Goal: Information Seeking & Learning: Learn about a topic

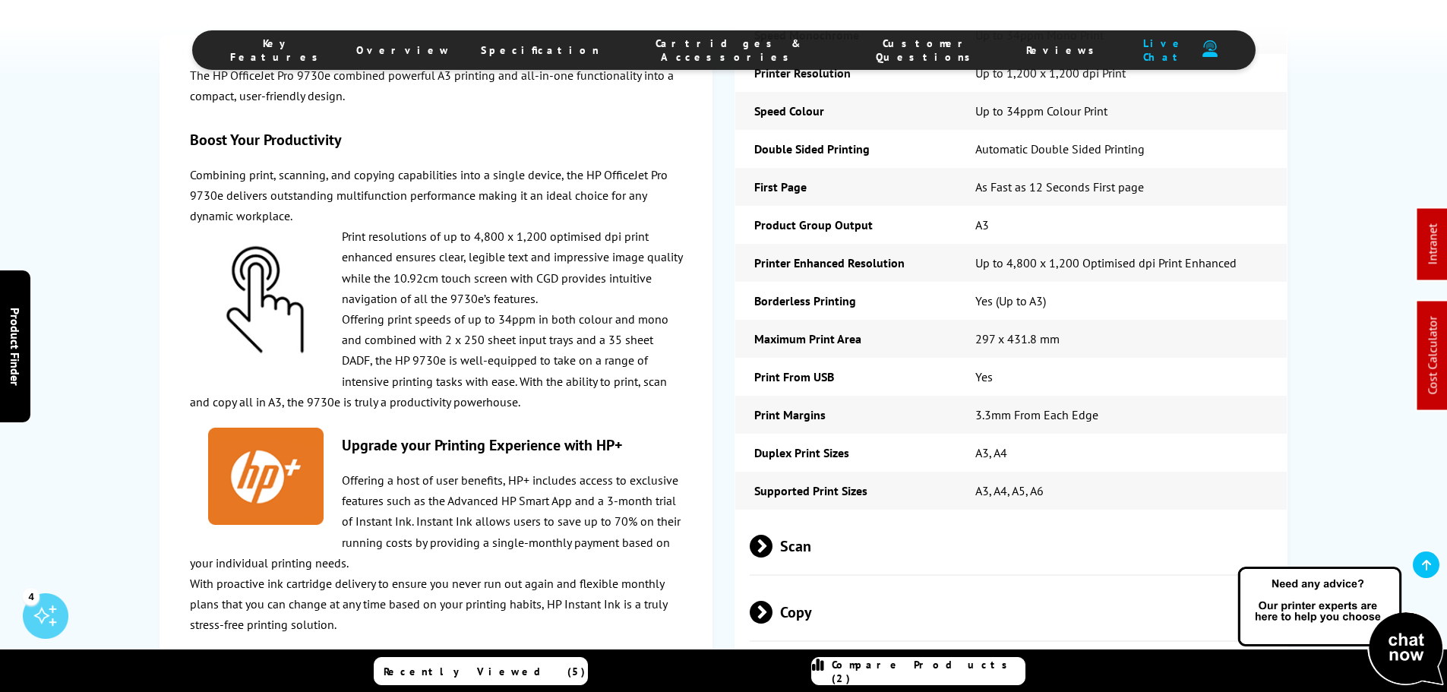
scroll to position [2659, 0]
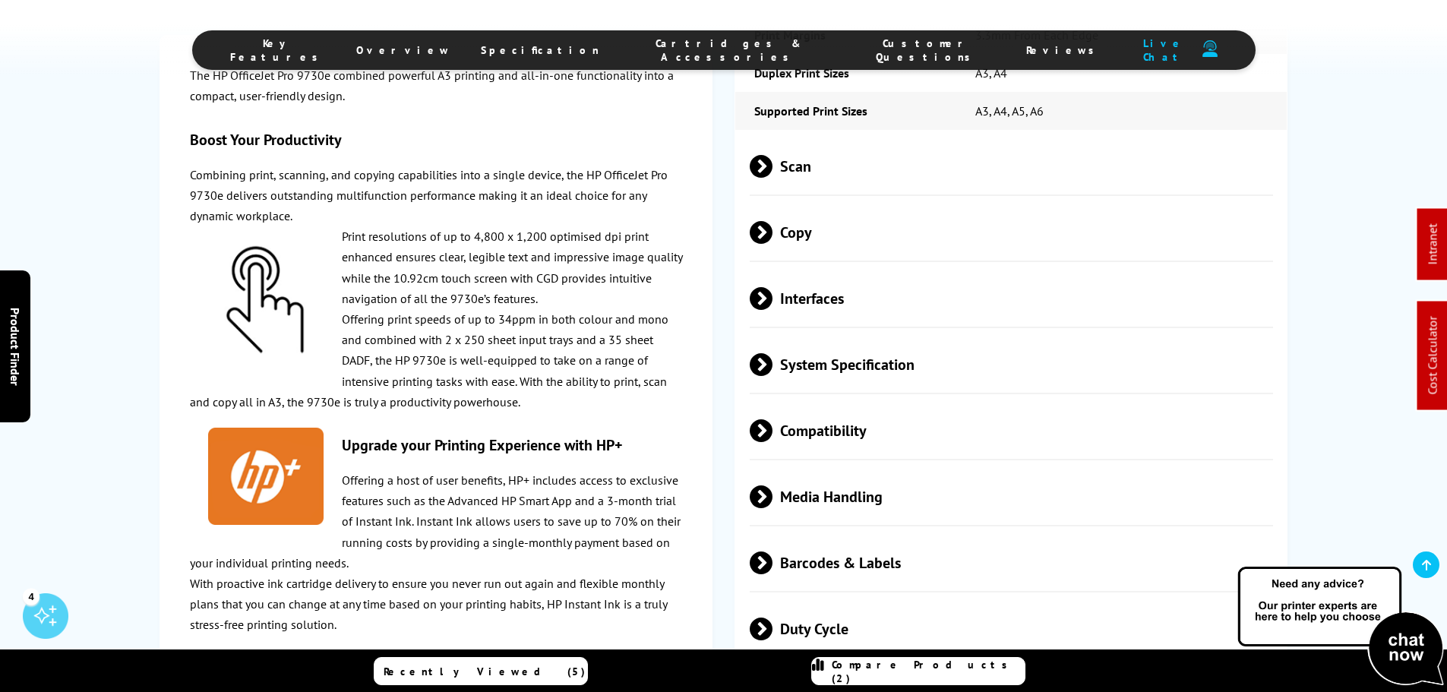
click at [816, 292] on span "Interfaces" at bounding box center [1012, 298] width 524 height 57
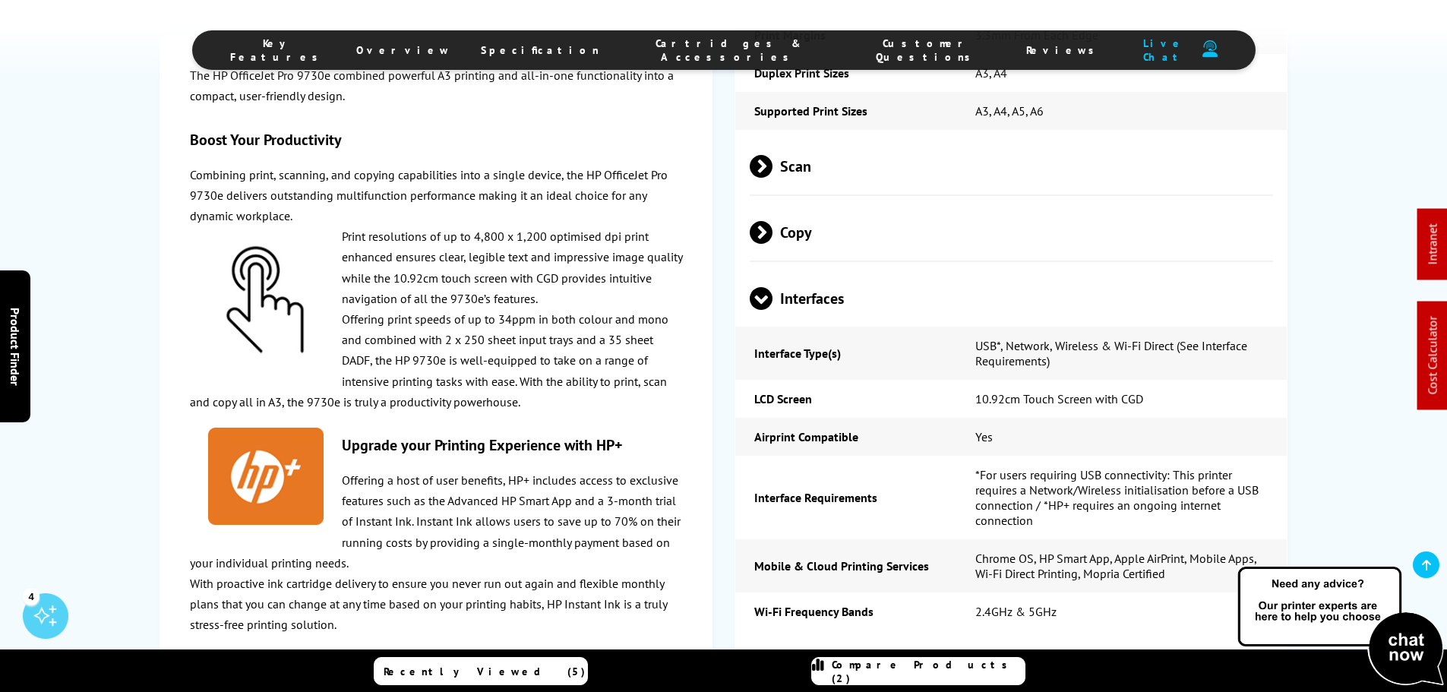
click at [855, 270] on span "Interfaces" at bounding box center [1012, 298] width 524 height 57
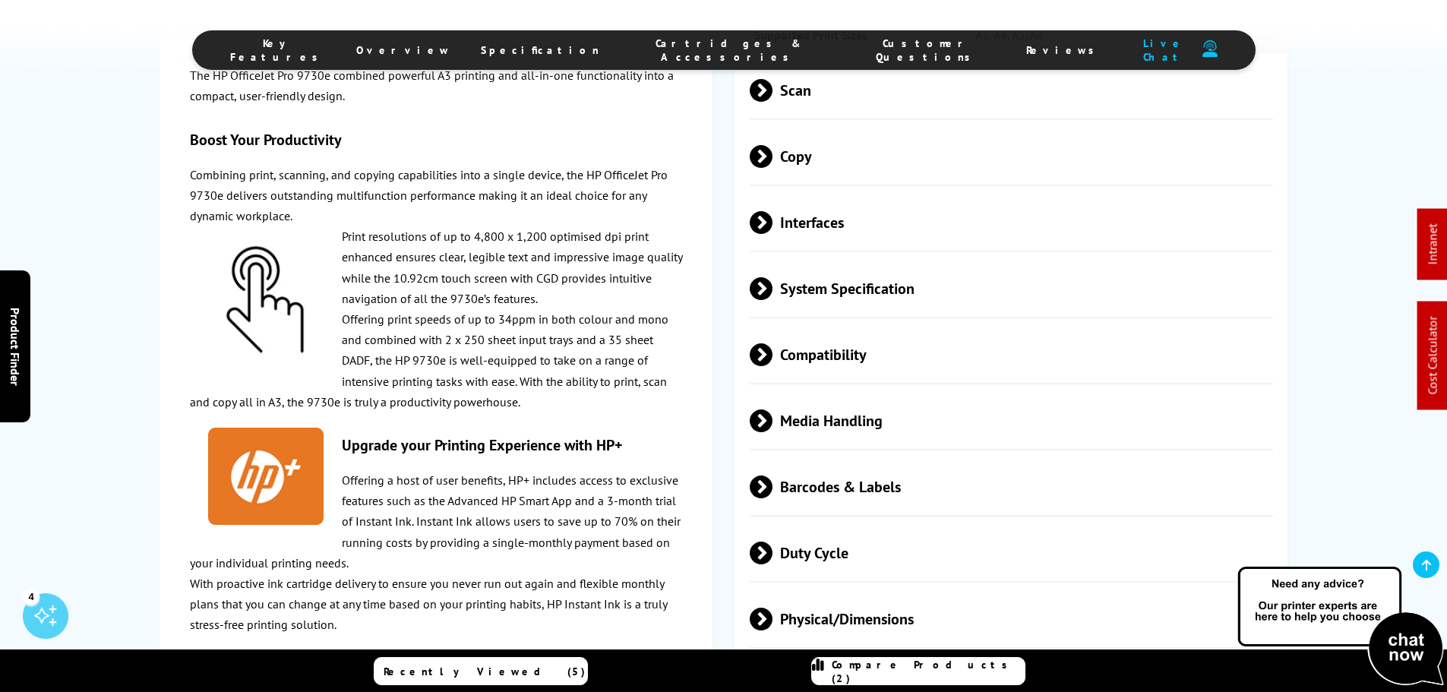
click at [852, 392] on span "Media Handling" at bounding box center [1012, 420] width 524 height 57
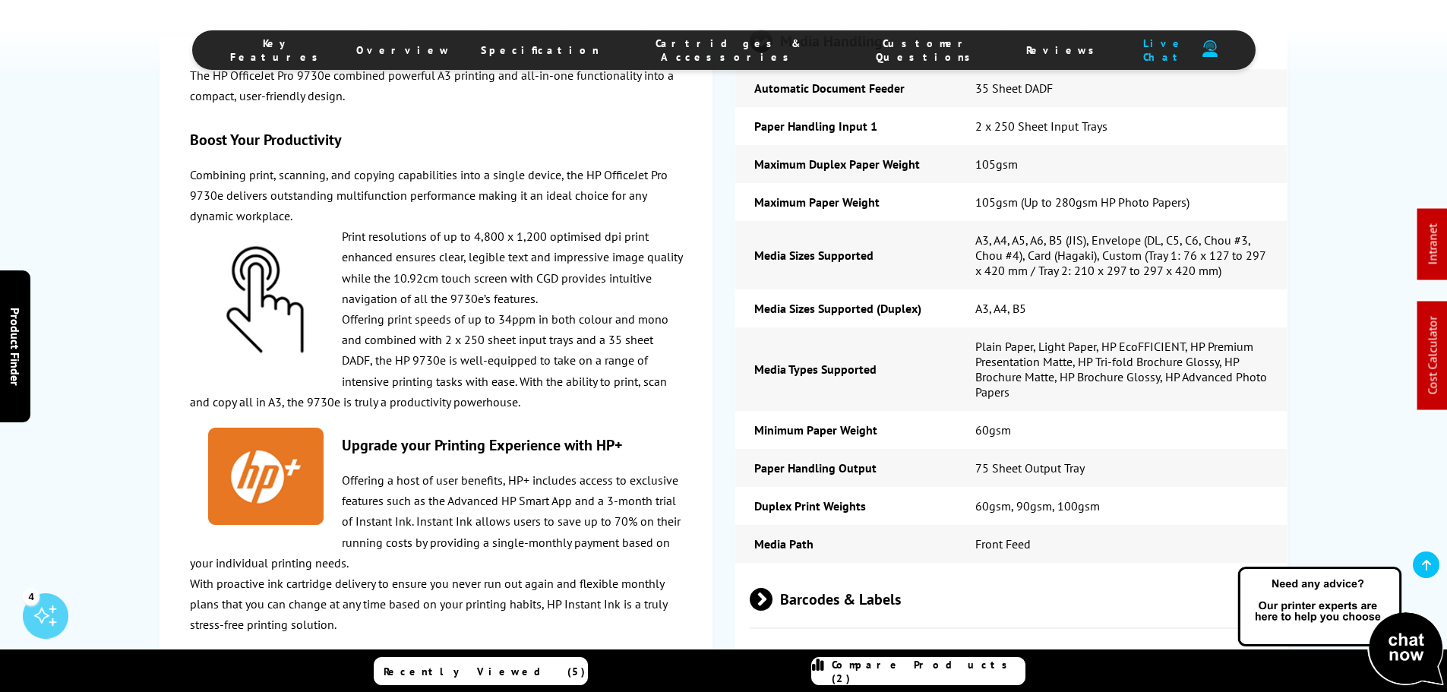
scroll to position [2963, 0]
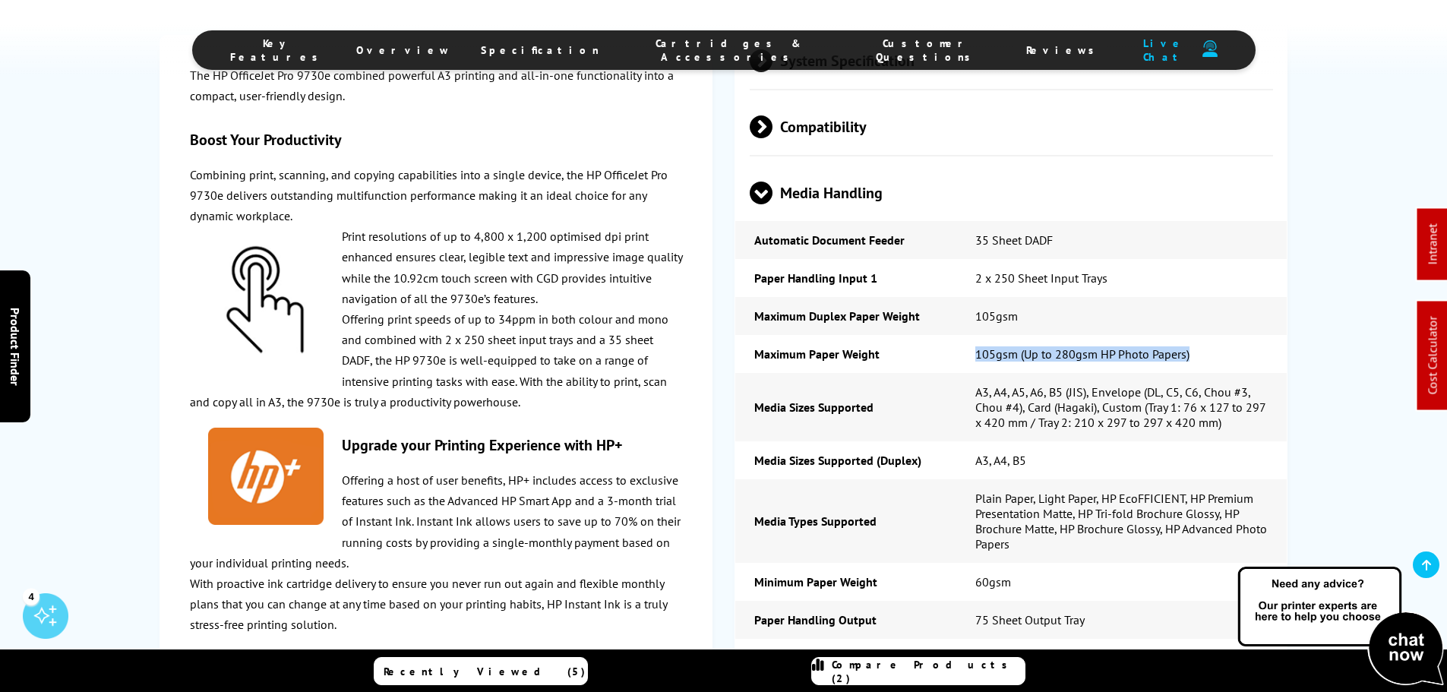
drag, startPoint x: 1211, startPoint y: 324, endPoint x: 957, endPoint y: 324, distance: 253.7
click at [957, 335] on td "105gsm (Up to 280gsm HP Photo Papers)" at bounding box center [1121, 354] width 331 height 38
copy td "105gsm (Up to 280gsm HP Photo Papers)"
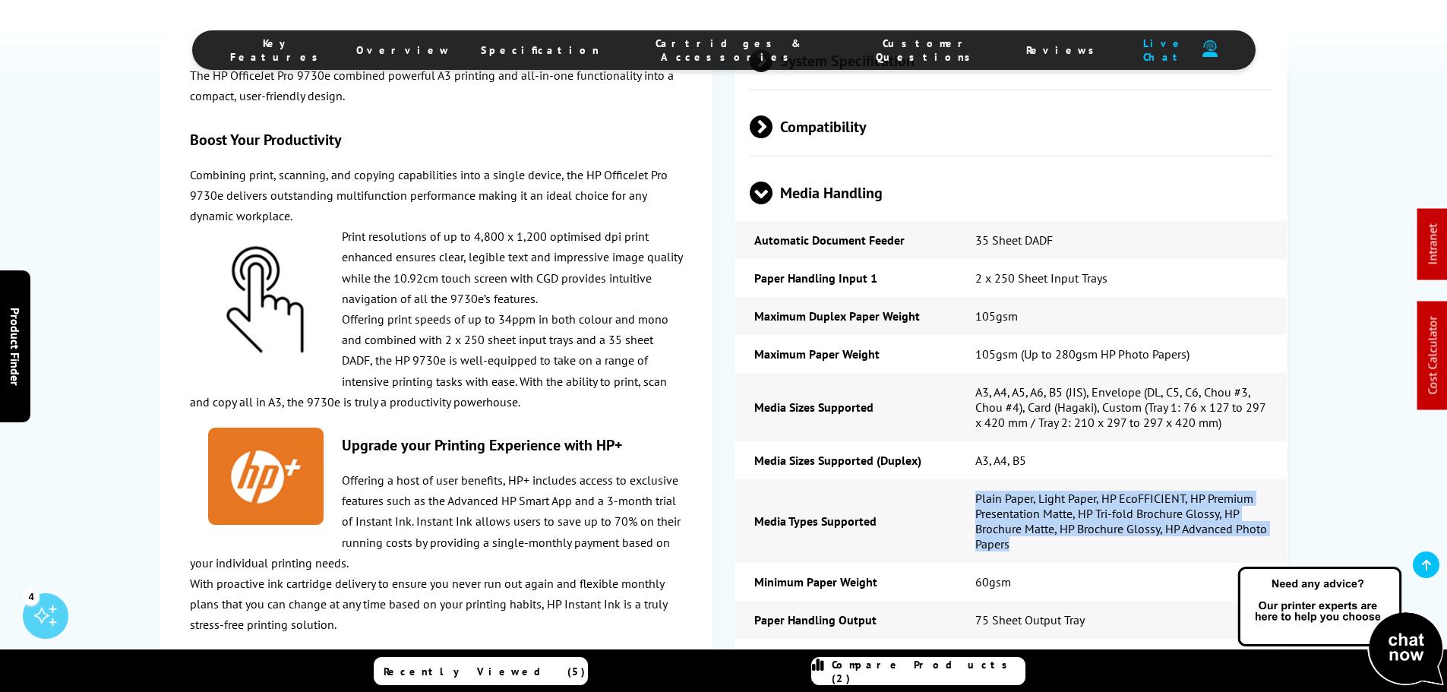
drag, startPoint x: 1015, startPoint y: 519, endPoint x: 975, endPoint y: 472, distance: 60.9
click at [975, 479] on td "Plain Paper, Light Paper, HP EcoFFICIENT, HP Premium Presentation Matte, HP Tri…" at bounding box center [1121, 521] width 331 height 84
copy td "Plain Paper, Light Paper, HP EcoFFICIENT, HP Premium Presentation Matte, HP Tri…"
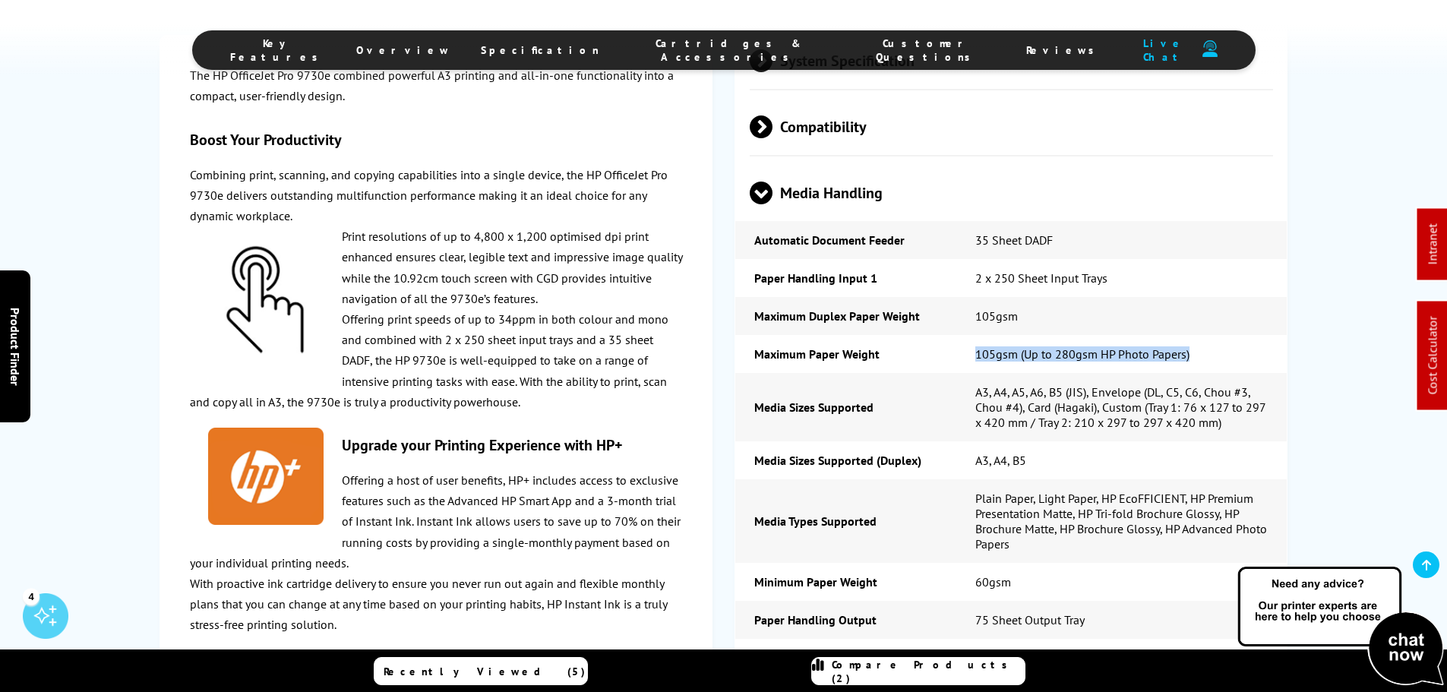
drag, startPoint x: 1199, startPoint y: 327, endPoint x: 963, endPoint y: 327, distance: 236.2
click at [963, 335] on td "105gsm (Up to 280gsm HP Photo Papers)" at bounding box center [1121, 354] width 331 height 38
copy td "105gsm (Up to 280gsm HP Photo Papers)"
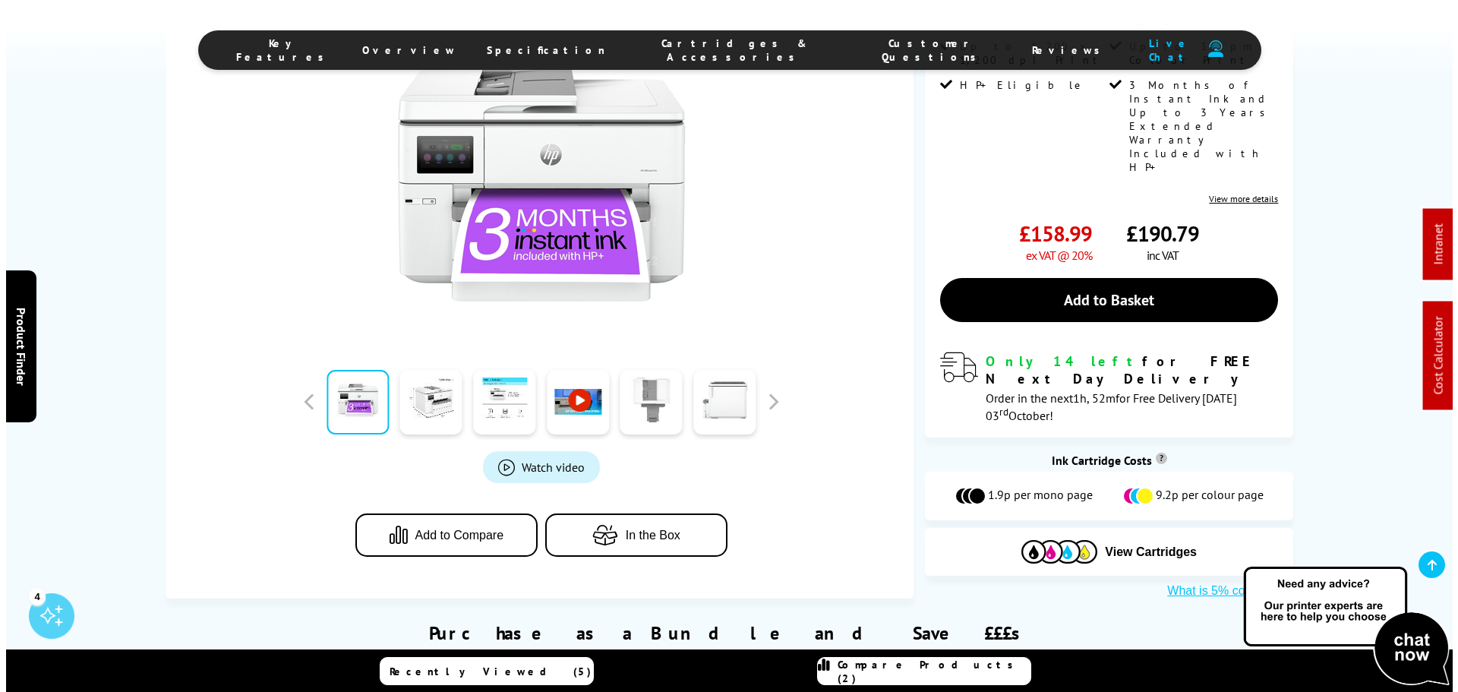
scroll to position [0, 0]
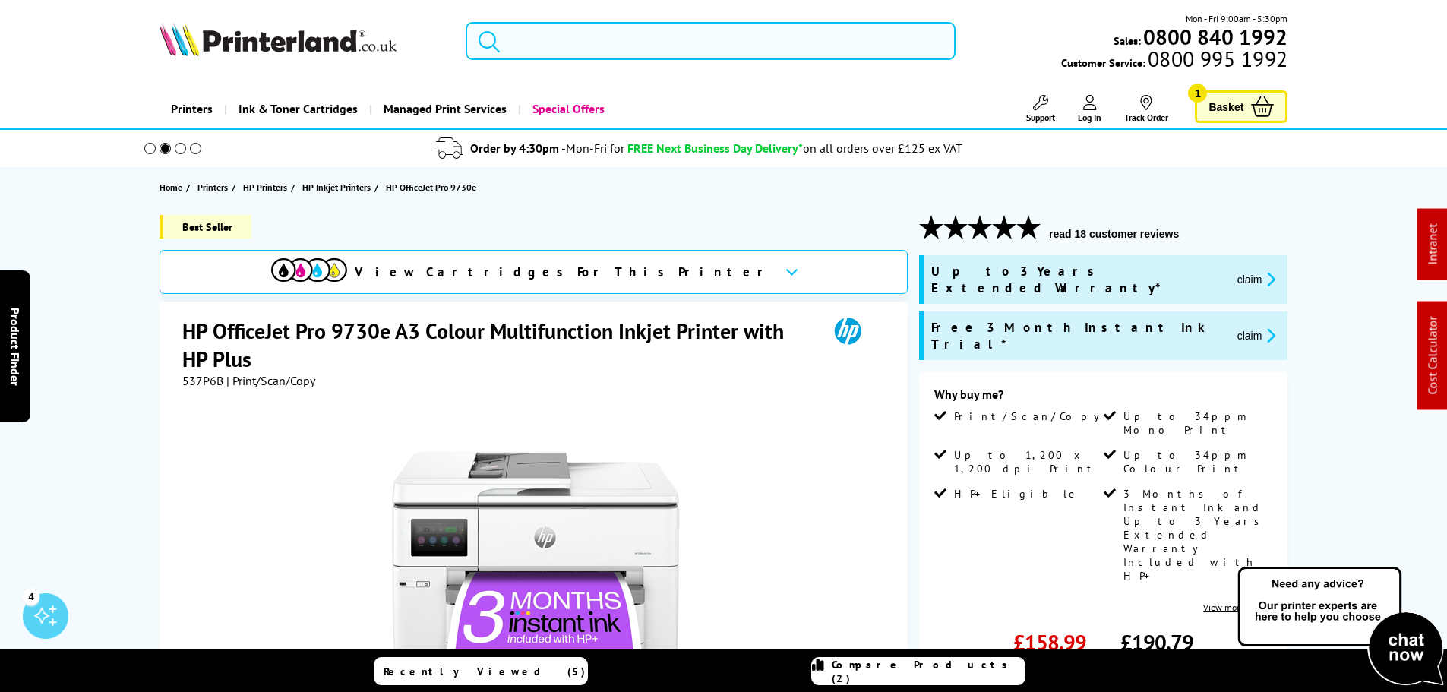
click at [583, 48] on input "search" at bounding box center [711, 41] width 490 height 38
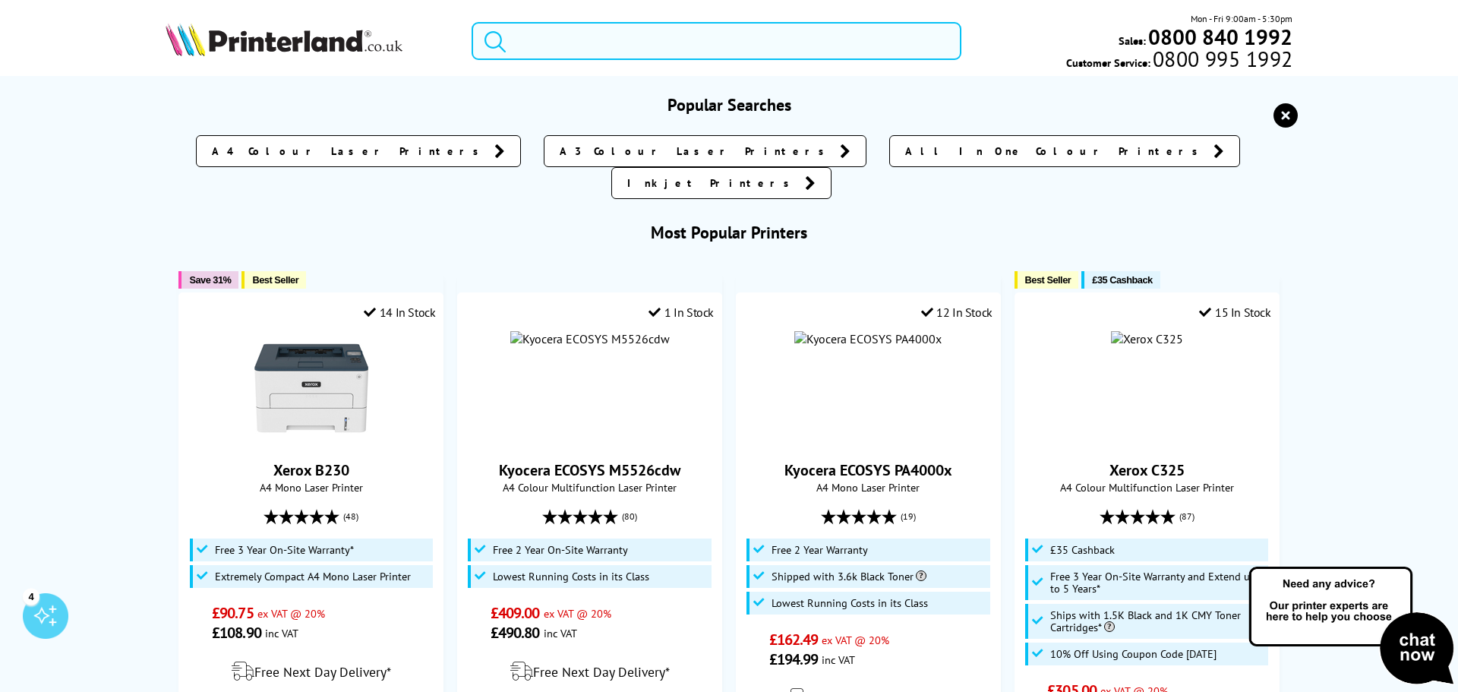
paste input "537P6BBOih"
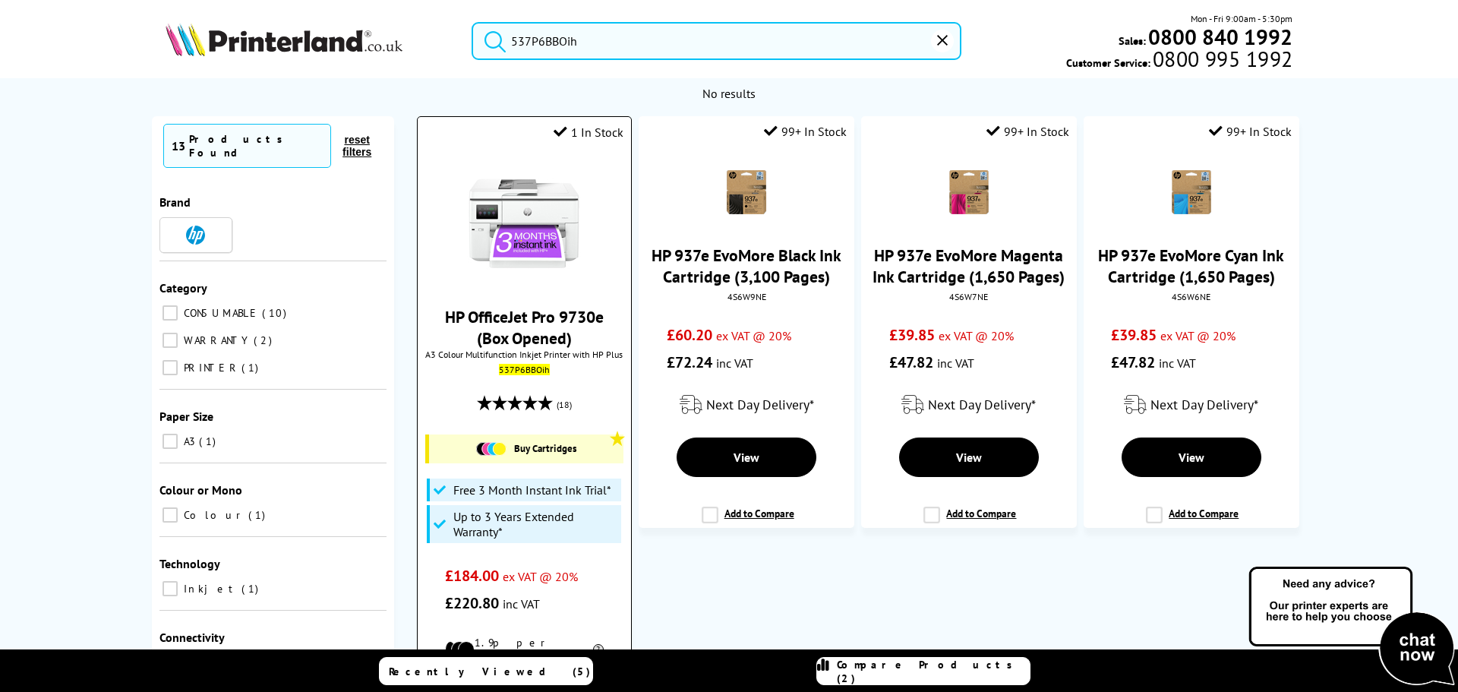
type input "537P6BBOih"
click at [542, 261] on img at bounding box center [524, 223] width 114 height 114
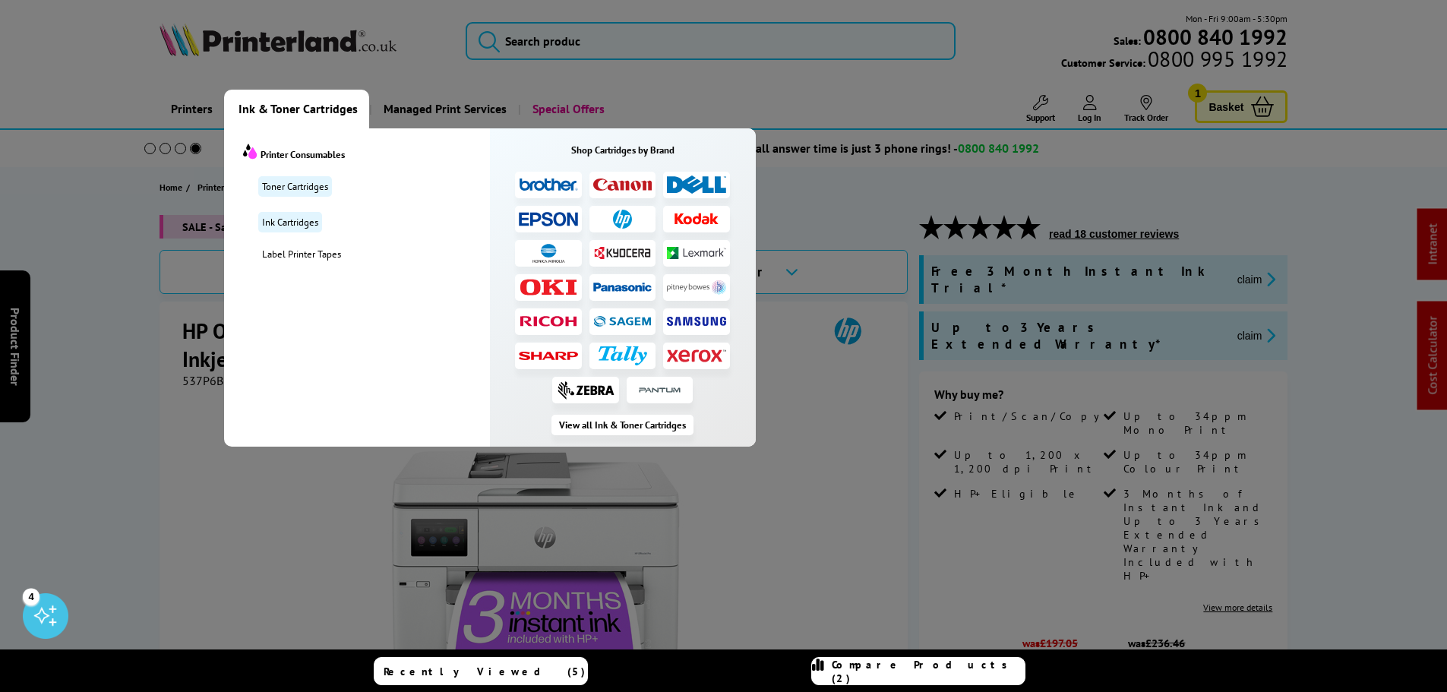
click at [536, 184] on img at bounding box center [548, 185] width 59 height 14
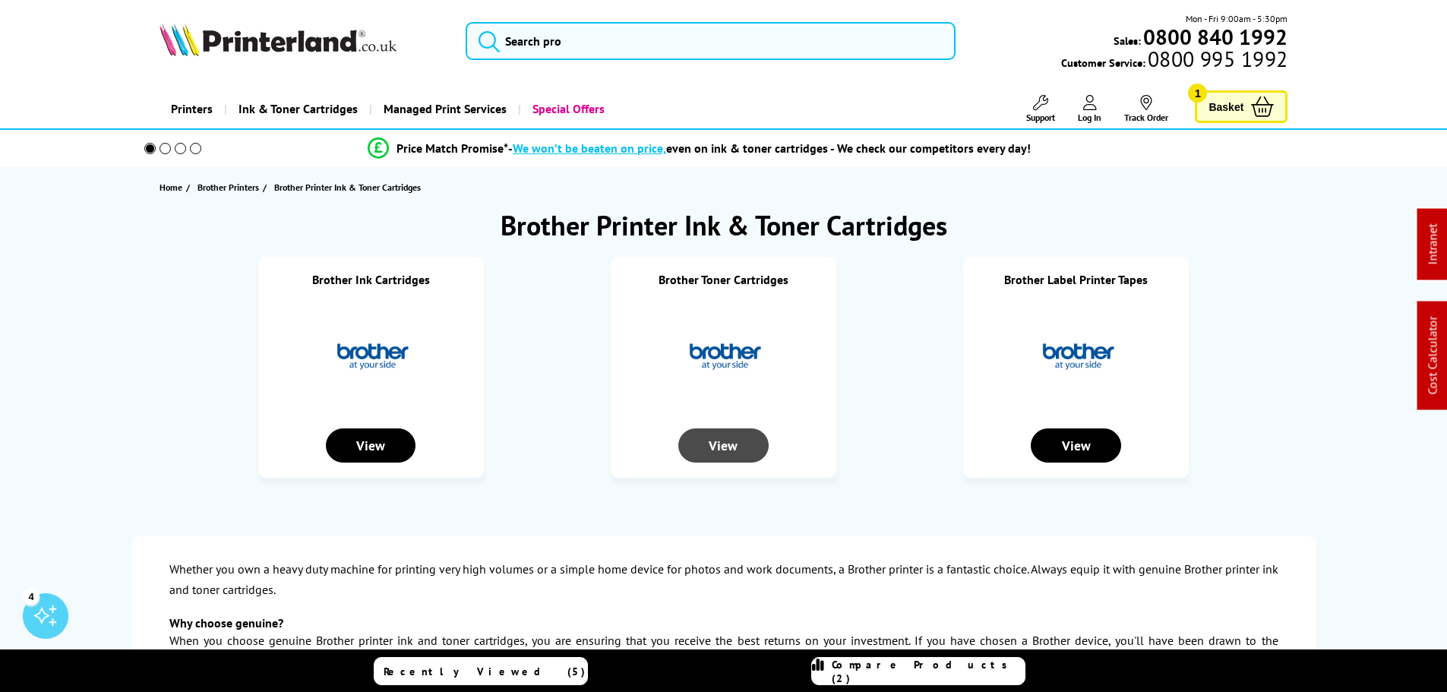
click at [724, 440] on div "View" at bounding box center [723, 445] width 90 height 34
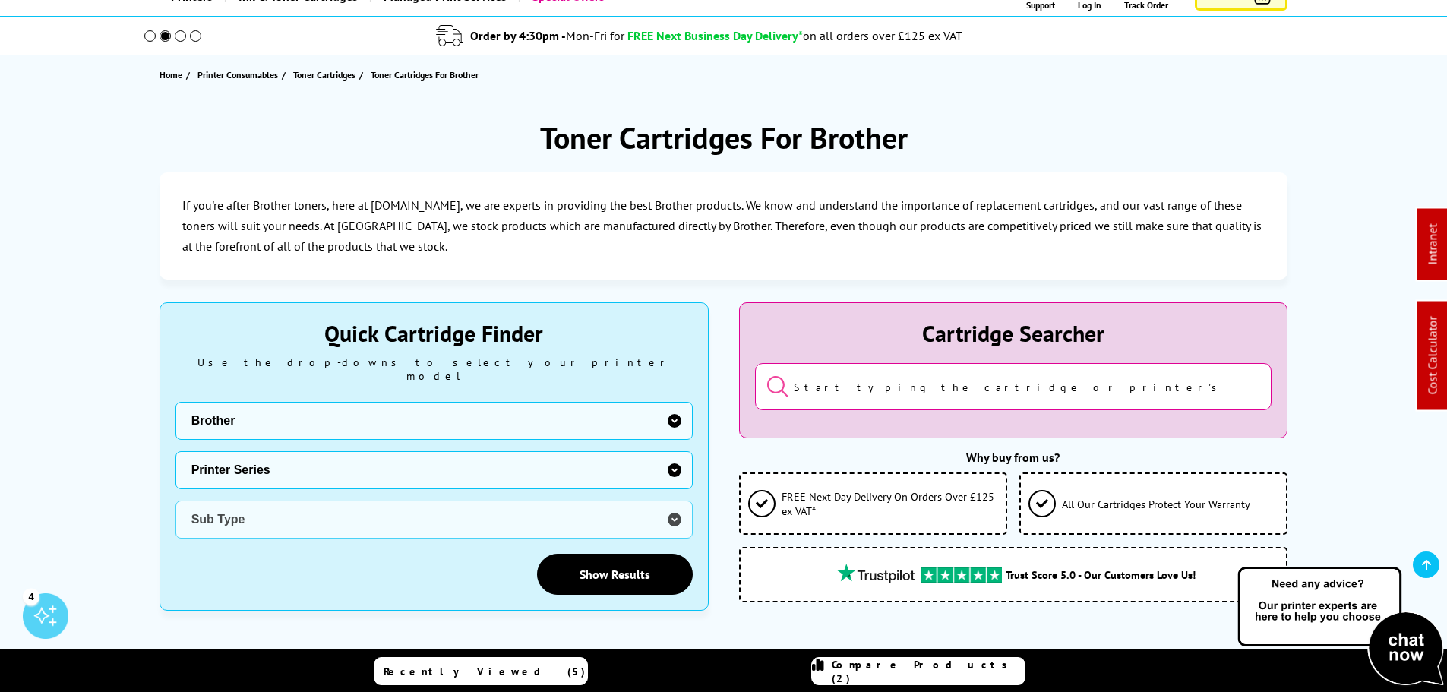
scroll to position [228, 0]
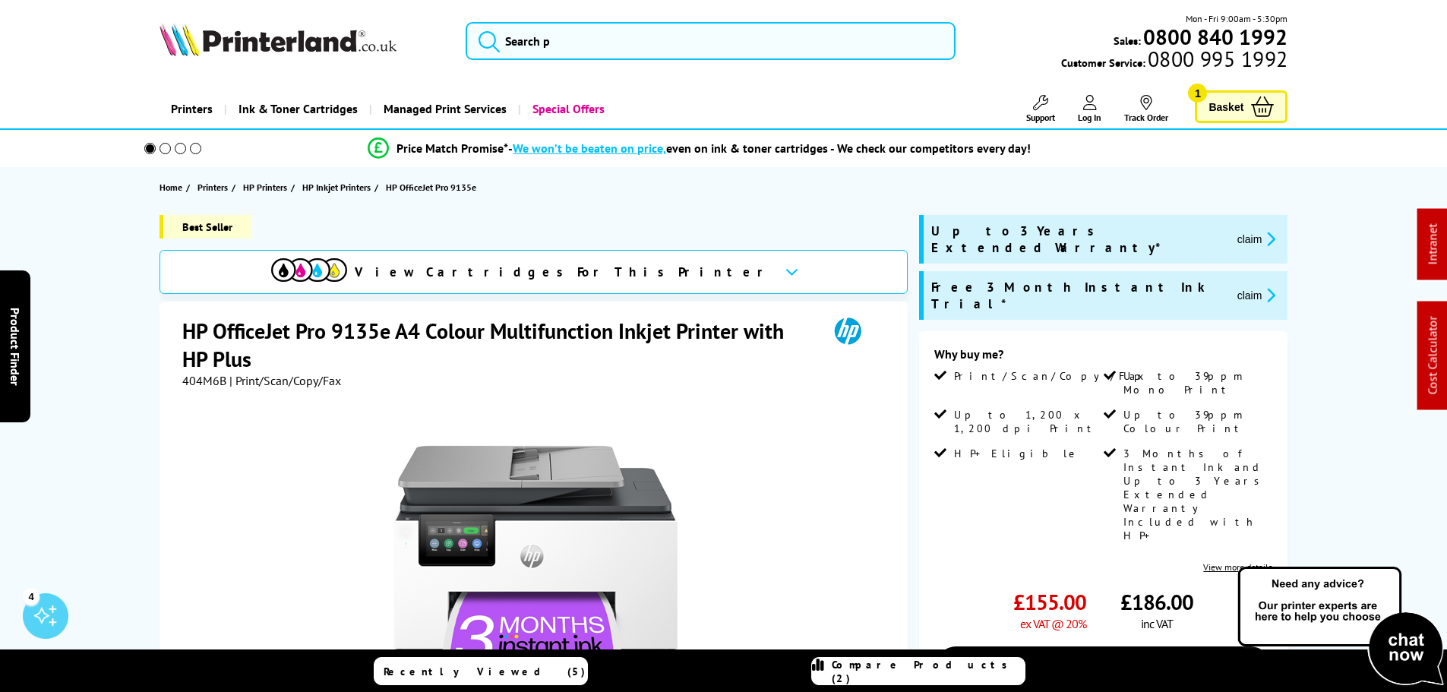
drag, startPoint x: 367, startPoint y: 328, endPoint x: 387, endPoint y: 328, distance: 20.5
click at [367, 328] on h1 "HP OfficeJet Pro 9135e A4 Colour Multifunction Inkjet Printer with HP Plus" at bounding box center [497, 345] width 630 height 56
drag, startPoint x: 392, startPoint y: 330, endPoint x: 124, endPoint y: 324, distance: 268.2
click at [124, 324] on div "Best Seller View Cartridges For This Printer HP OfficeJet Pro 9135e A4 Colour M…" at bounding box center [723, 598] width 1215 height 766
copy h1 "HP OfficeJet Pro 9135e"
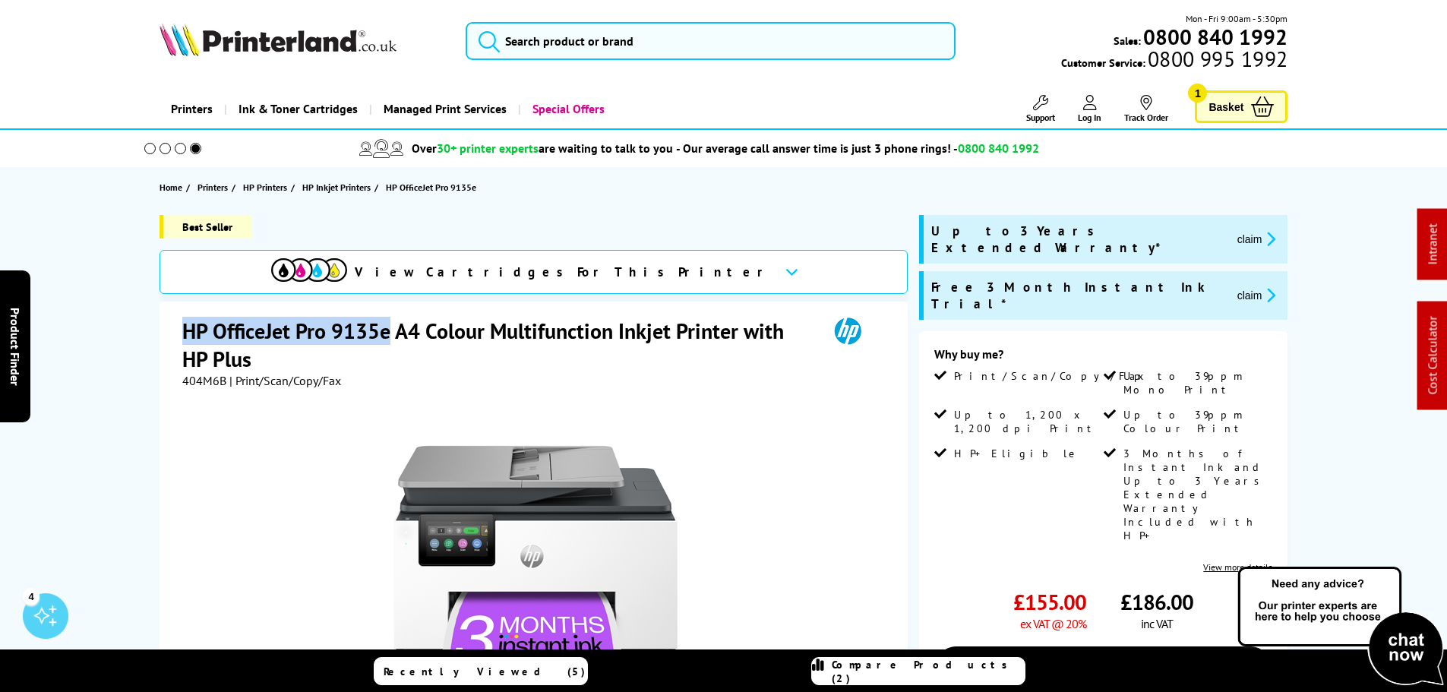
click at [1233, 286] on button "claim" at bounding box center [1257, 294] width 48 height 17
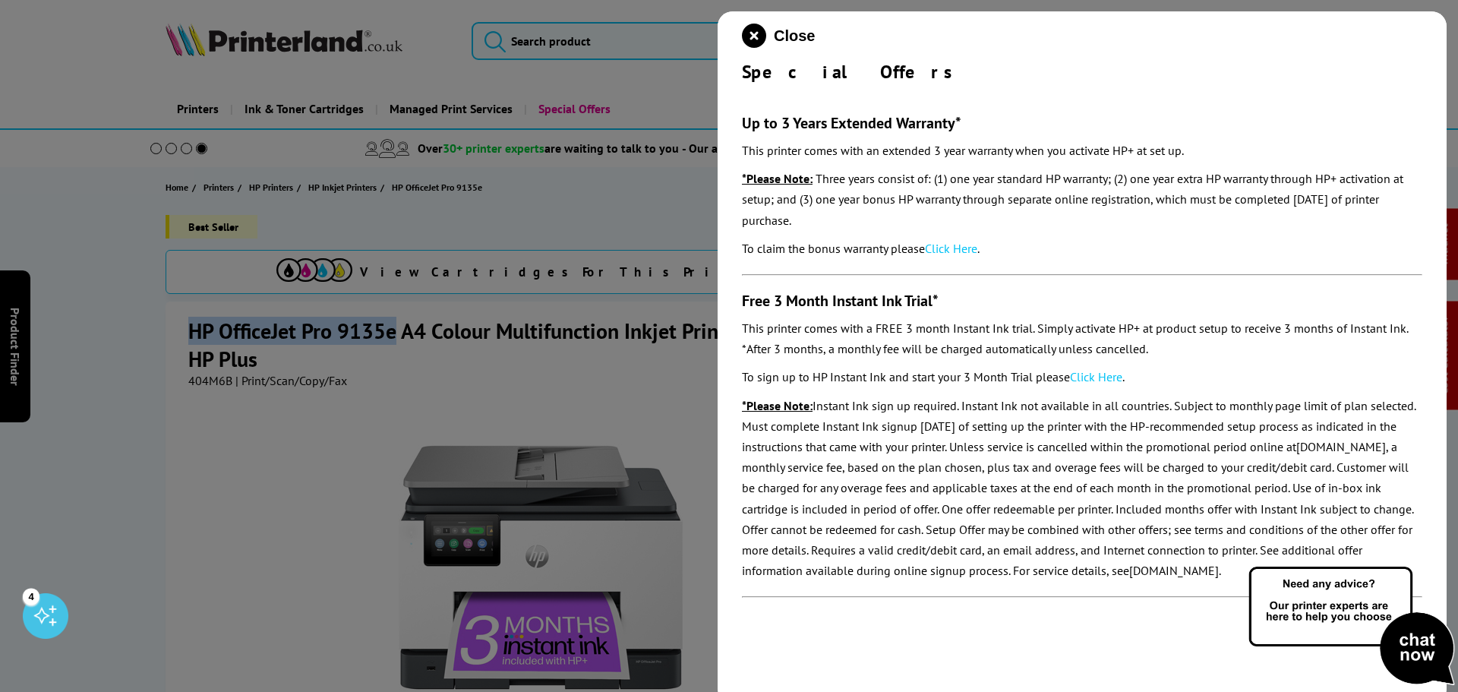
click at [759, 30] on icon "close modal" at bounding box center [754, 36] width 24 height 24
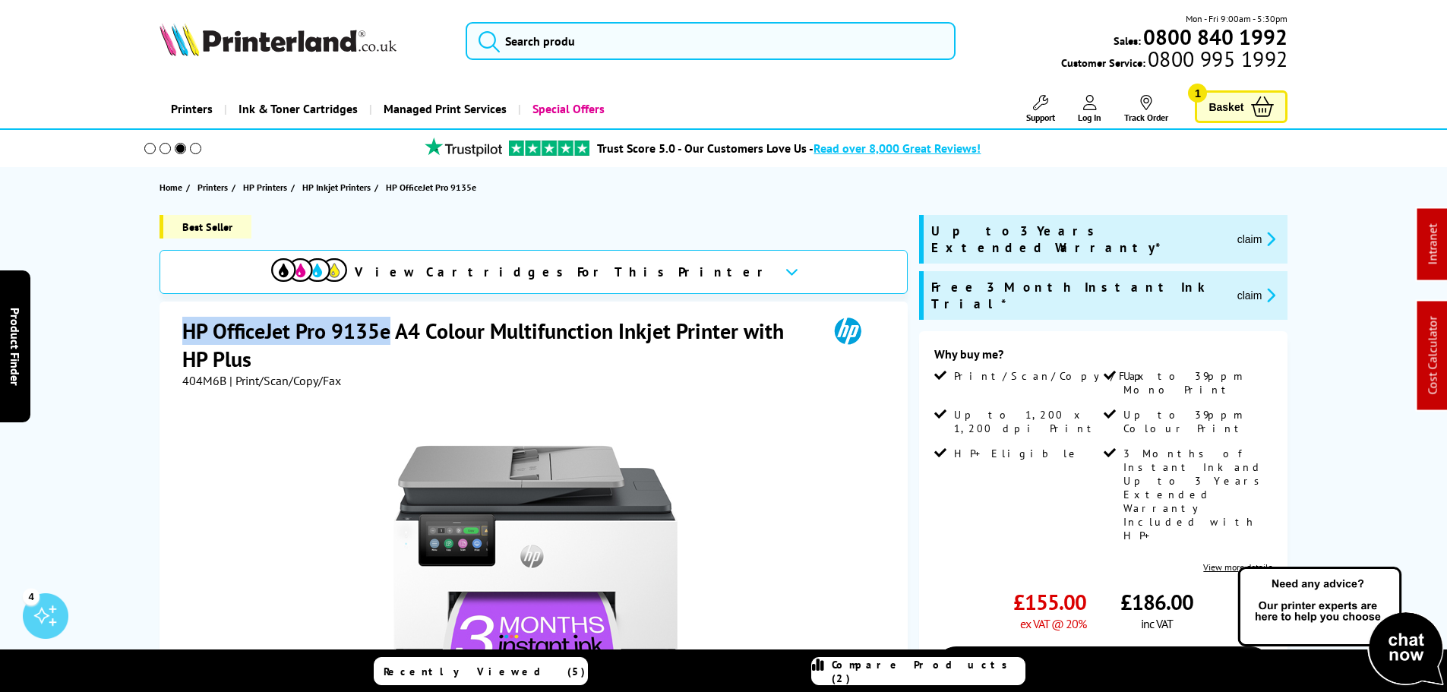
click at [1233, 286] on button "claim" at bounding box center [1257, 294] width 48 height 17
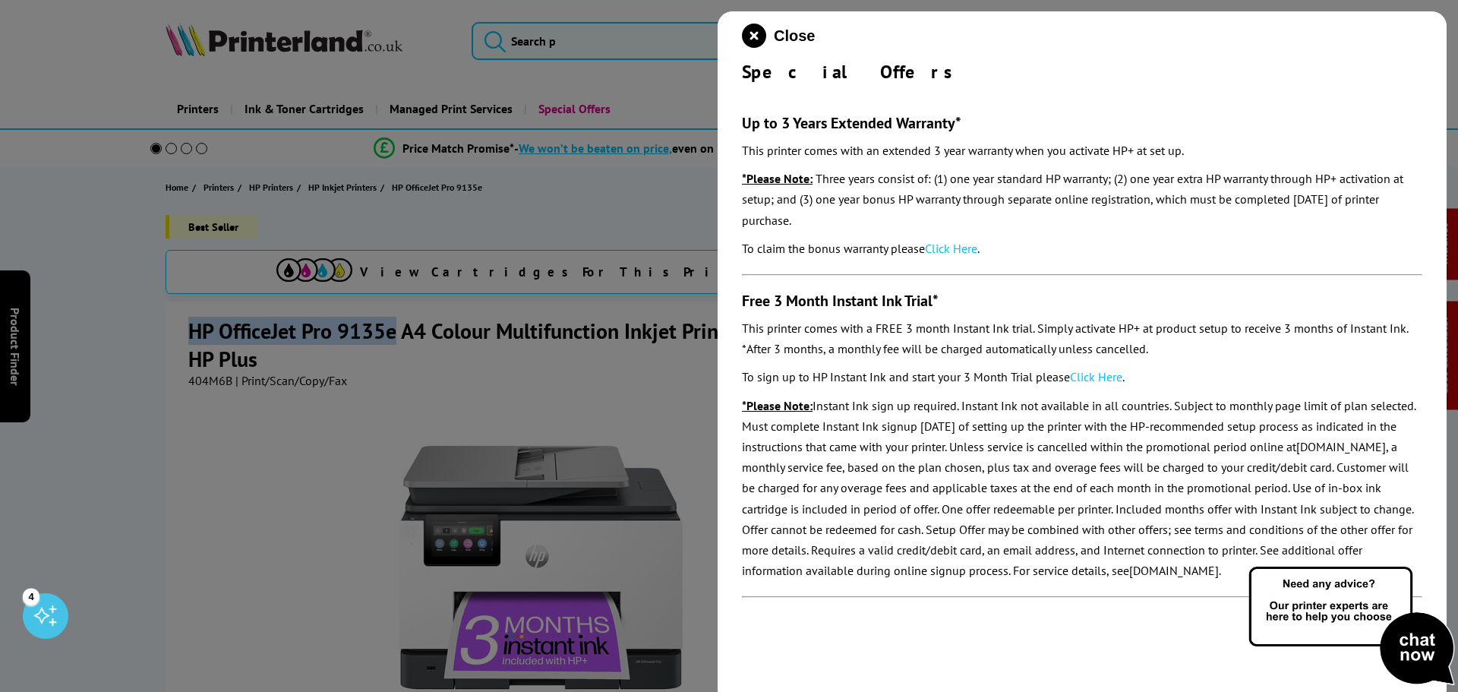
click at [753, 39] on icon "close modal" at bounding box center [754, 36] width 24 height 24
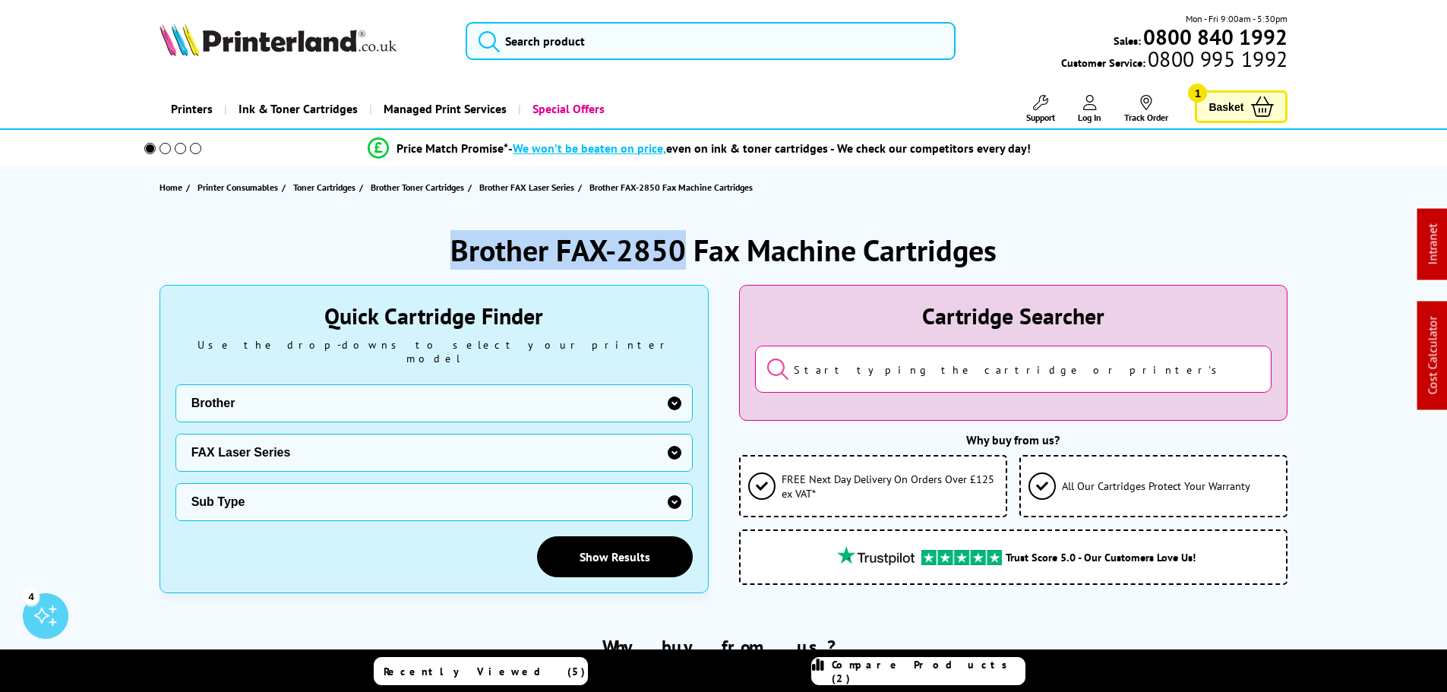
drag, startPoint x: 683, startPoint y: 251, endPoint x: 423, endPoint y: 250, distance: 259.8
click at [425, 251] on div "Brother FAX-2850 Fax Machine Cartridges" at bounding box center [724, 250] width 1129 height 40
copy h1 "Brother FAX-2850"
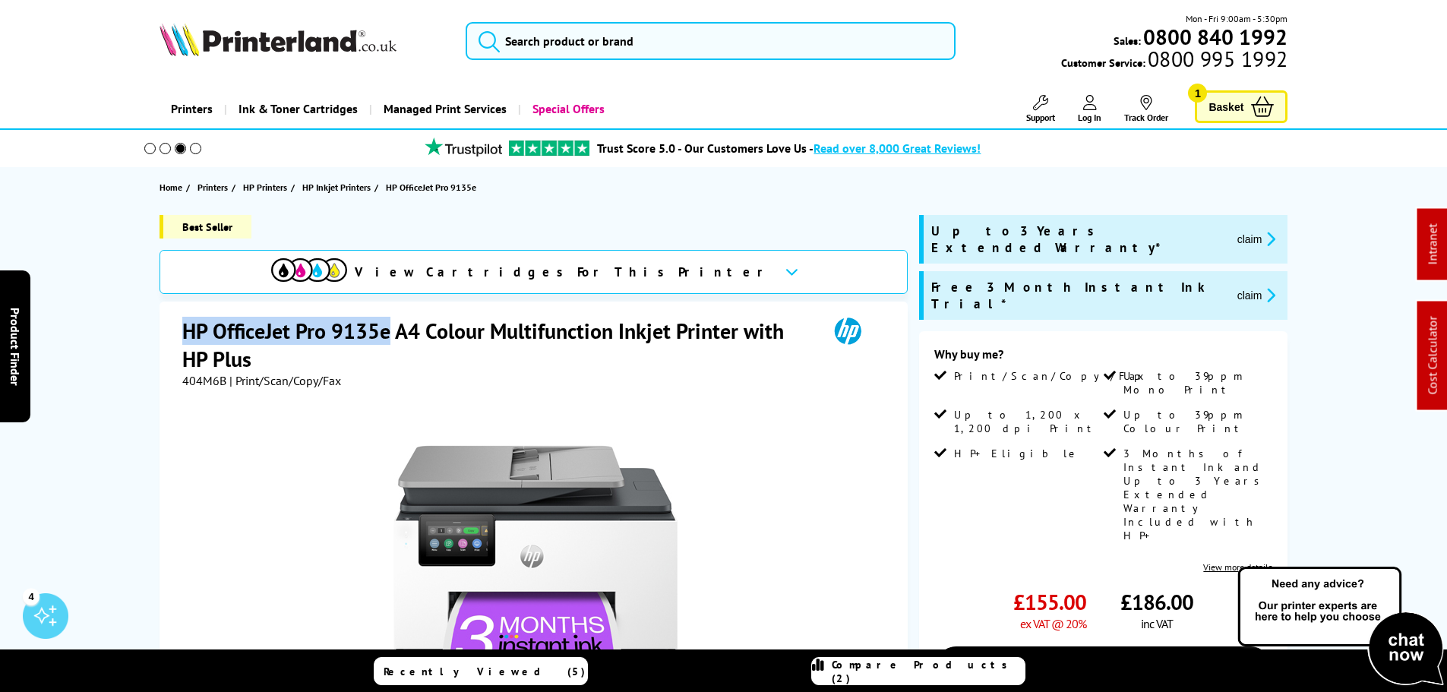
drag, startPoint x: 392, startPoint y: 329, endPoint x: 157, endPoint y: 329, distance: 234.7
click at [157, 329] on div "Best Seller View Cartridges For This Printer HP OfficeJet Pro 9135e A4 Colour M…" at bounding box center [723, 598] width 1215 height 766
copy h1 "HP OfficeJet Pro 9135e"
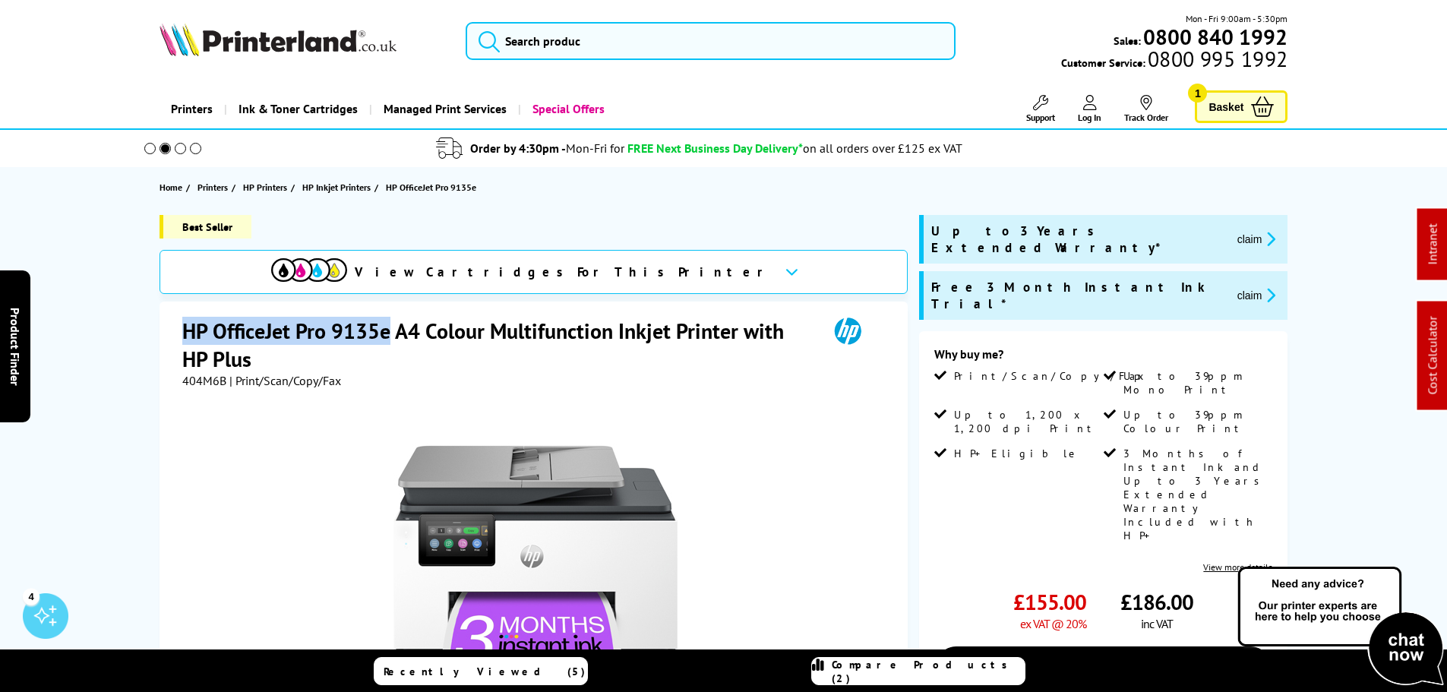
click at [1233, 286] on button "claim" at bounding box center [1257, 294] width 48 height 17
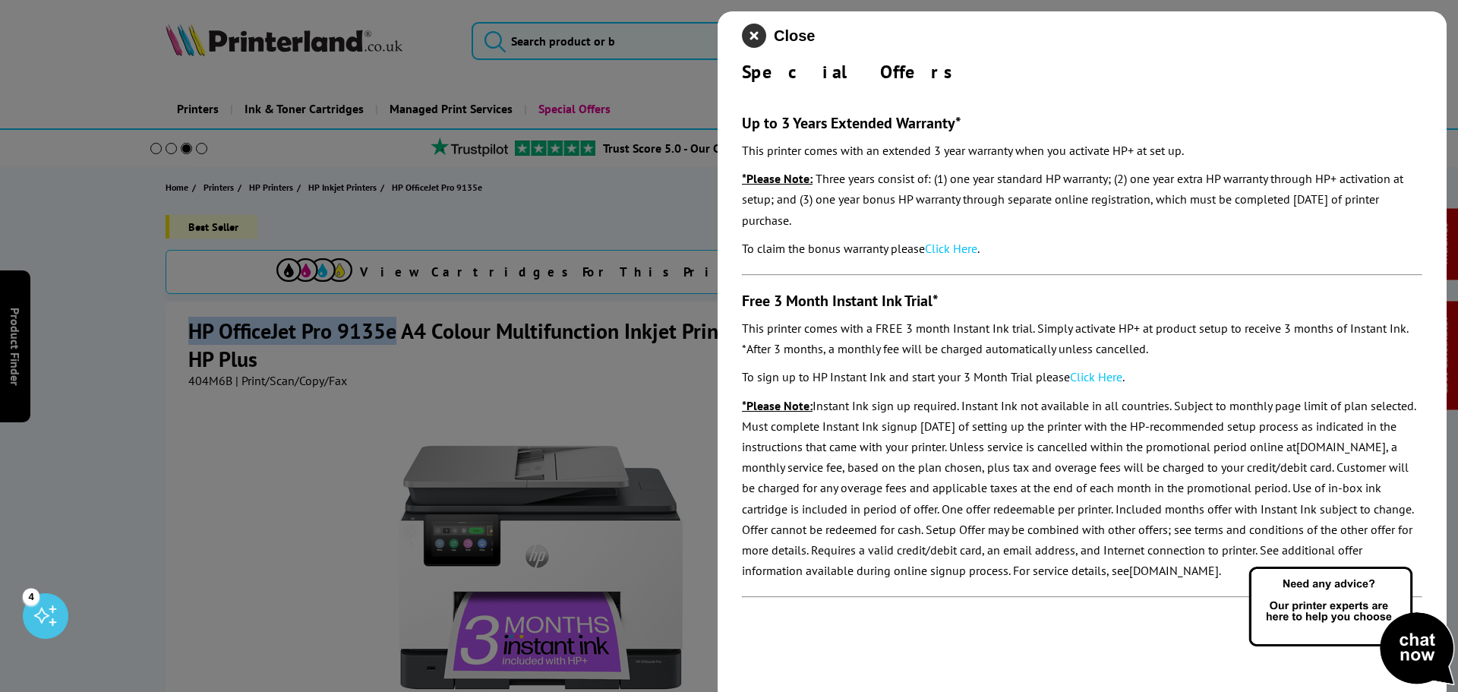
click at [757, 36] on icon "close modal" at bounding box center [754, 36] width 24 height 24
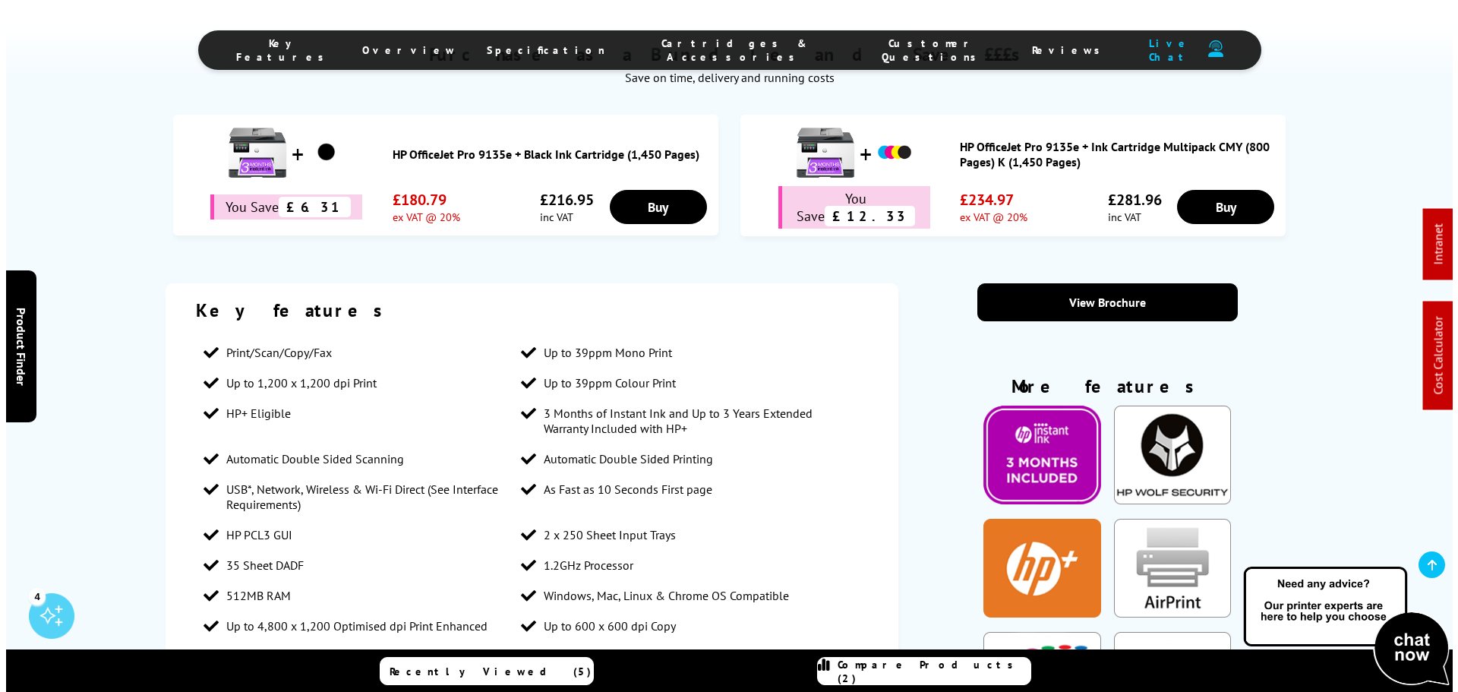
scroll to position [1139, 0]
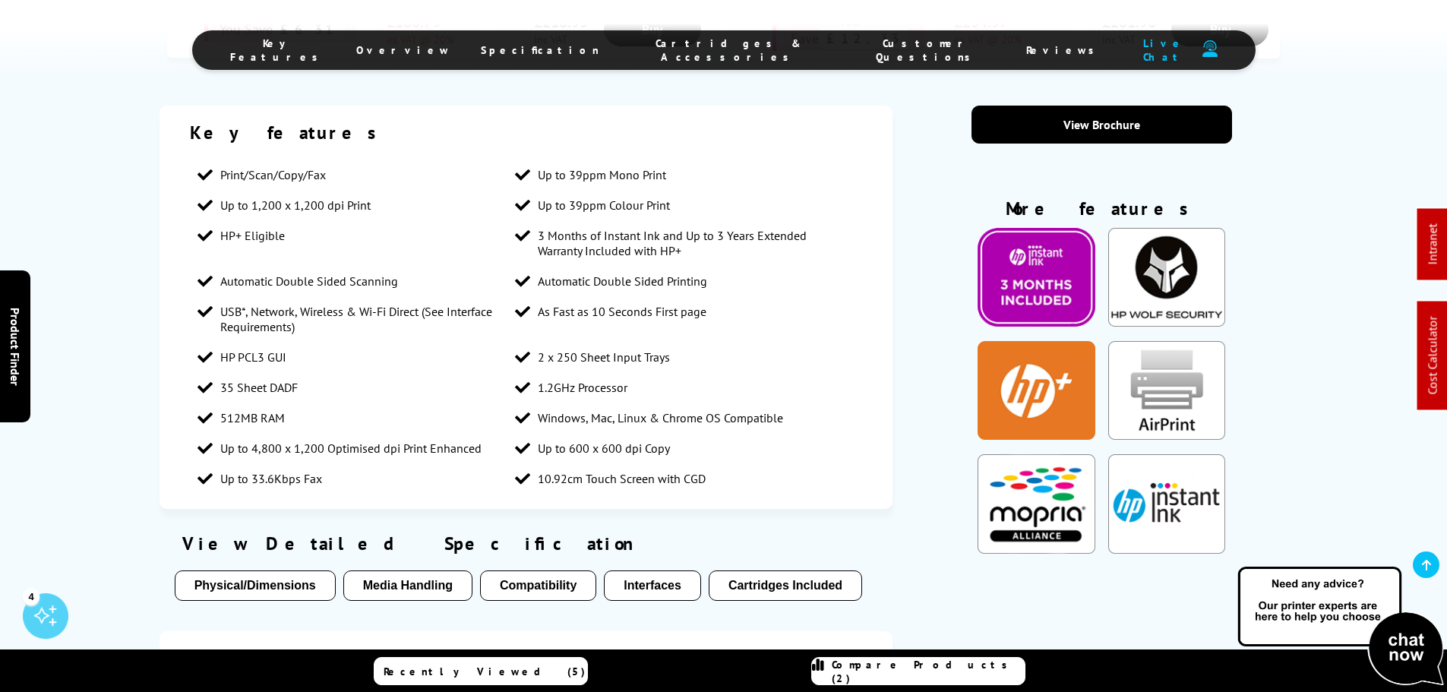
click at [1048, 387] on img "KeyFeatureModal351" at bounding box center [1036, 390] width 117 height 99
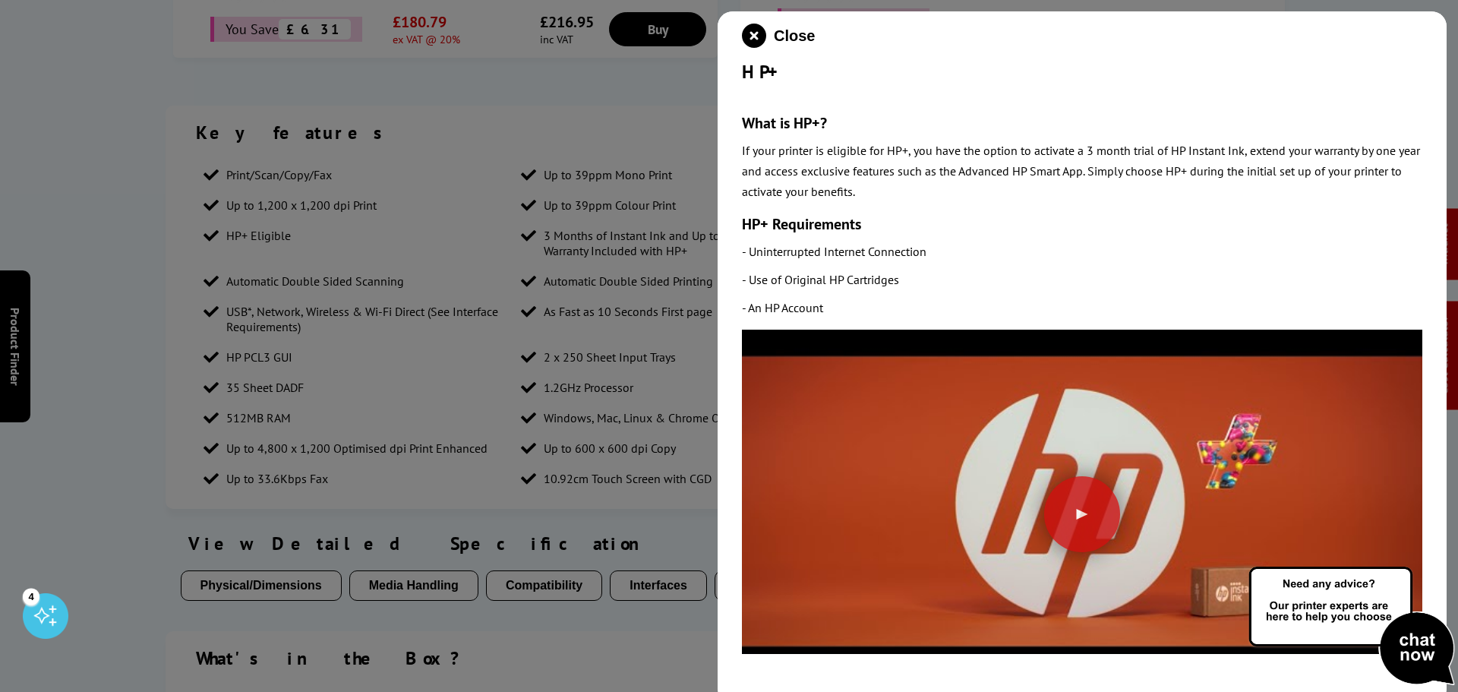
click at [766, 39] on button "Close" at bounding box center [778, 36] width 73 height 24
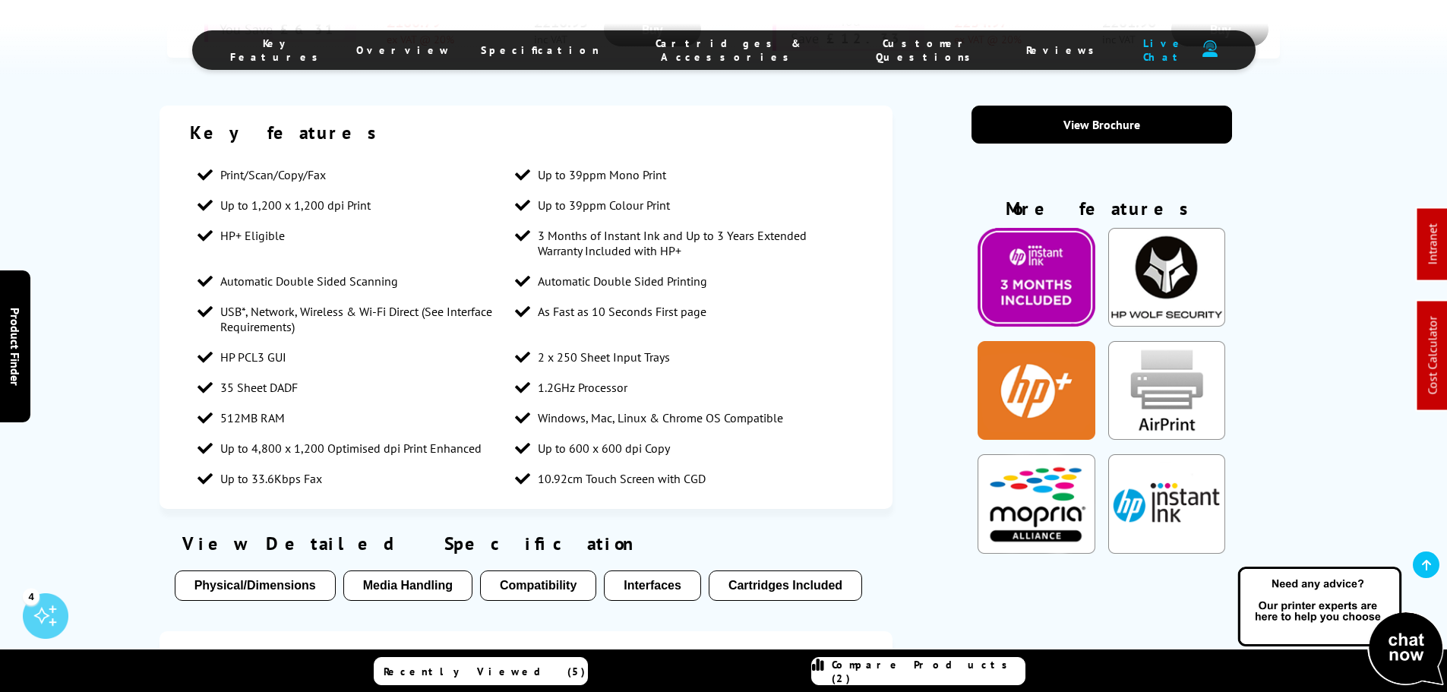
click at [1190, 493] on img "KeyFeatureModal319" at bounding box center [1166, 503] width 117 height 99
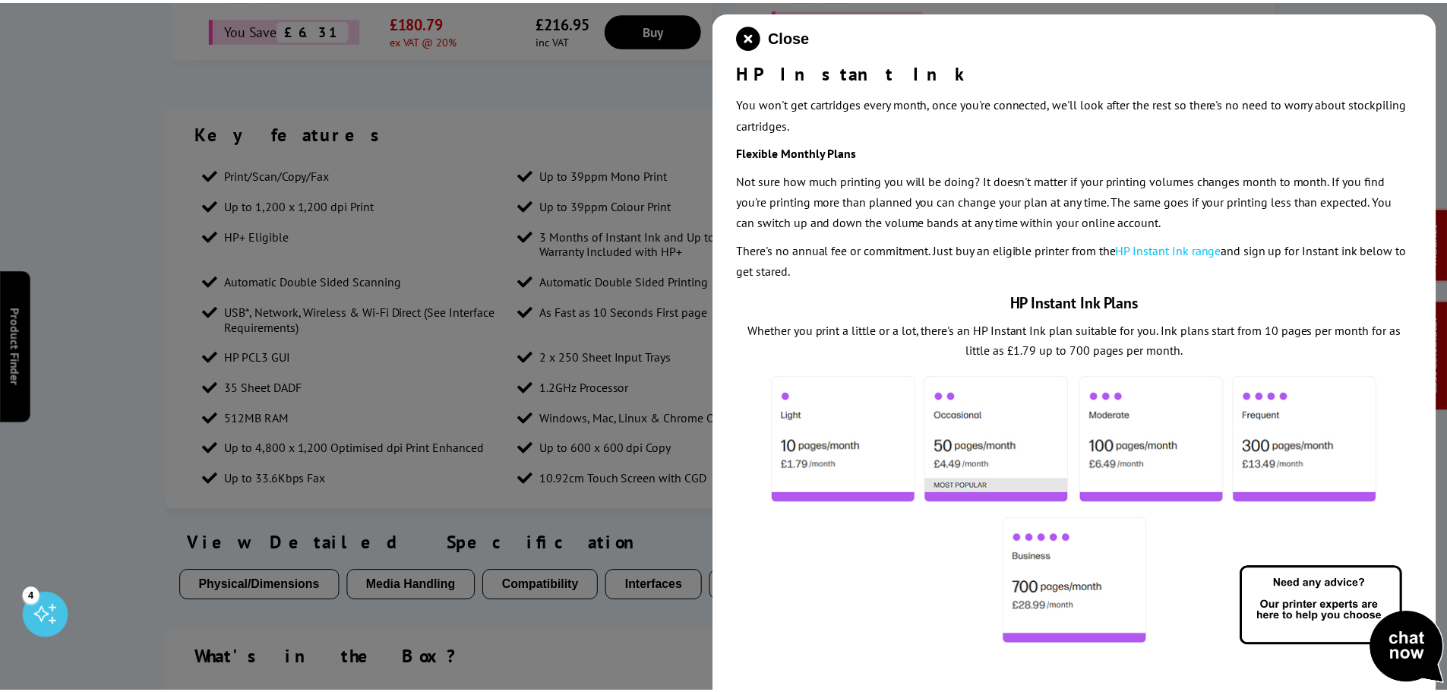
scroll to position [370, 0]
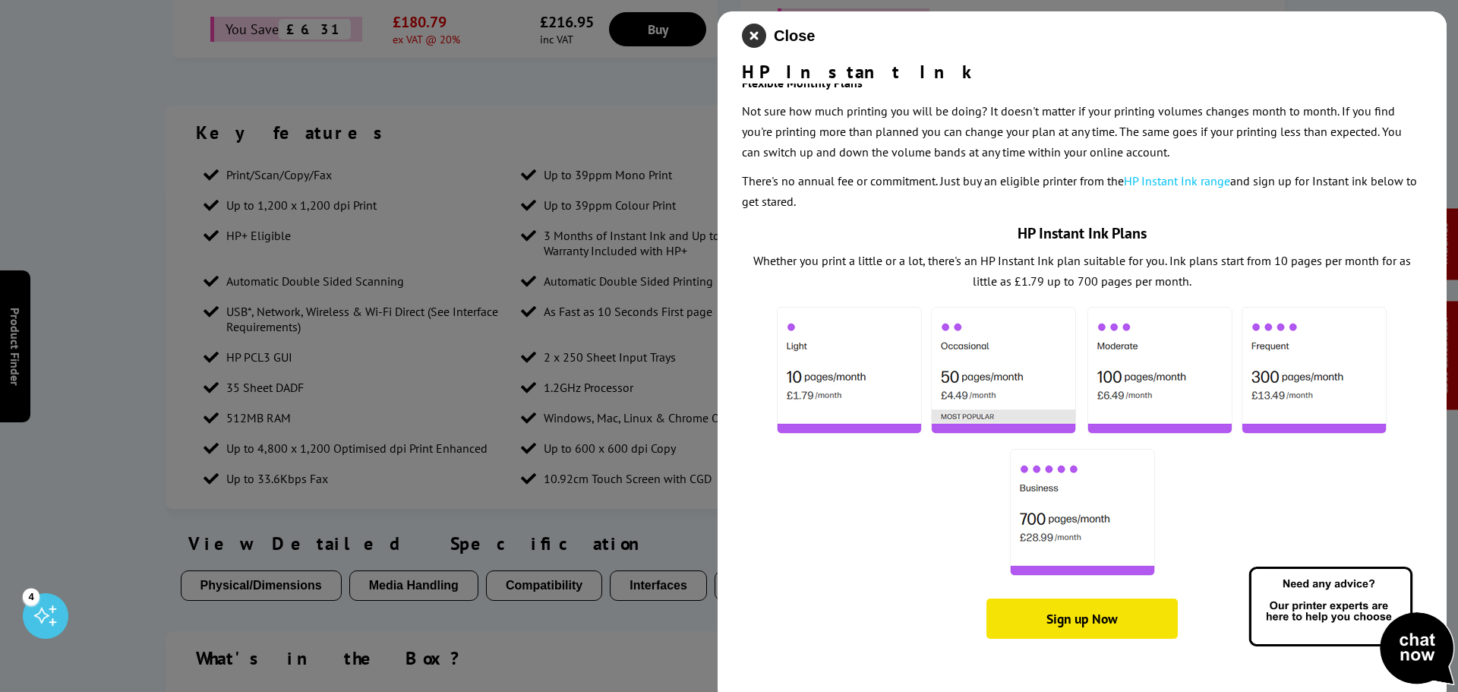
click at [752, 33] on icon "close modal" at bounding box center [754, 36] width 24 height 24
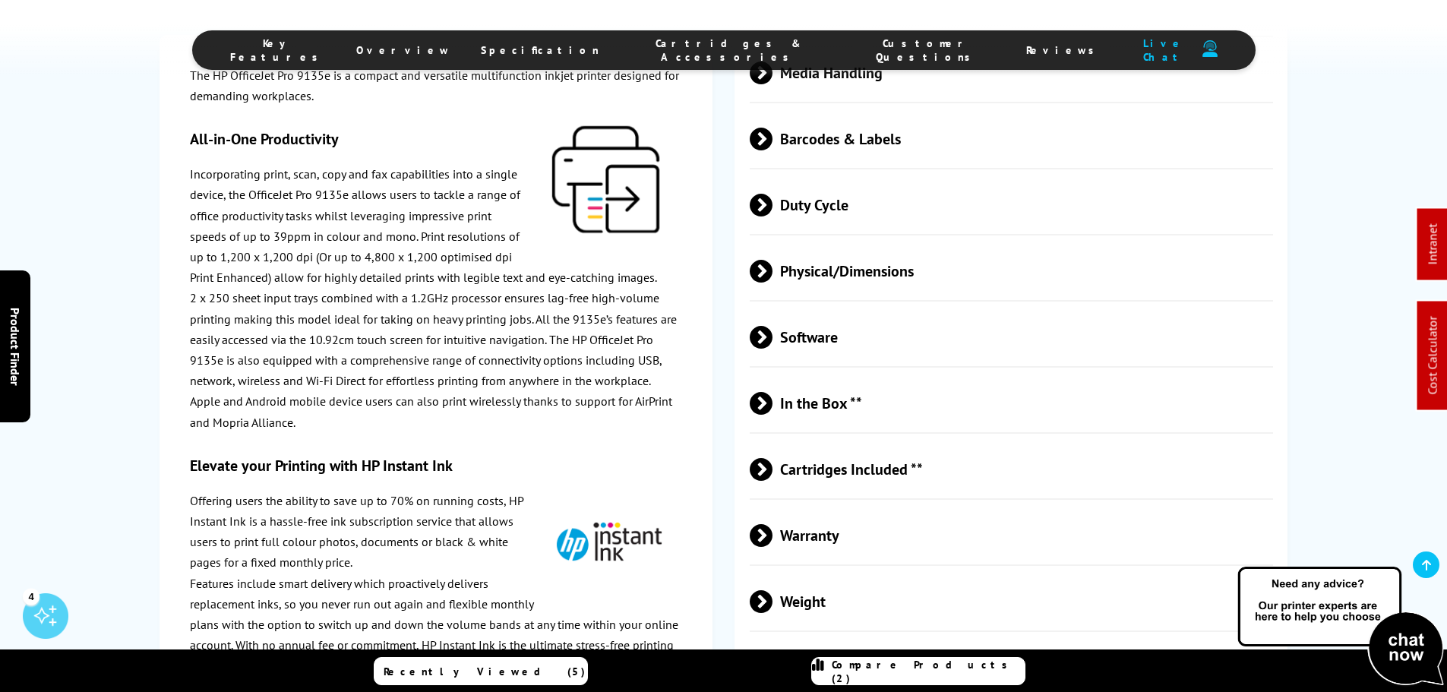
scroll to position [3342, 0]
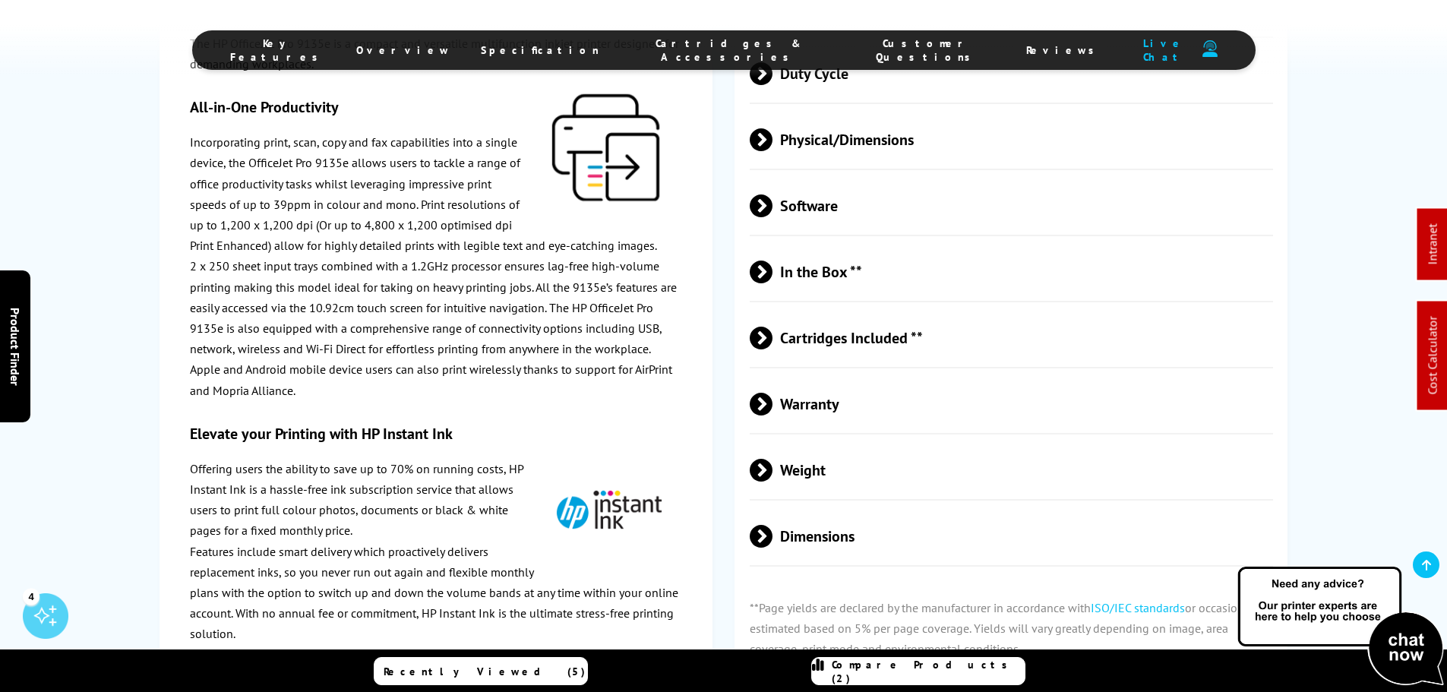
click at [849, 330] on span "Cartridges Included **" at bounding box center [1012, 338] width 524 height 57
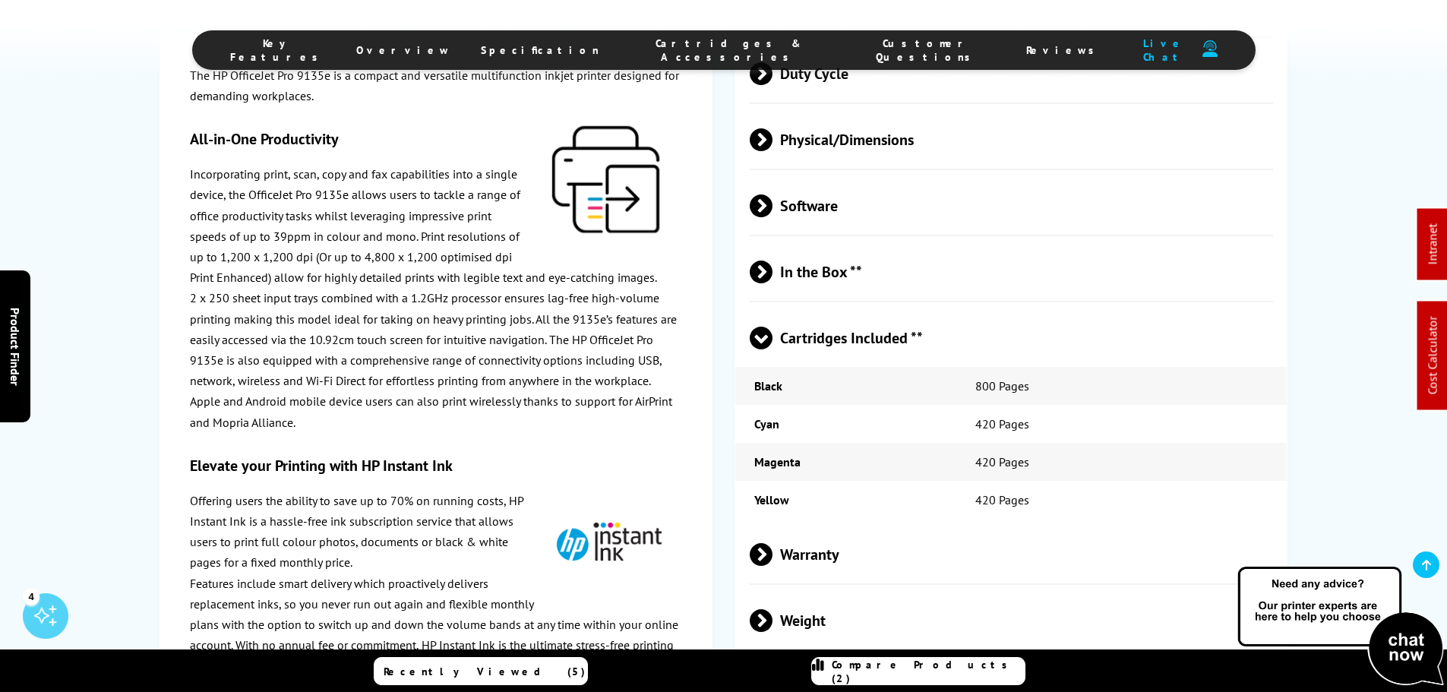
click at [849, 330] on span "Cartridges Included **" at bounding box center [1012, 338] width 524 height 57
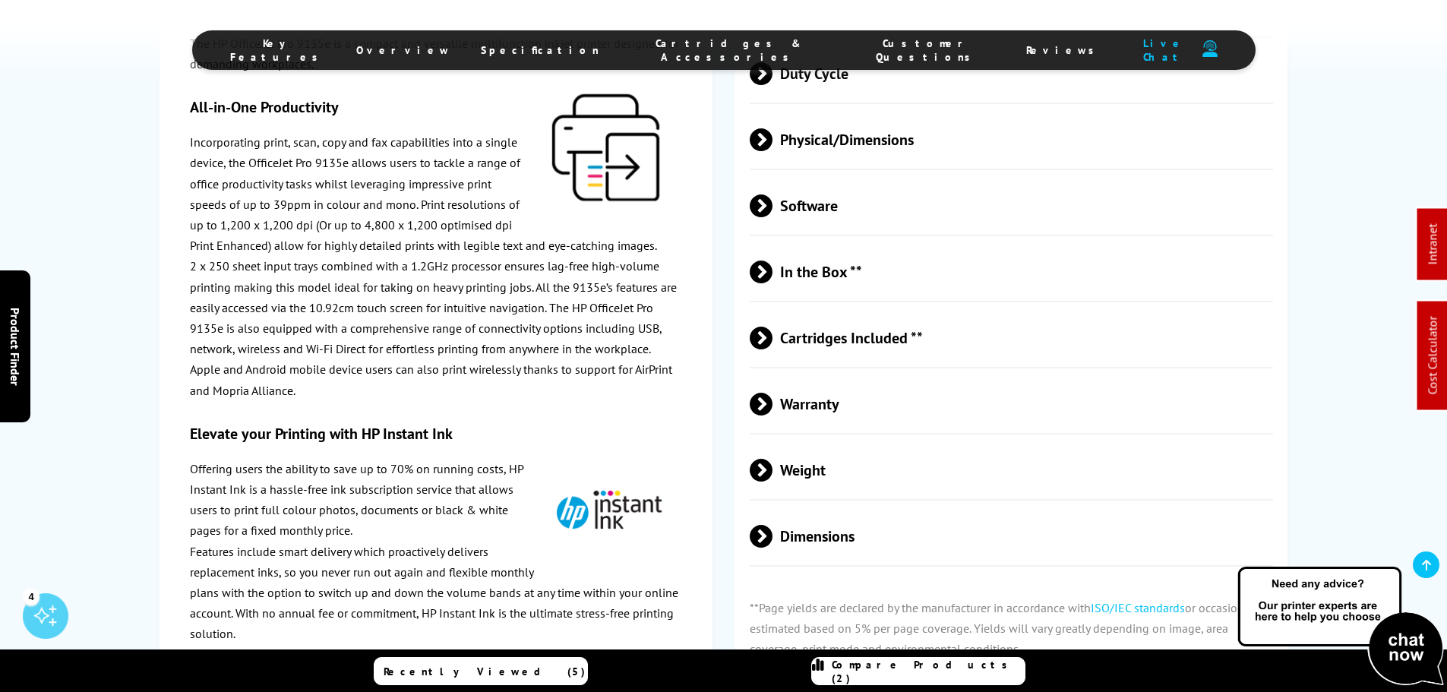
click at [849, 330] on span "Cartridges Included **" at bounding box center [1012, 338] width 524 height 57
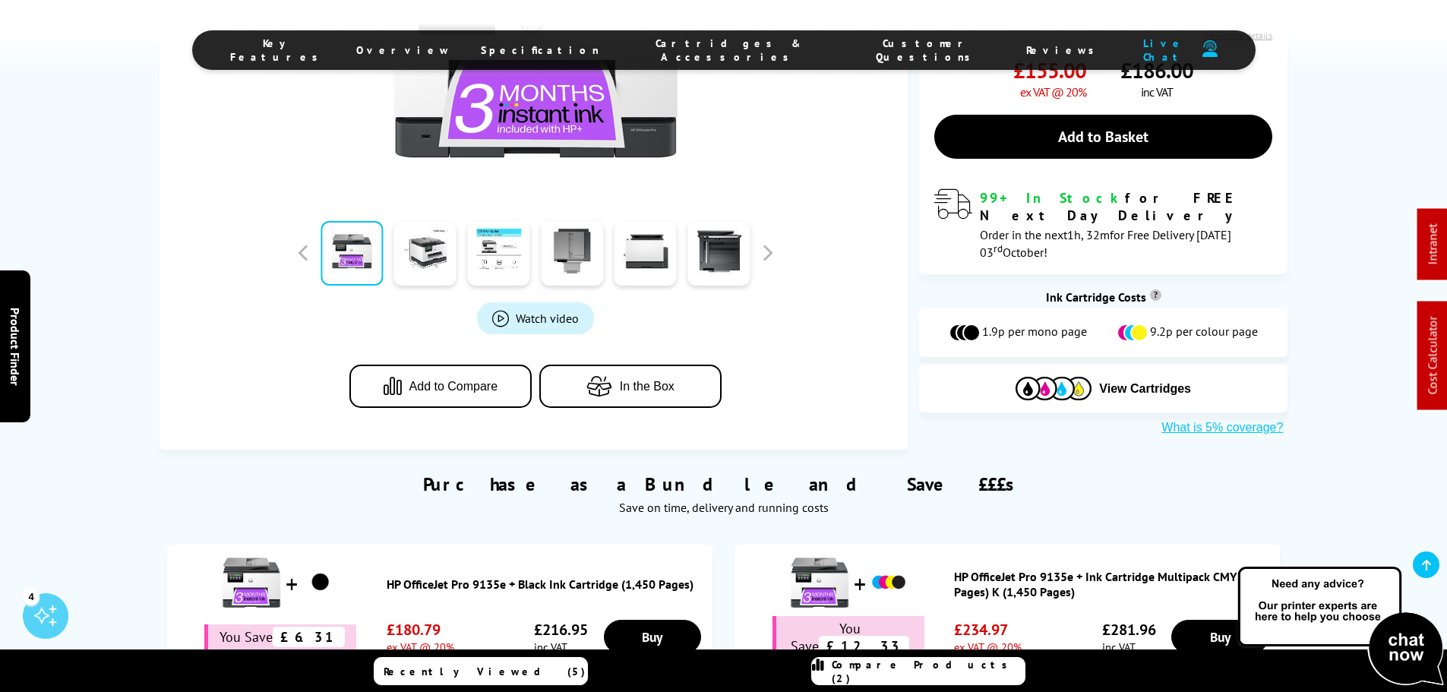
scroll to position [0, 0]
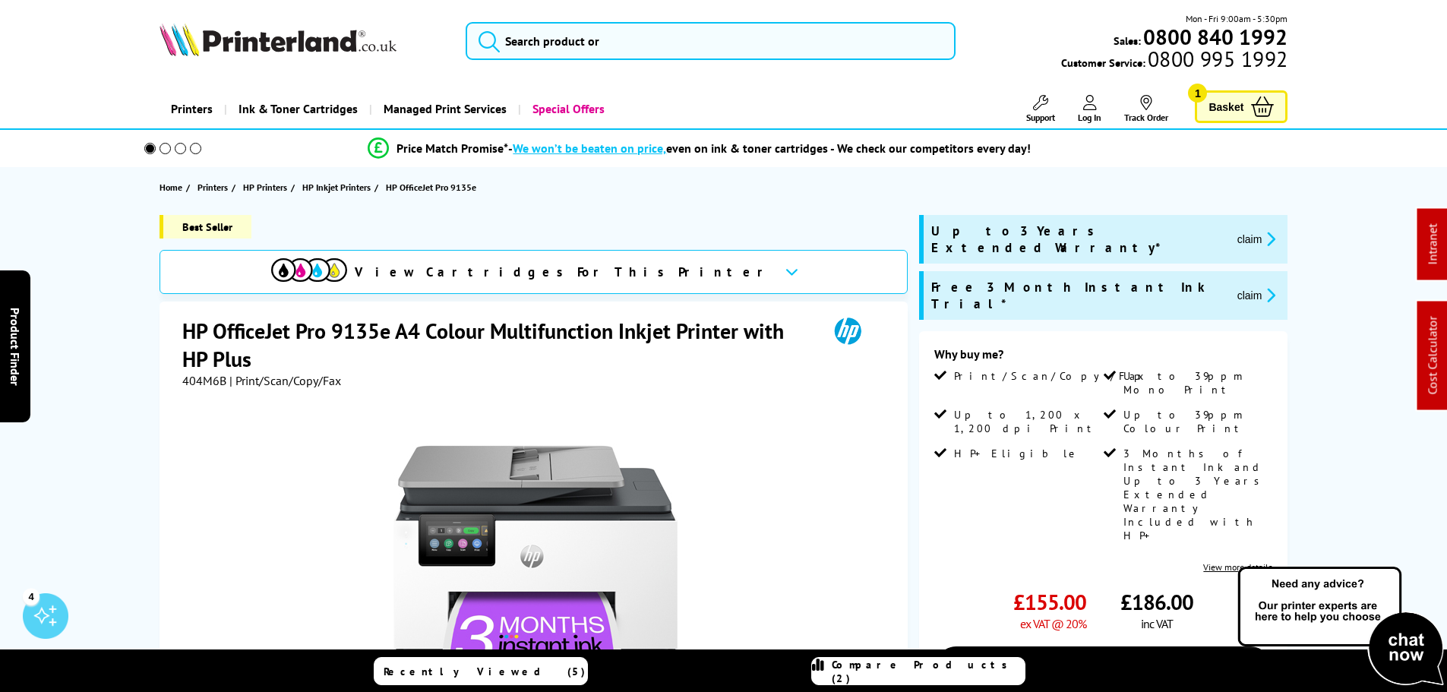
click at [1133, 271] on div "Free 3 Month Instant Ink Trial* claim" at bounding box center [1103, 295] width 368 height 49
click at [1233, 286] on button "claim" at bounding box center [1257, 294] width 48 height 17
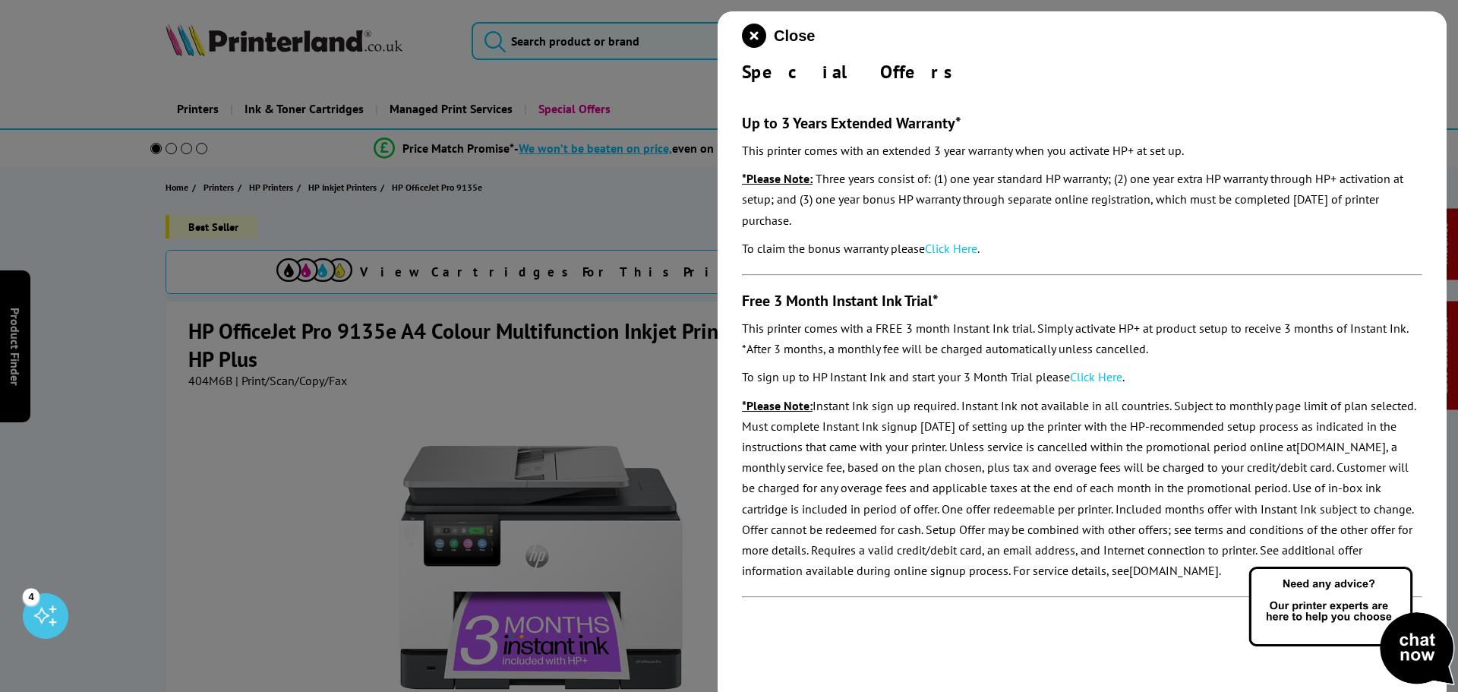
click at [1104, 380] on link "Click Here" at bounding box center [1096, 376] width 52 height 15
click at [751, 27] on icon "close modal" at bounding box center [754, 36] width 24 height 24
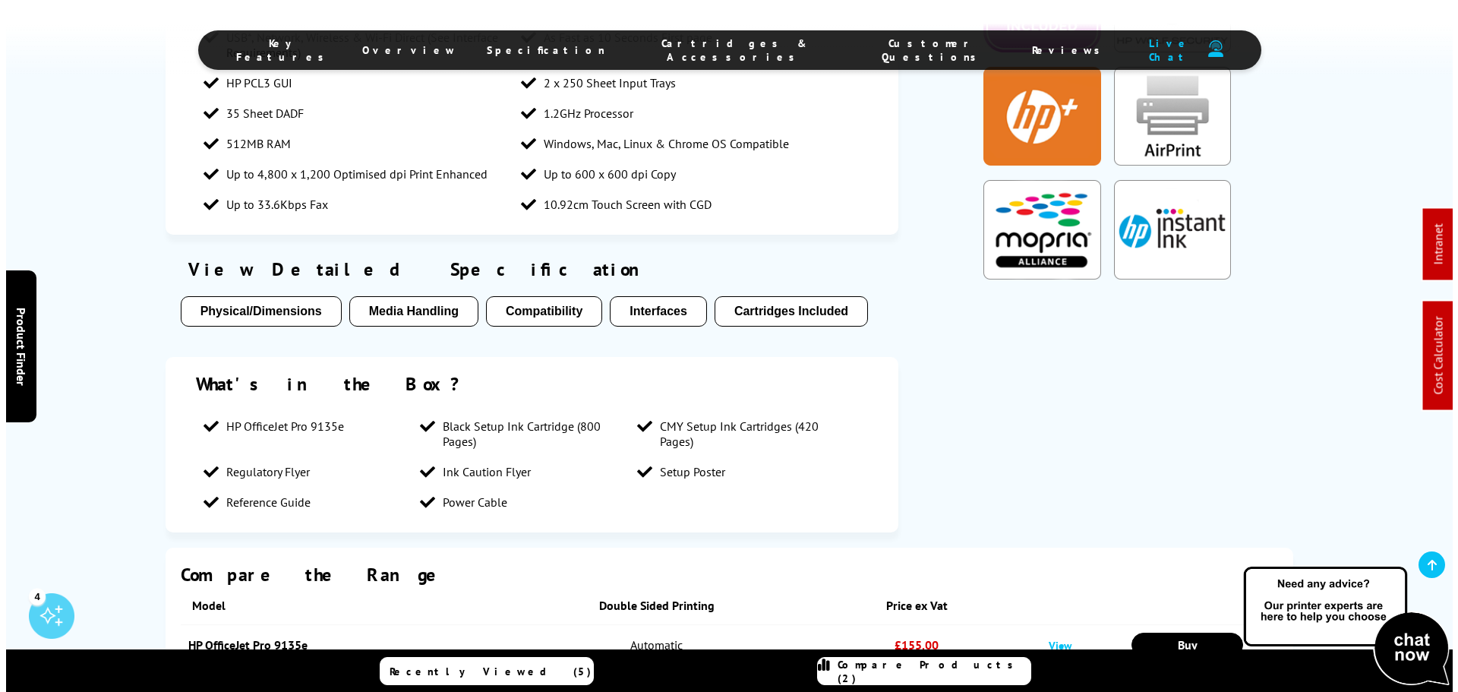
scroll to position [1519, 0]
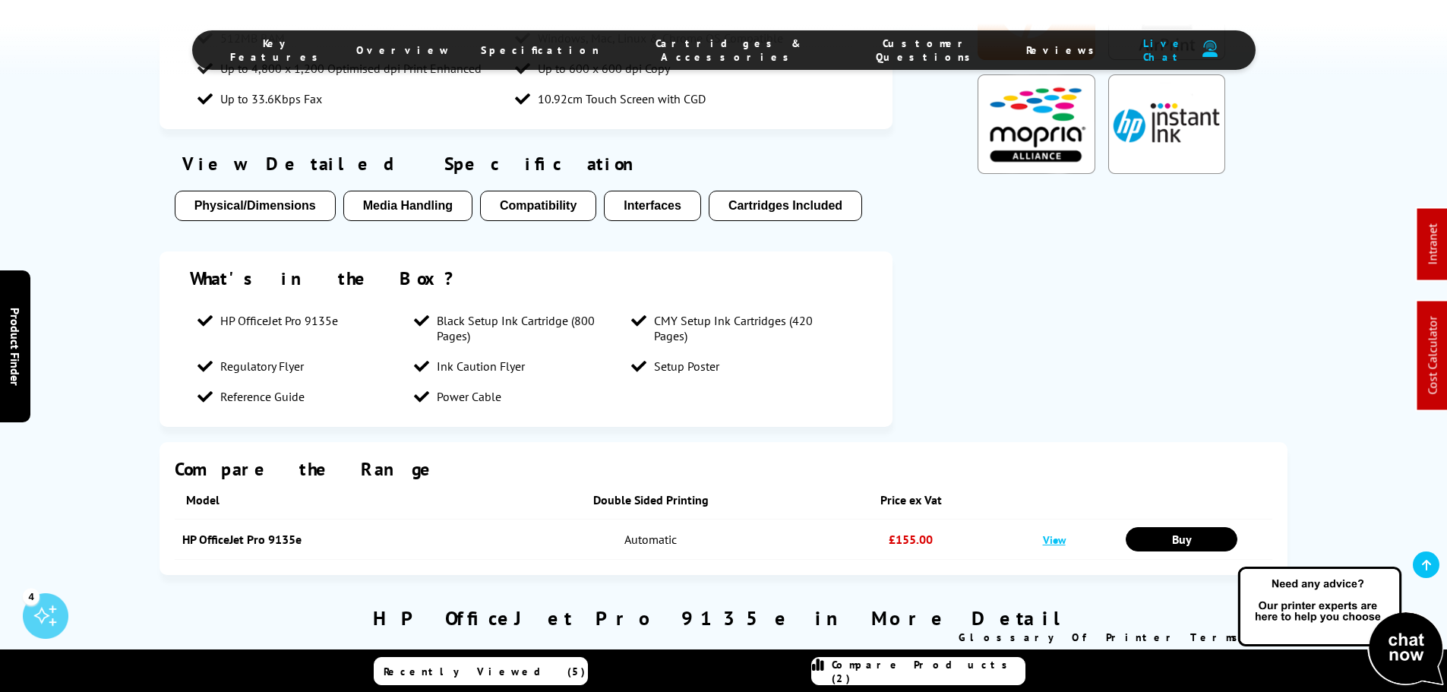
click at [1152, 140] on img "KeyFeatureModal319" at bounding box center [1166, 123] width 117 height 99
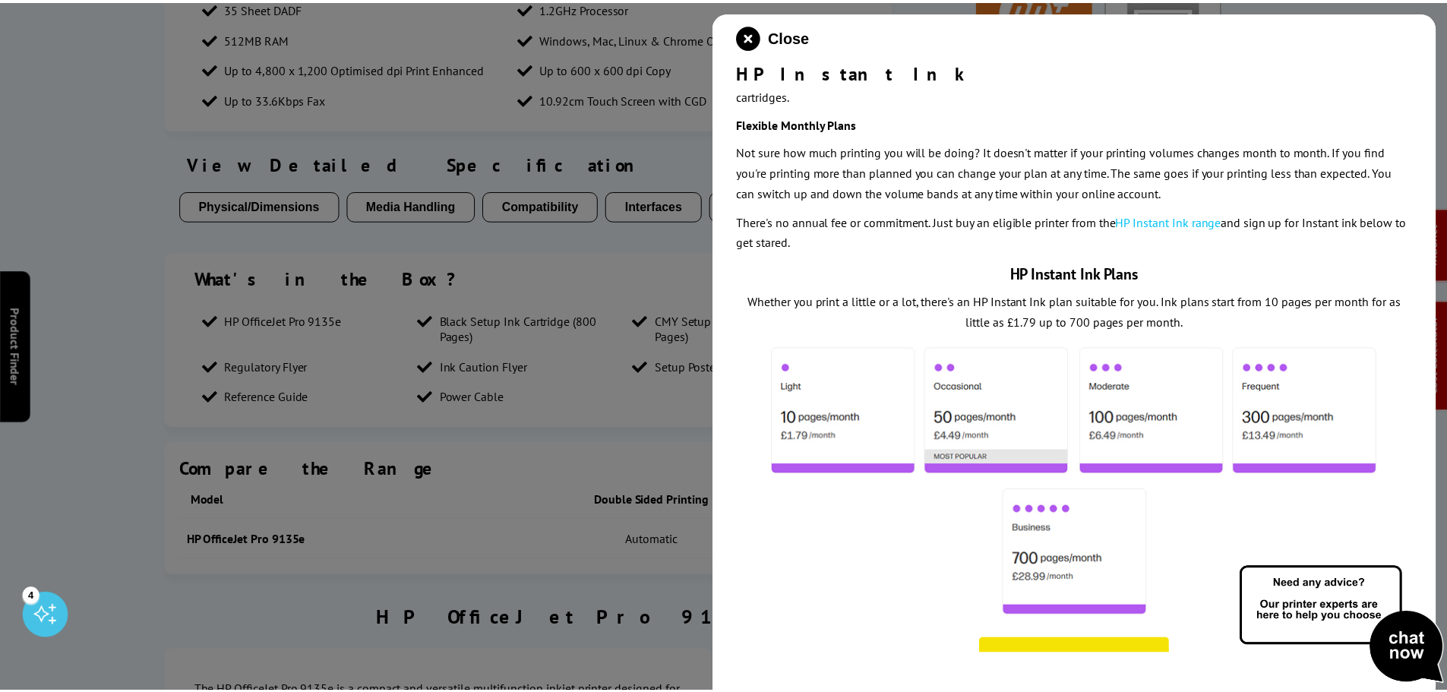
scroll to position [370, 0]
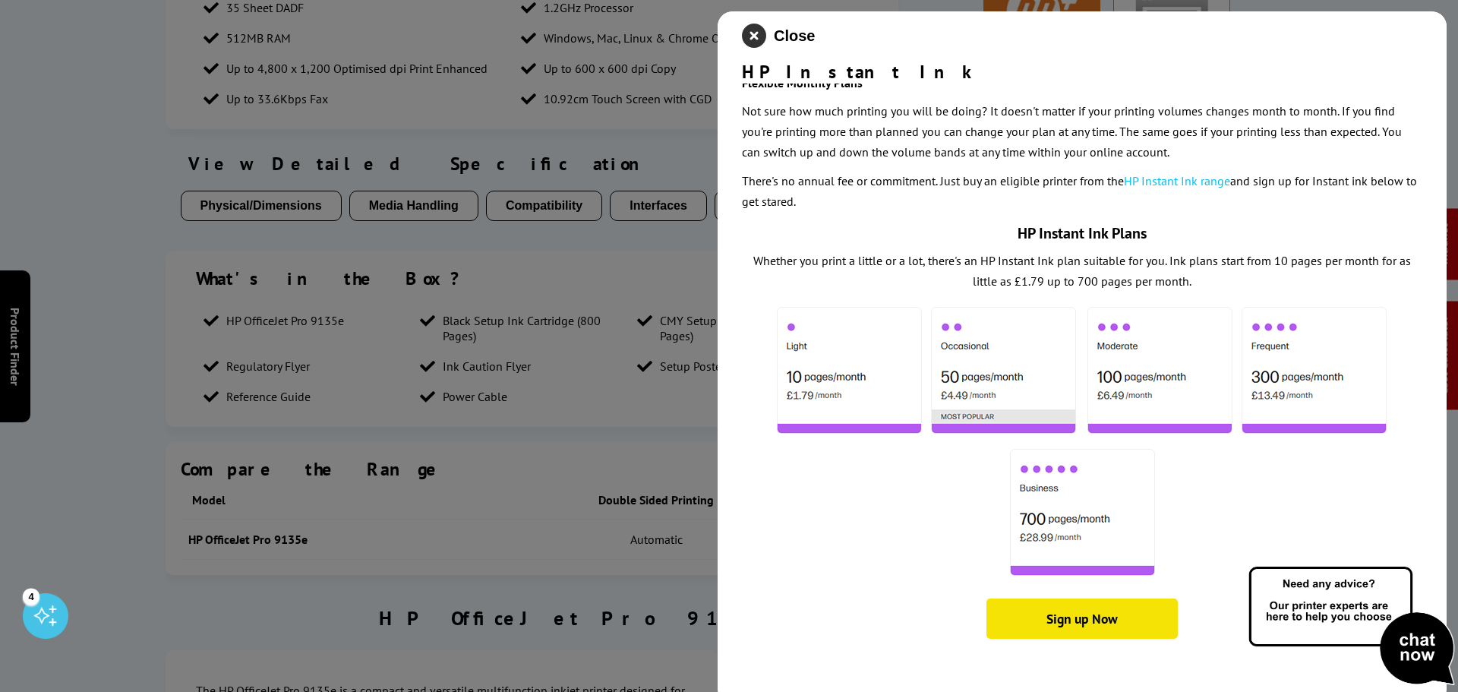
click at [751, 43] on icon "close modal" at bounding box center [754, 36] width 24 height 24
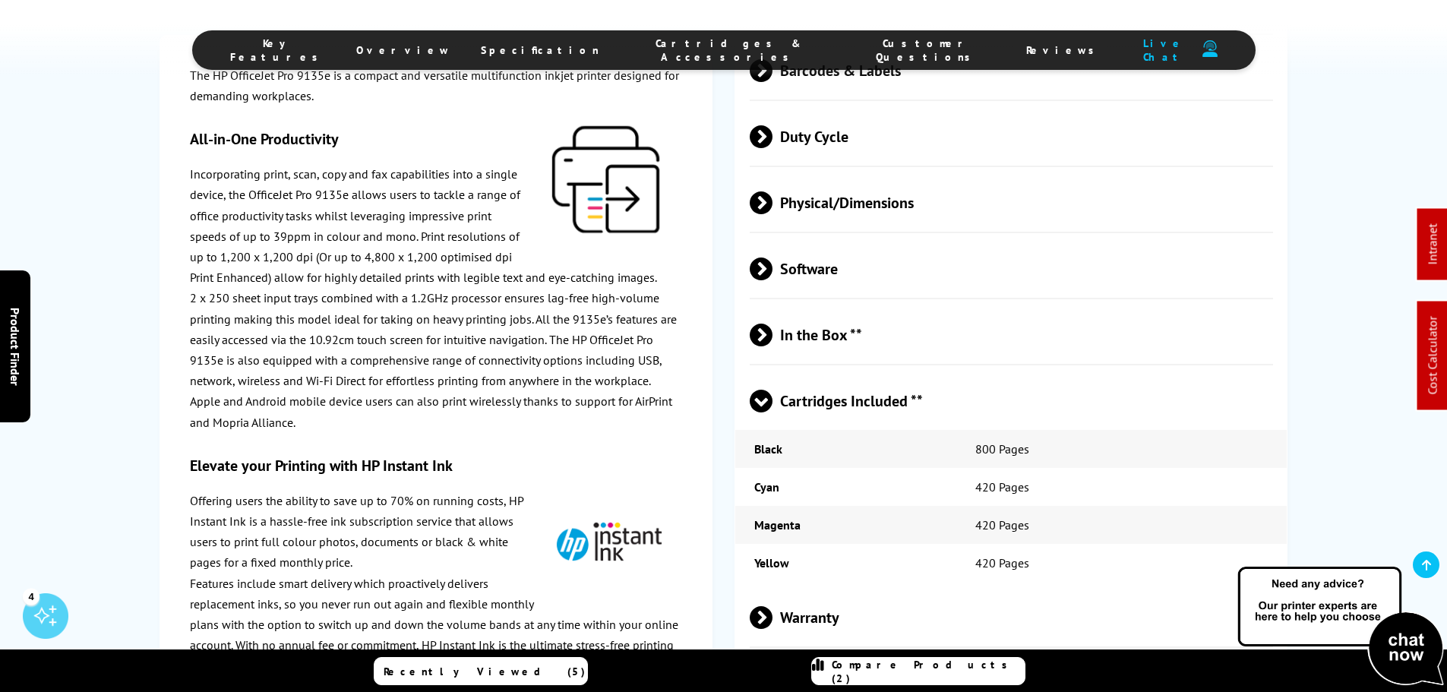
scroll to position [3342, 0]
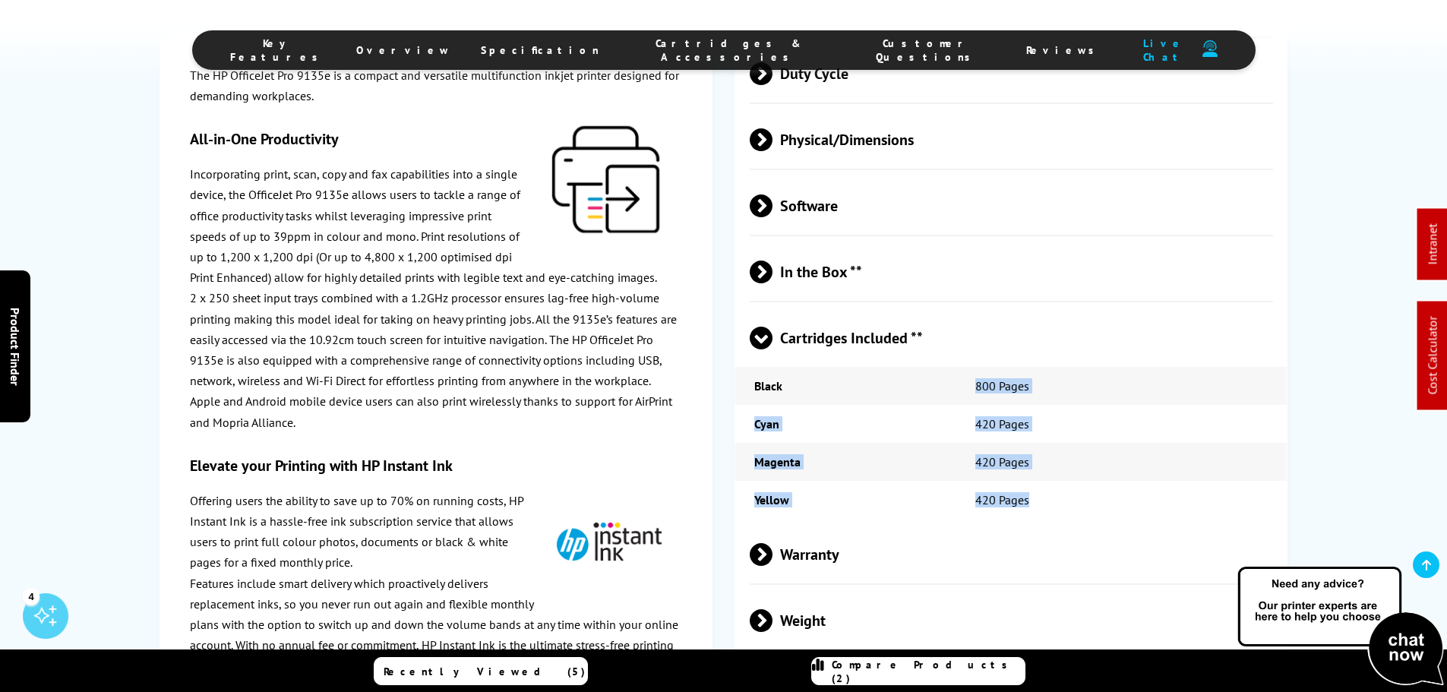
drag, startPoint x: 1041, startPoint y: 495, endPoint x: 964, endPoint y: 380, distance: 139.1
click at [964, 380] on tbody "Black 800 Pages Cyan 420 Pages Magenta 420 Pages Yellow 420 Pages" at bounding box center [1010, 443] width 551 height 152
click at [1046, 410] on td "420 Pages" at bounding box center [1121, 424] width 331 height 38
click at [1020, 484] on td "420 Pages" at bounding box center [1121, 500] width 331 height 38
drag, startPoint x: 1027, startPoint y: 500, endPoint x: 757, endPoint y: 382, distance: 294.3
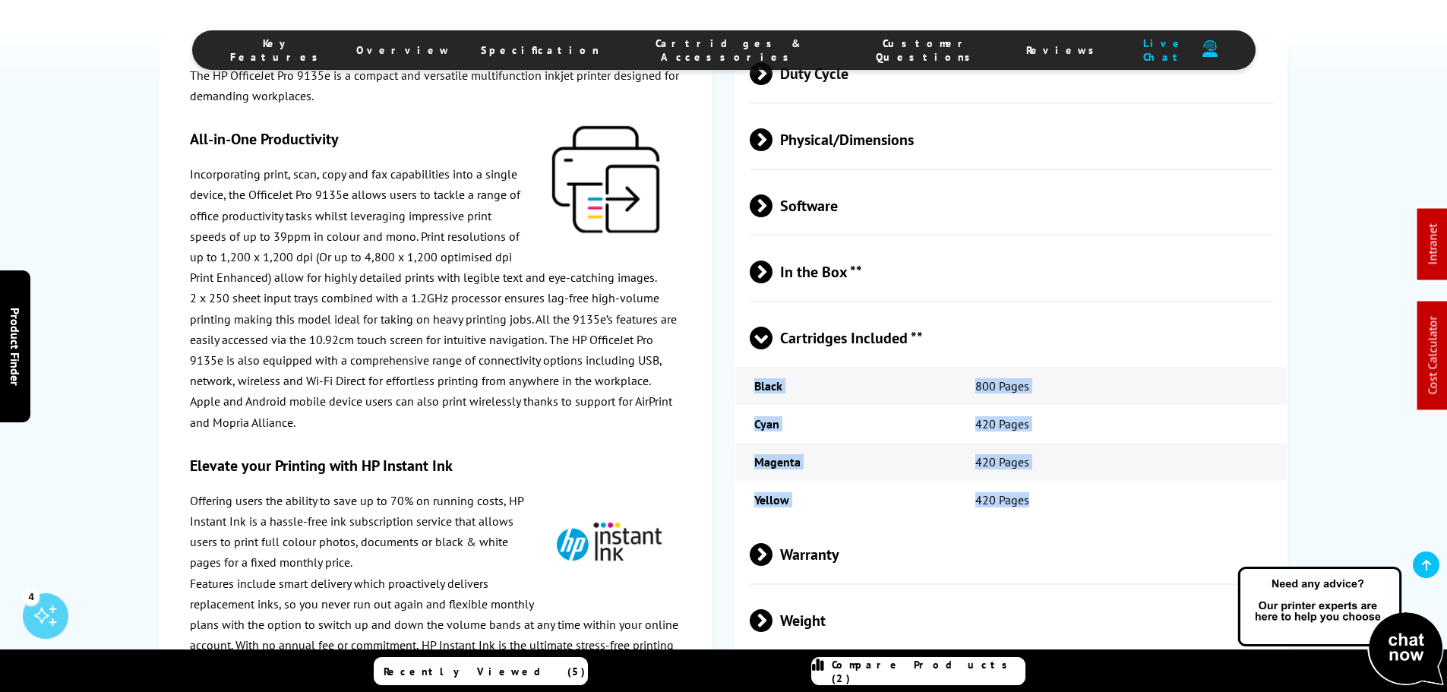
click at [757, 382] on tbody "Black 800 Pages Cyan 420 Pages Magenta 420 Pages Yellow 420 Pages" at bounding box center [1010, 443] width 551 height 152
copy tbody "Black 800 Pages Cyan 420 Pages Magenta 420 Pages Yellow 420 Pages"
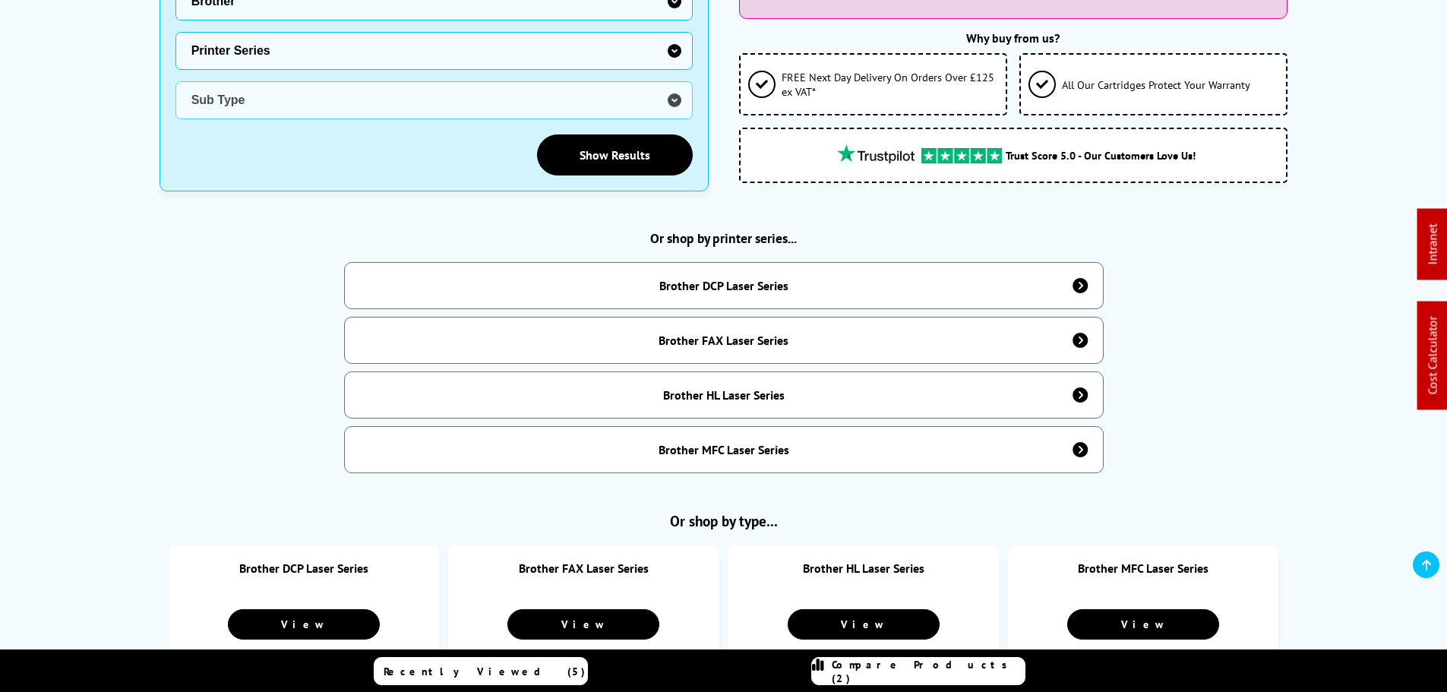
click at [846, 283] on div "Brother DCP Laser Series" at bounding box center [724, 285] width 760 height 47
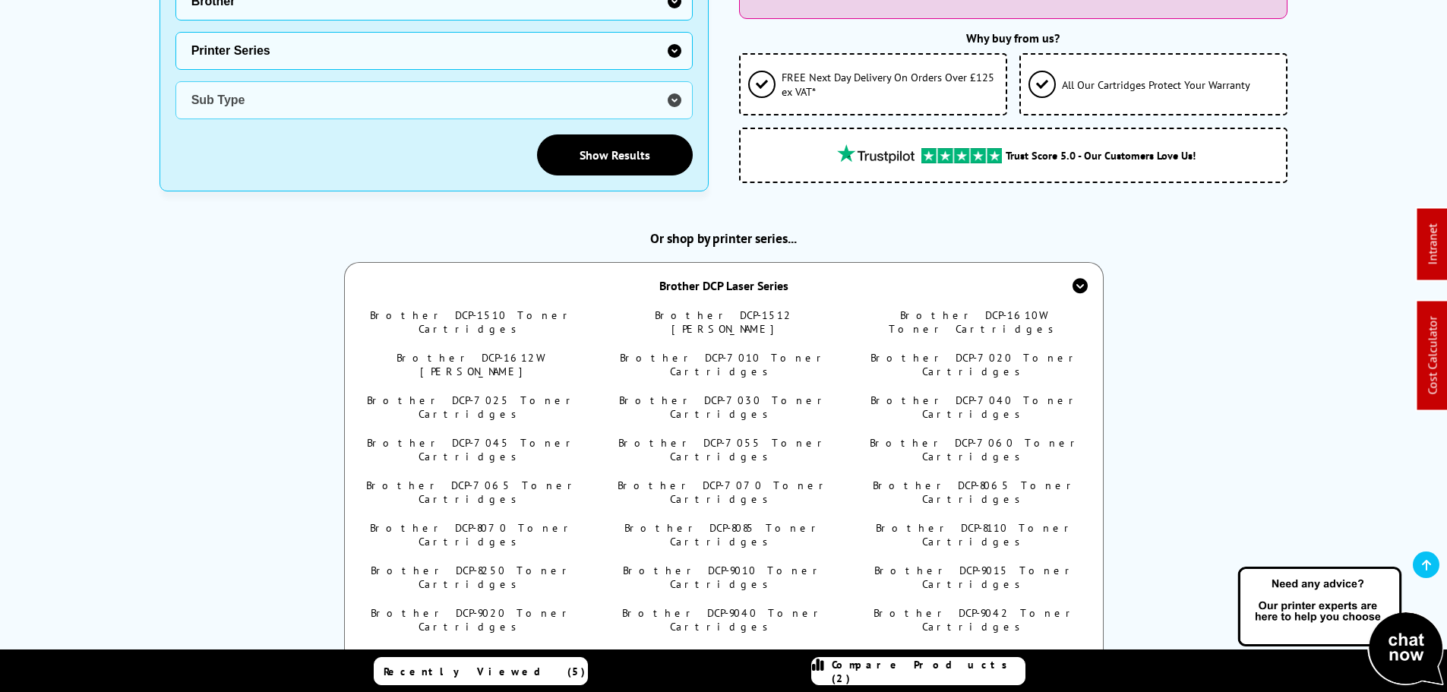
click at [844, 281] on div "Brother DCP Laser Series" at bounding box center [724, 285] width 760 height 46
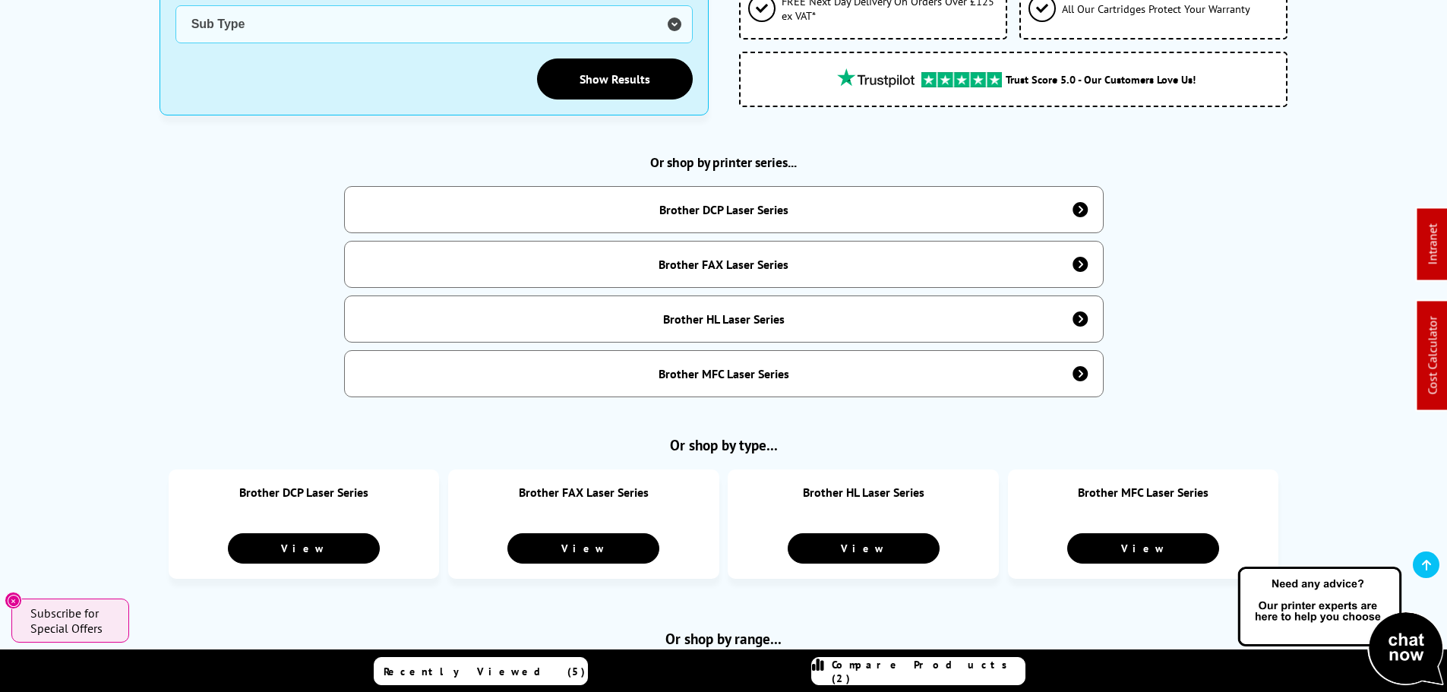
click at [749, 202] on div "Brother DCP Laser Series" at bounding box center [723, 209] width 129 height 15
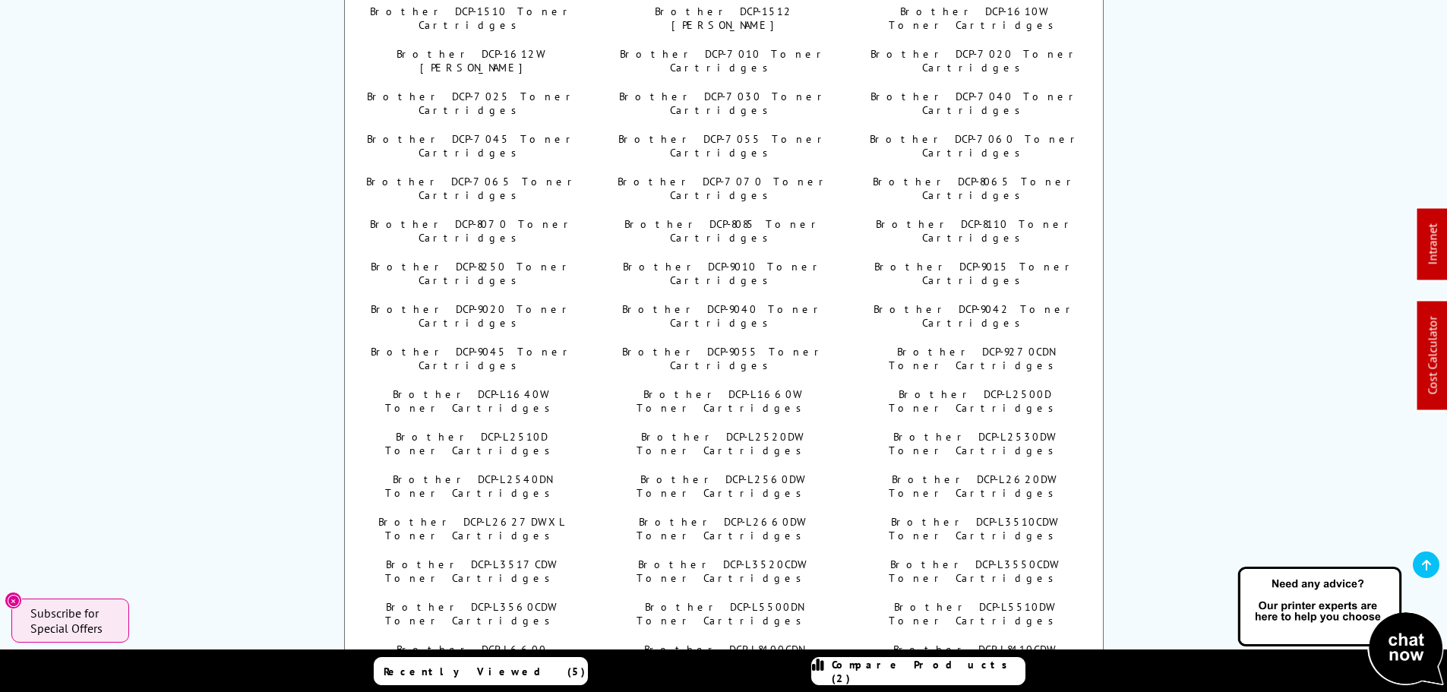
scroll to position [760, 0]
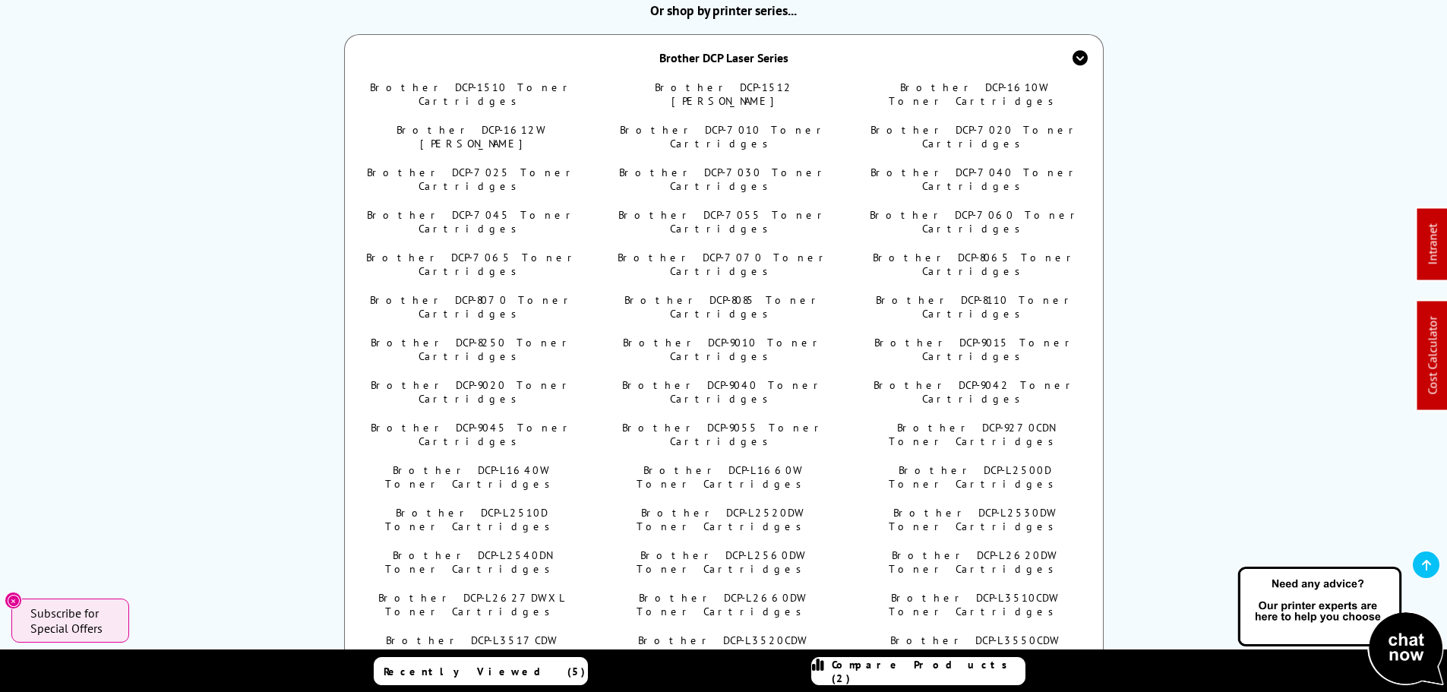
click at [573, 43] on div "Brother DCP Laser Series" at bounding box center [724, 57] width 760 height 46
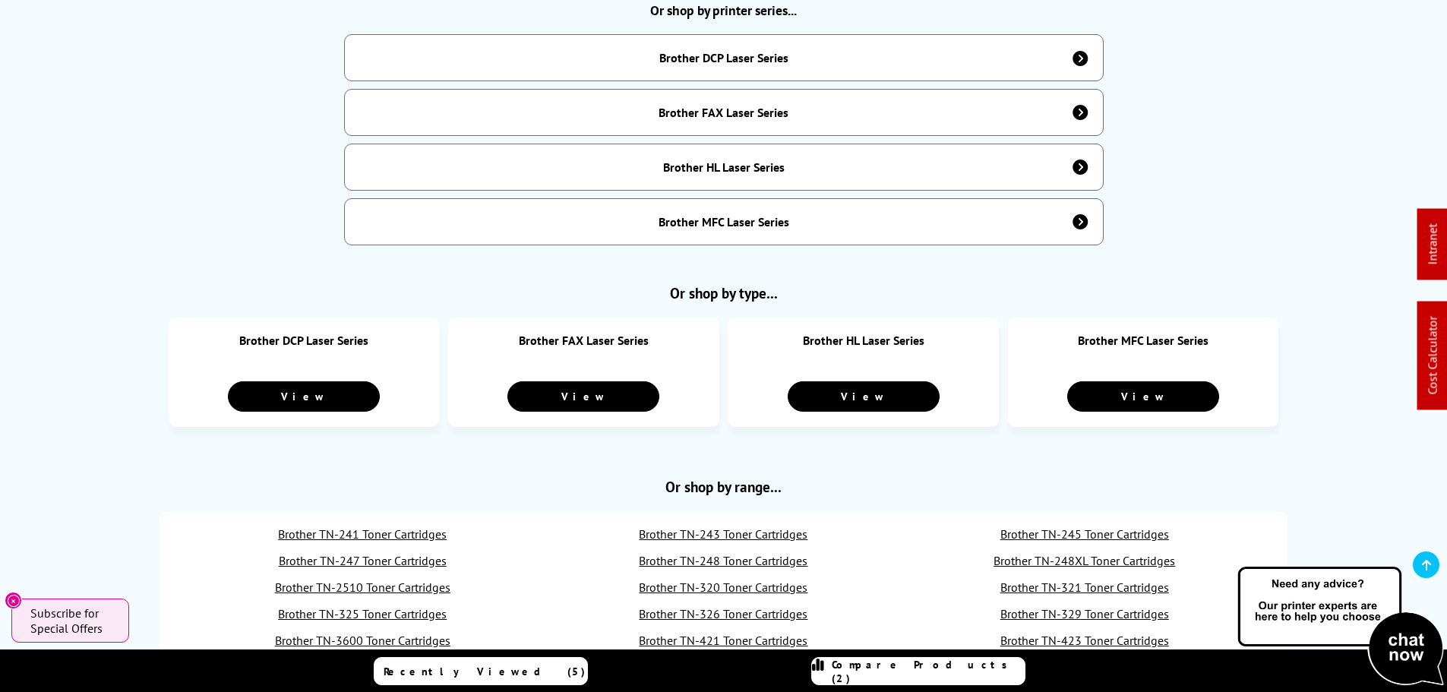
click at [653, 110] on div "Brother FAX Laser Series" at bounding box center [724, 112] width 760 height 47
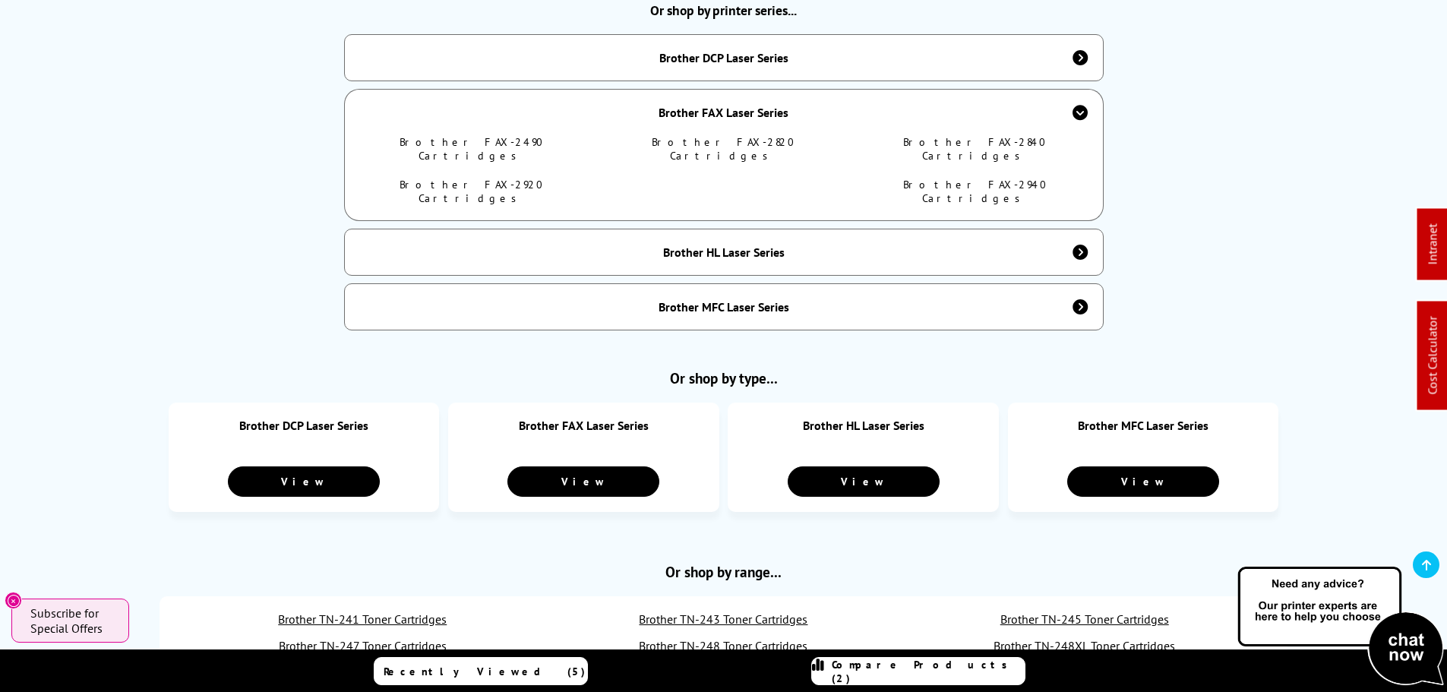
click at [467, 135] on link "Brother FAX-2490 Cartridges" at bounding box center [472, 148] width 144 height 27
drag, startPoint x: 476, startPoint y: 160, endPoint x: 744, endPoint y: 139, distance: 269.7
click at [476, 178] on link "Brother FAX-2920 Cartridges" at bounding box center [472, 191] width 144 height 27
drag, startPoint x: 731, startPoint y: 131, endPoint x: 903, endPoint y: 149, distance: 173.3
click at [733, 135] on link "Brother FAX-2820 Cartridges" at bounding box center [724, 148] width 144 height 27
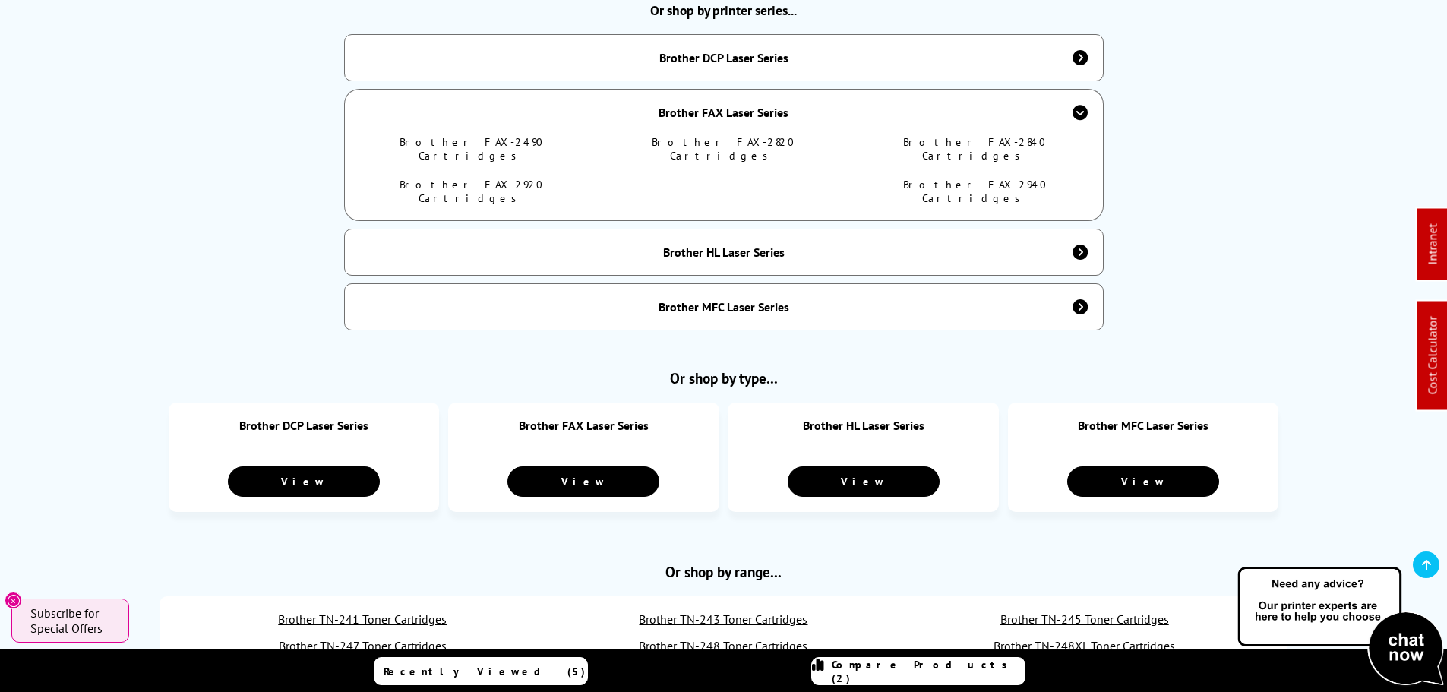
drag, startPoint x: 964, startPoint y: 131, endPoint x: 968, endPoint y: 163, distance: 32.1
click at [965, 135] on link "Brother FAX-2840 Cartridges" at bounding box center [975, 148] width 144 height 27
click at [969, 178] on link "Brother FAX-2940 Cartridges" at bounding box center [975, 191] width 144 height 27
click at [724, 91] on div "Brother FAX Laser Series" at bounding box center [724, 112] width 760 height 46
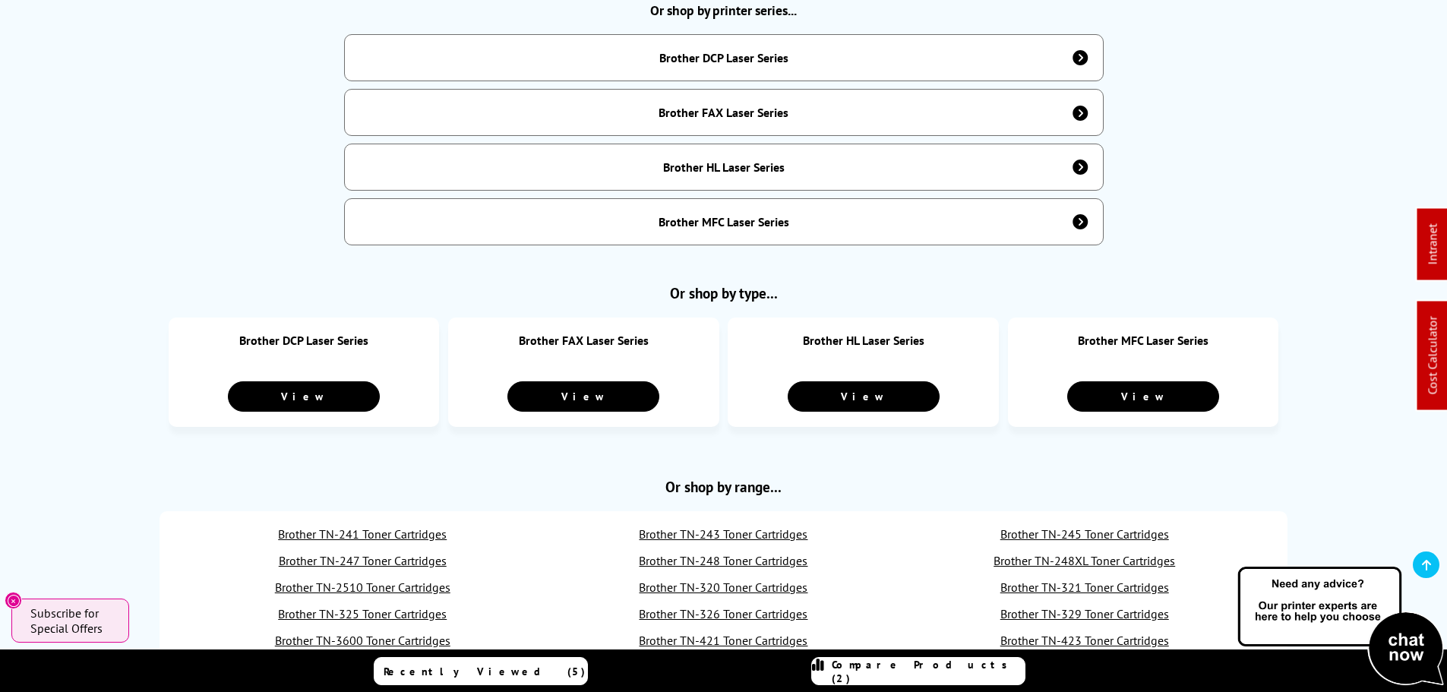
drag, startPoint x: 726, startPoint y: 170, endPoint x: 724, endPoint y: 160, distance: 10.9
click at [728, 169] on div "Brother HL Laser Series" at bounding box center [724, 167] width 760 height 47
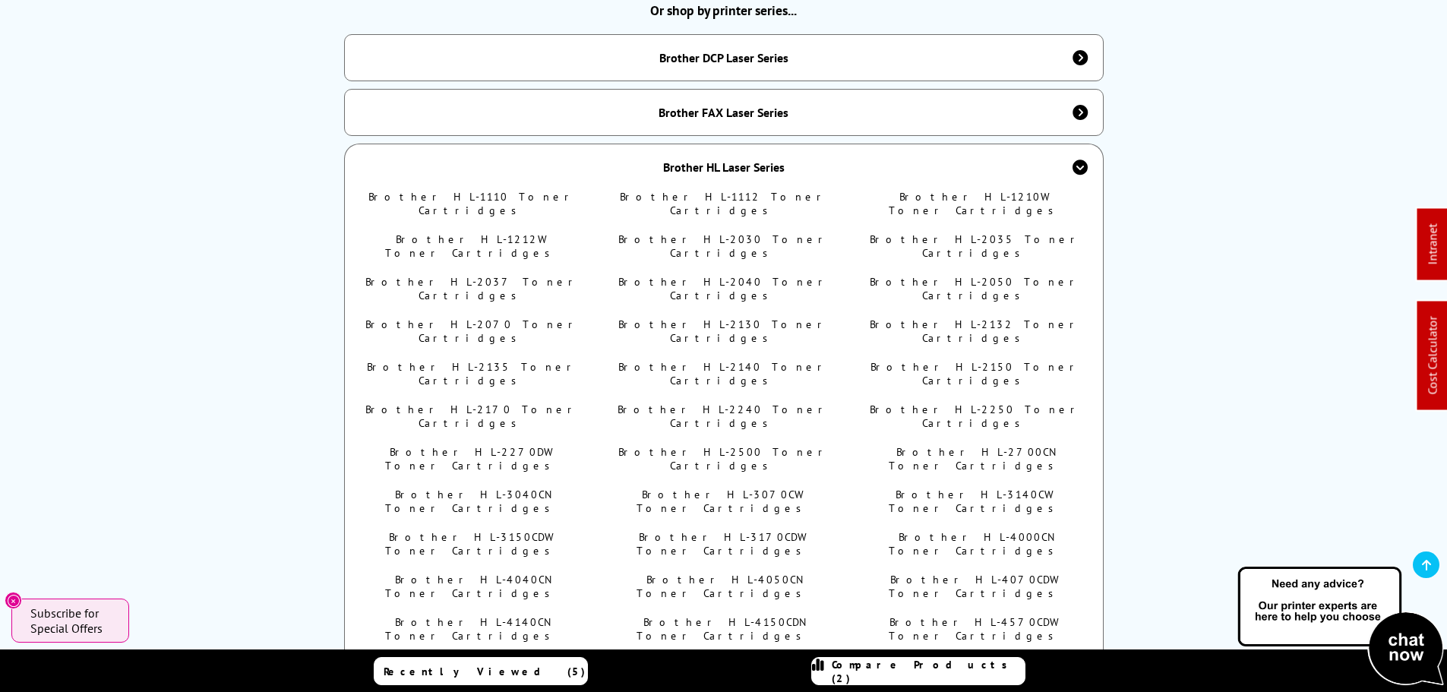
click at [782, 163] on div "Brother HL Laser Series" at bounding box center [724, 167] width 122 height 15
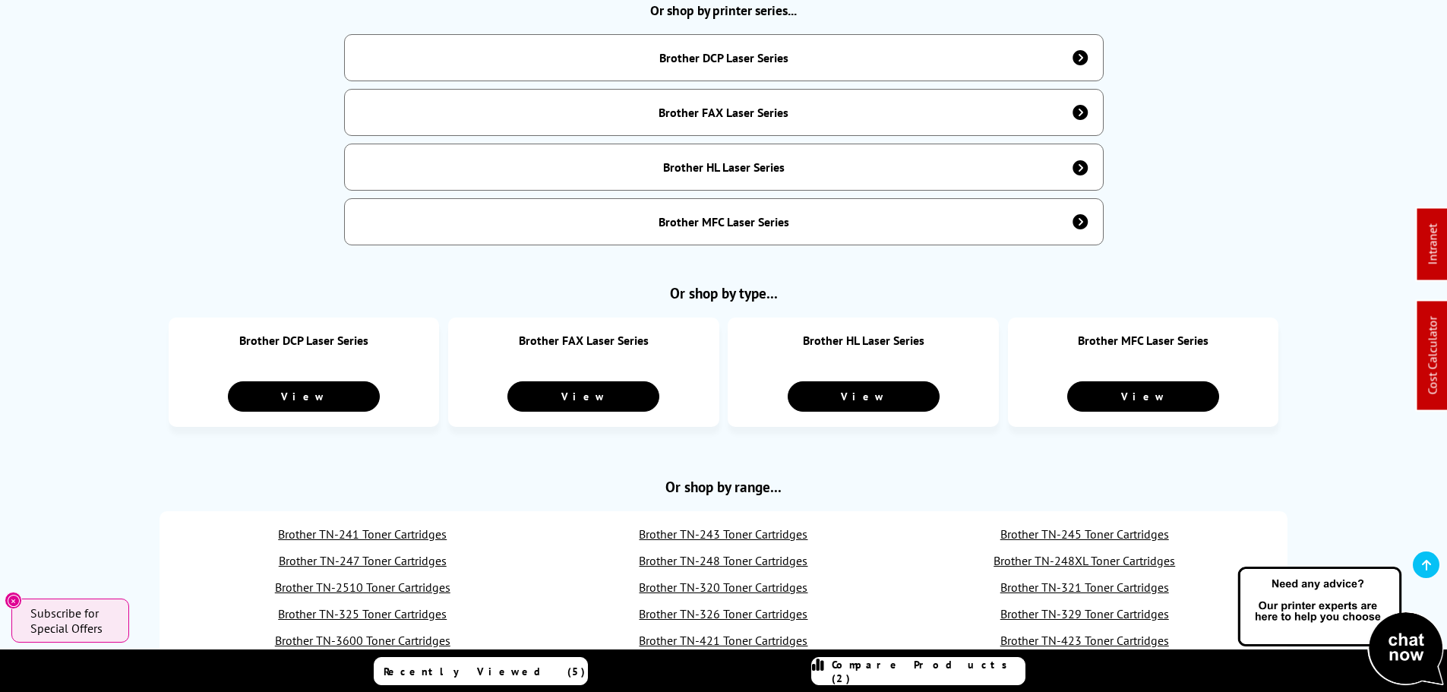
click at [750, 229] on div "Brother MFC Laser Series" at bounding box center [724, 221] width 760 height 47
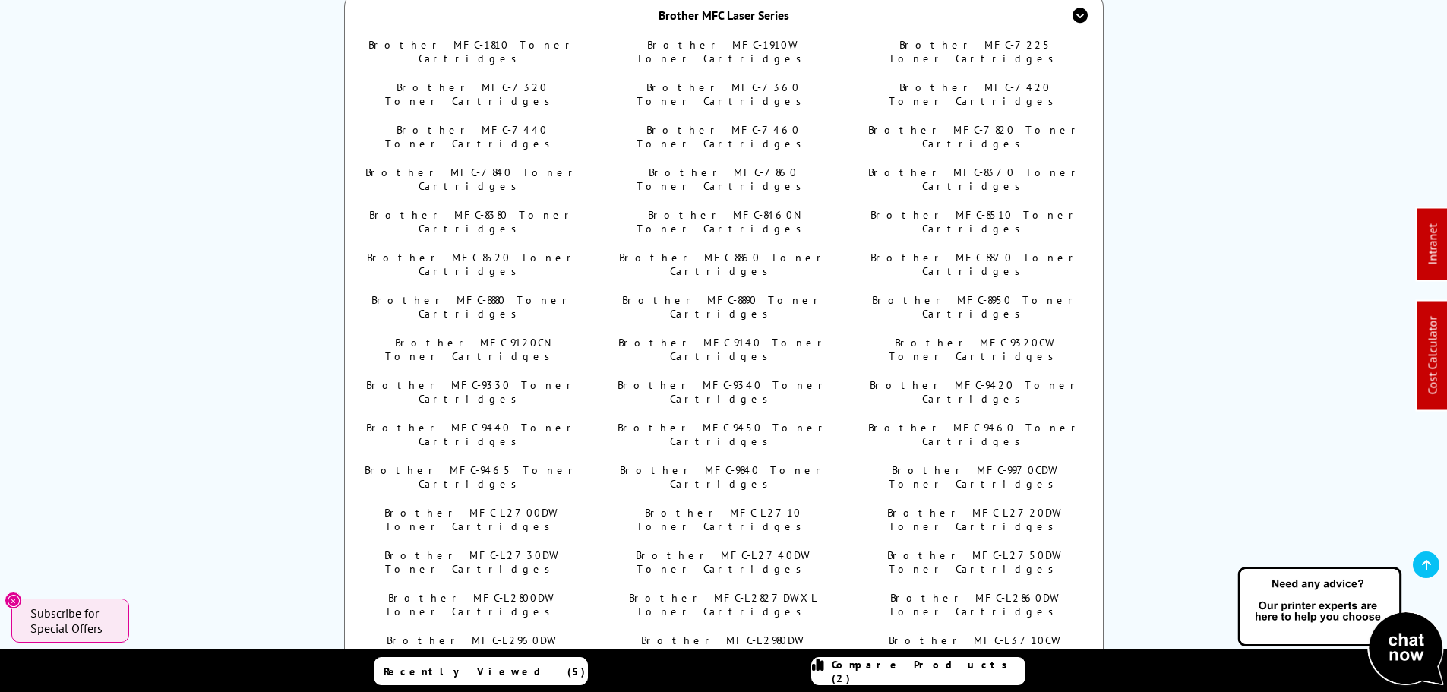
scroll to position [836, 0]
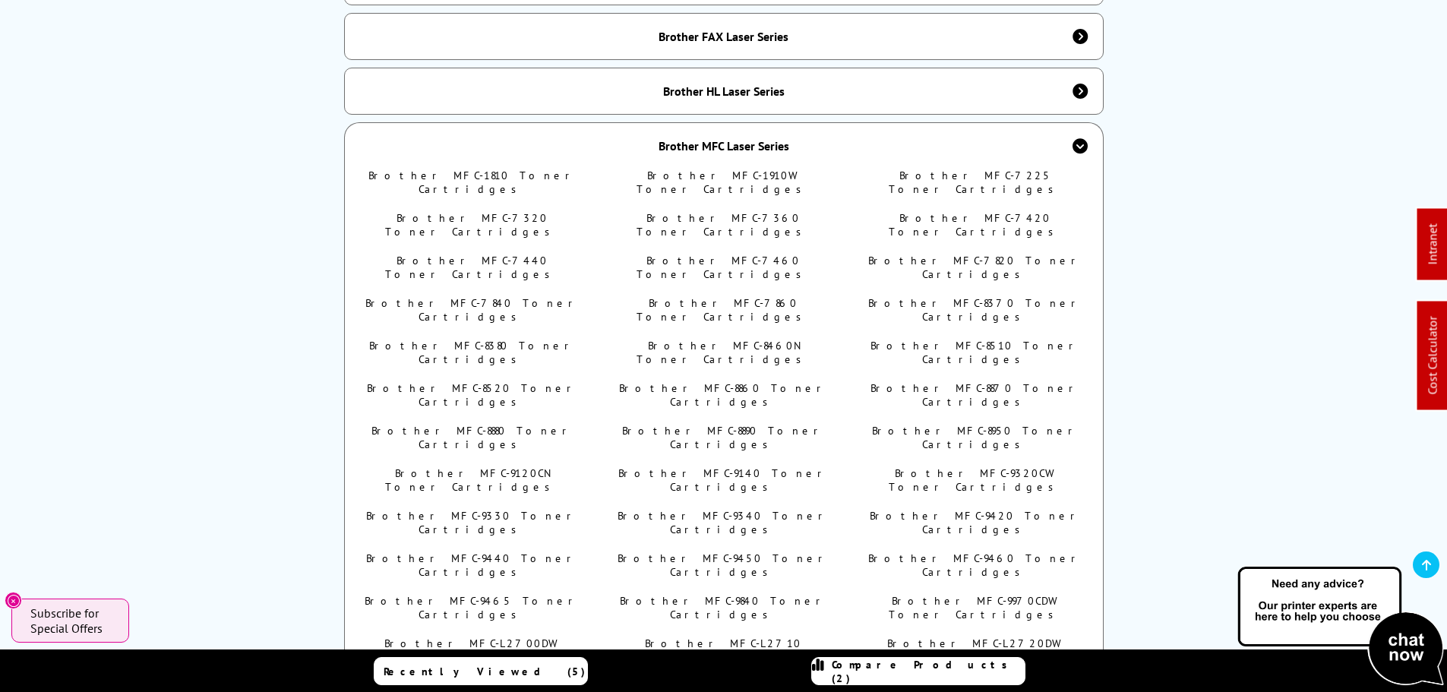
click at [716, 140] on div "Brother MFC Laser Series" at bounding box center [724, 145] width 131 height 15
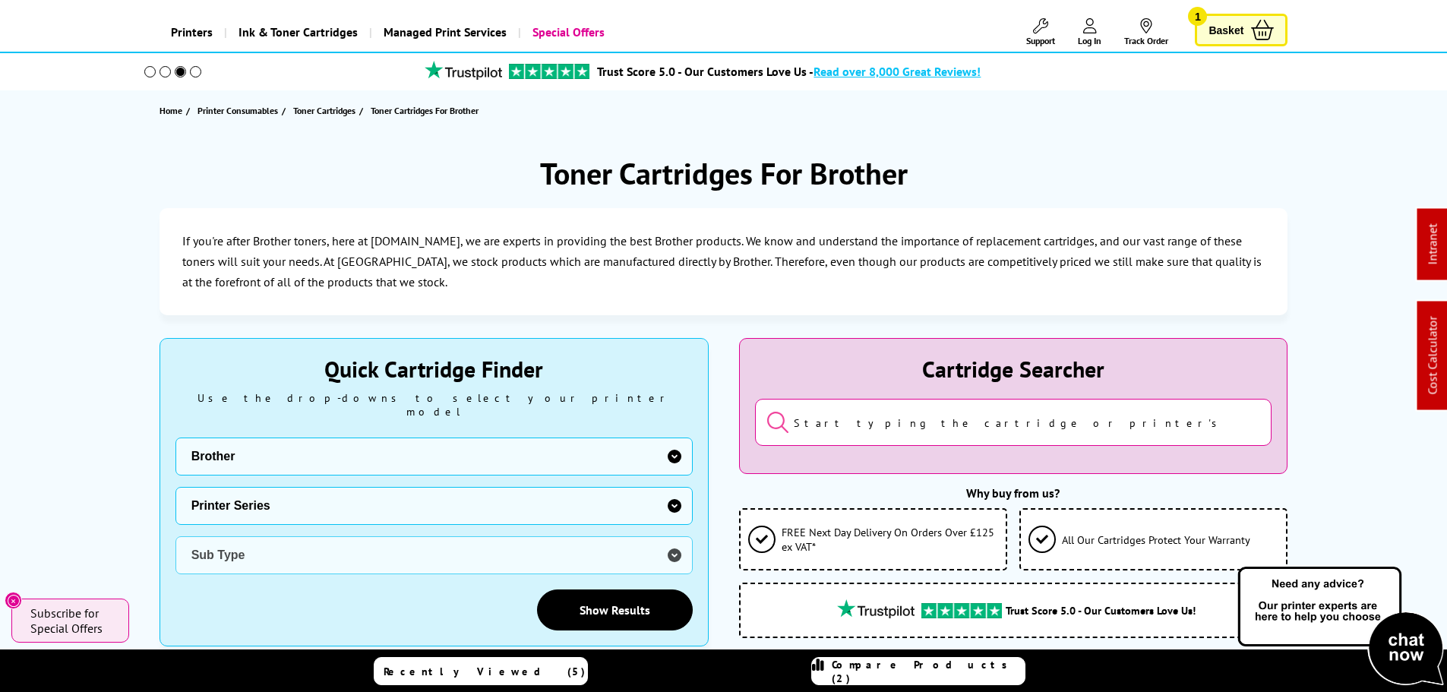
scroll to position [76, 0]
click at [323, 106] on span "Toner Cartridges" at bounding box center [324, 111] width 62 height 16
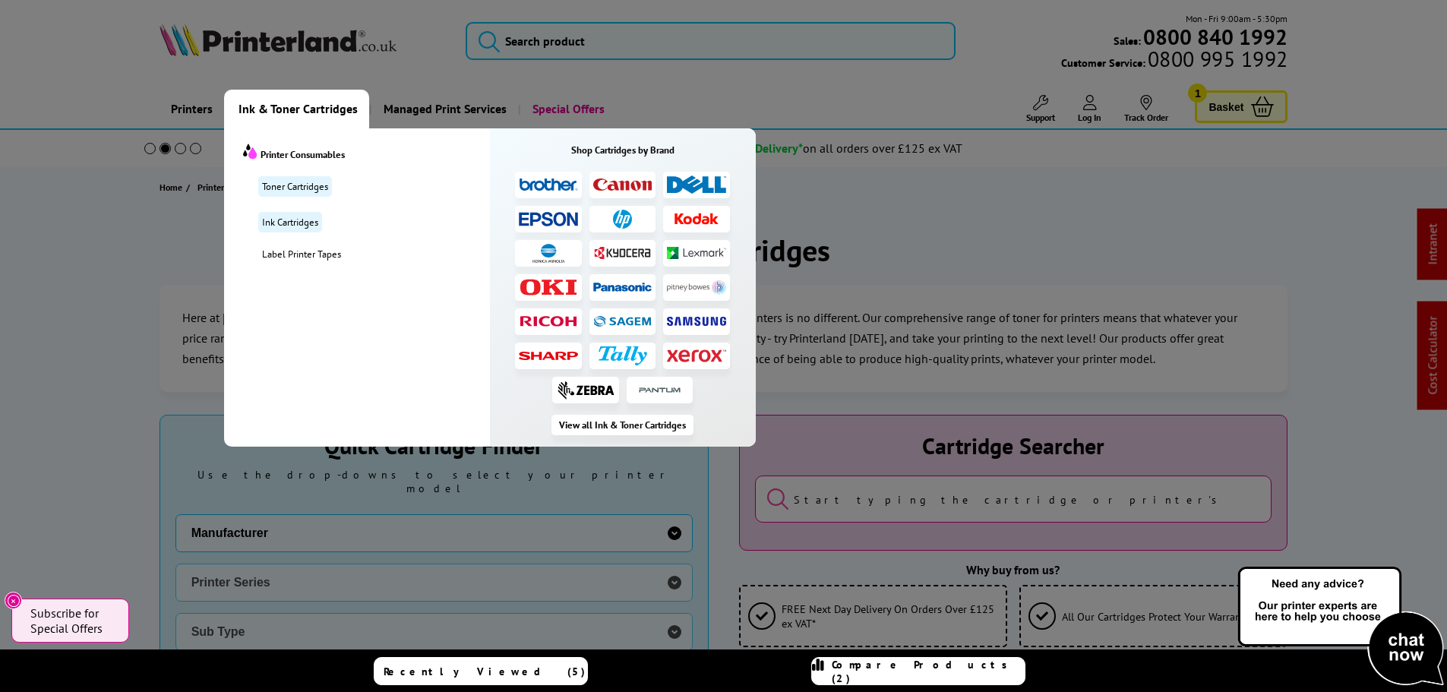
click at [544, 186] on img at bounding box center [548, 185] width 59 height 14
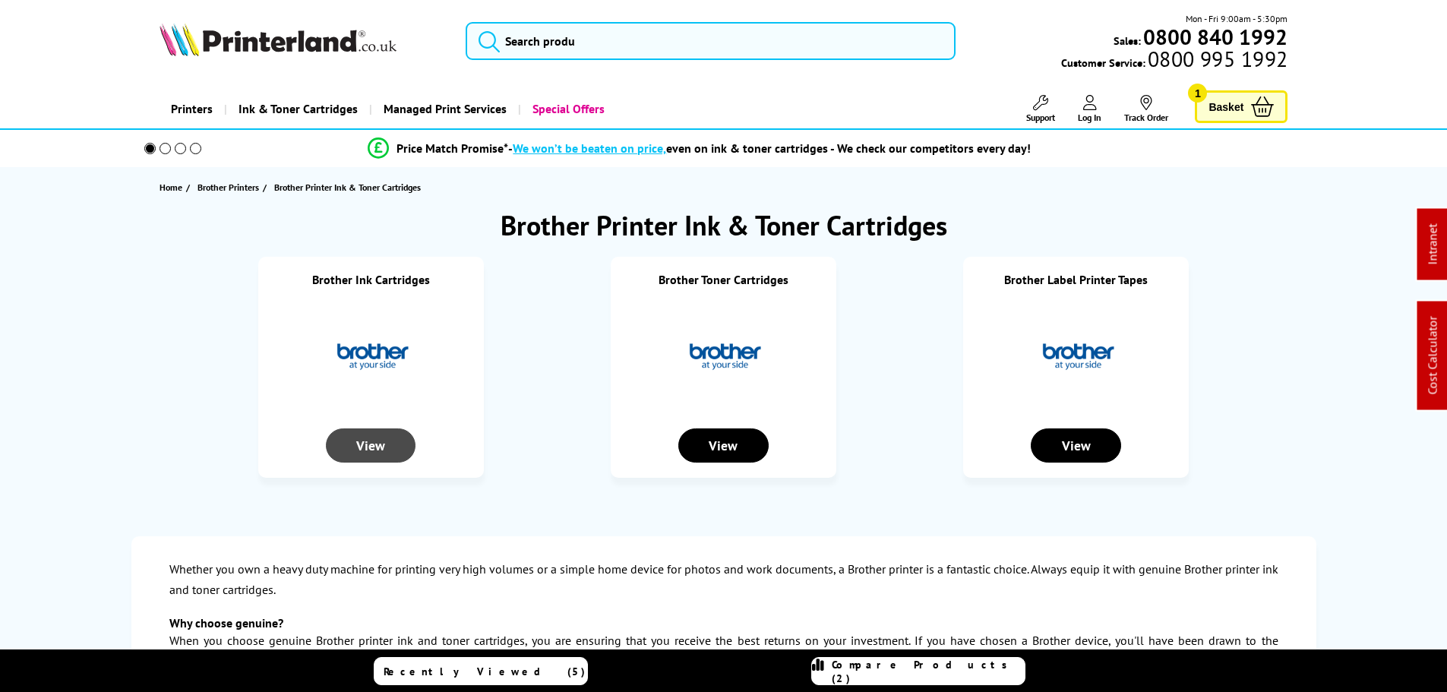
click at [375, 431] on div "View" at bounding box center [371, 445] width 90 height 34
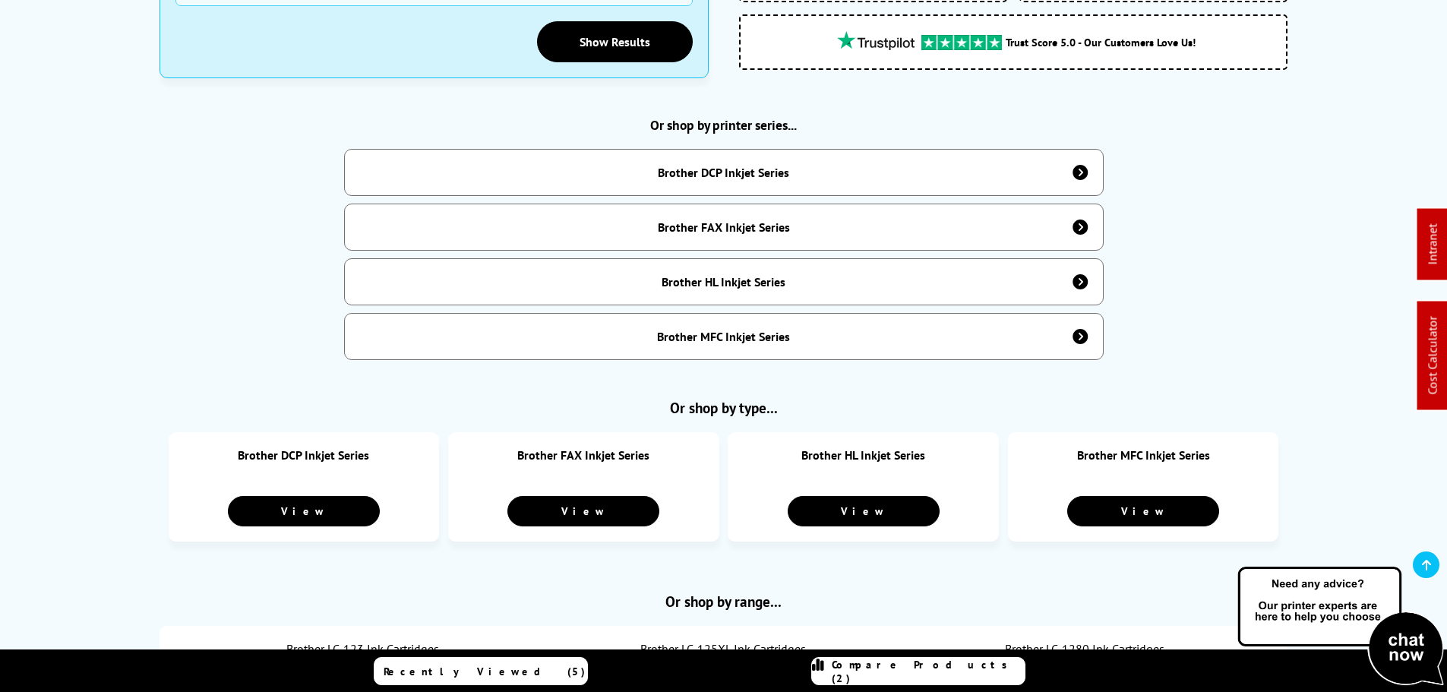
scroll to position [608, 0]
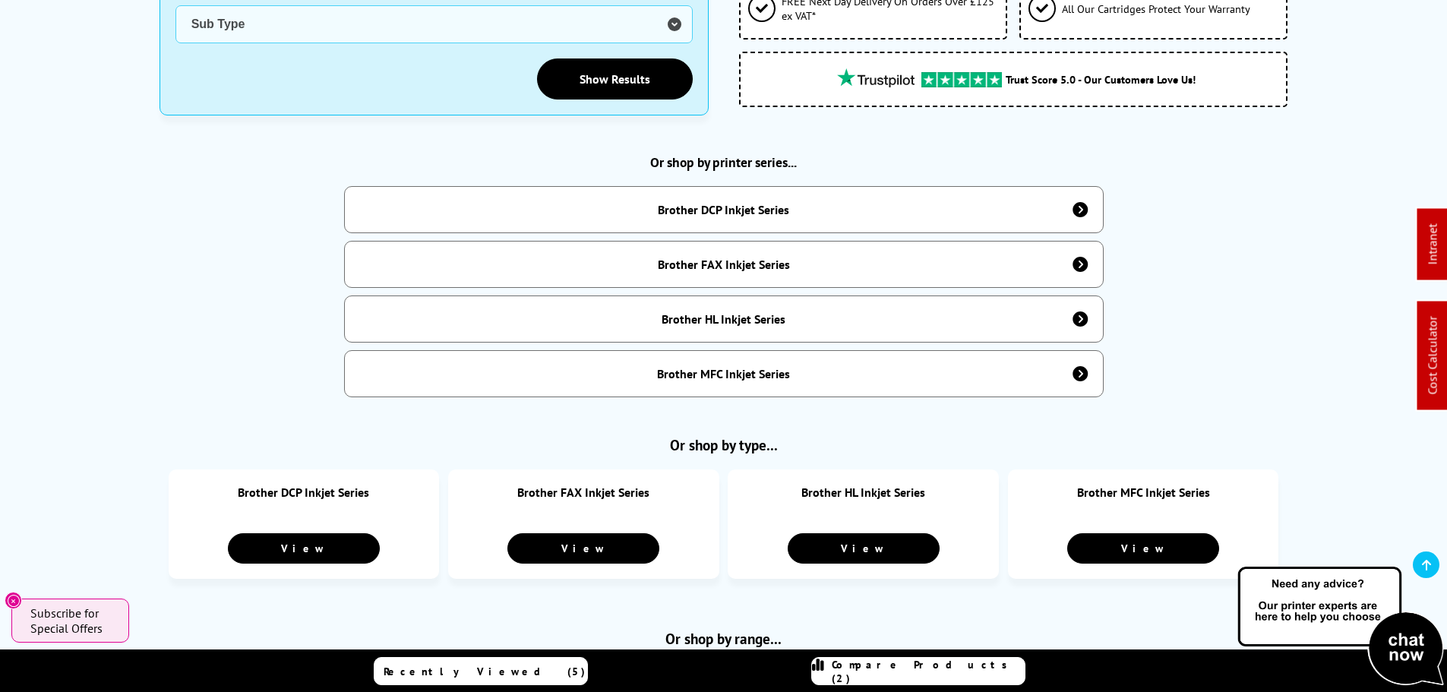
click at [713, 202] on div "Brother DCP Inkjet Series" at bounding box center [723, 209] width 131 height 15
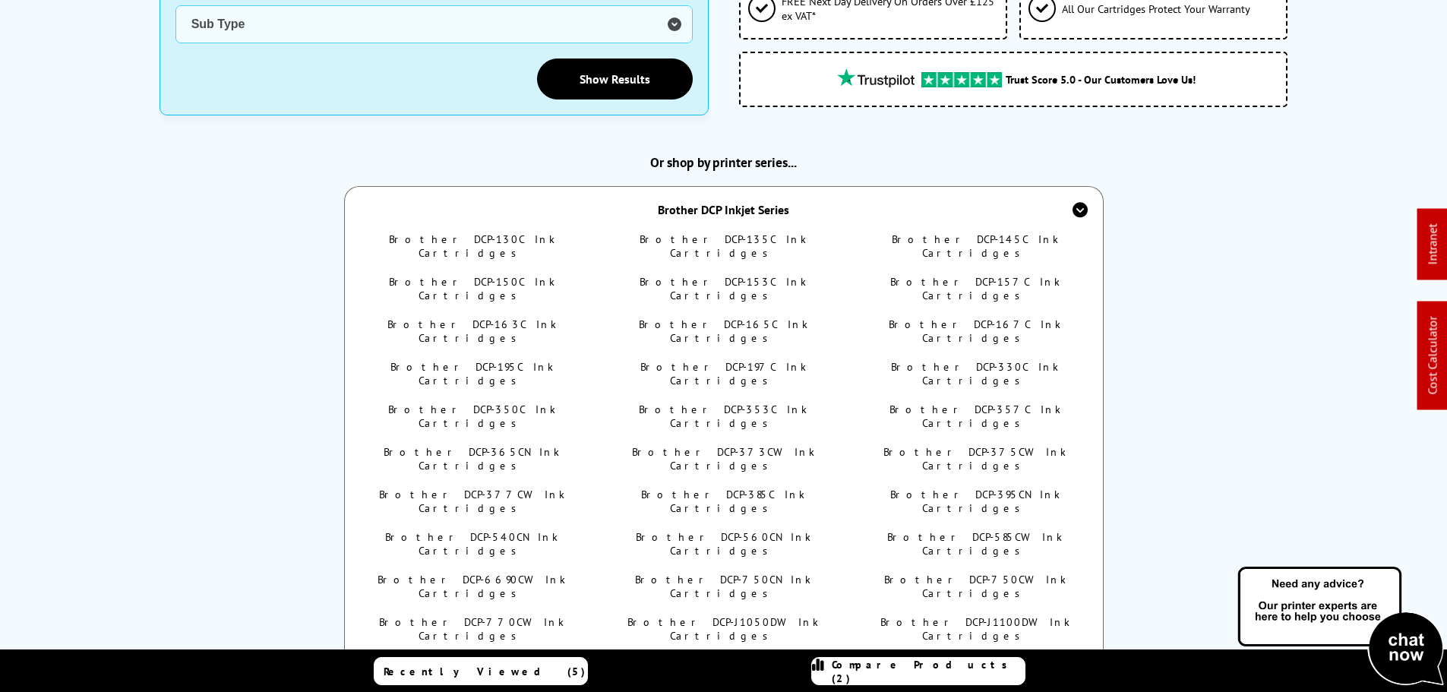
drag, startPoint x: 750, startPoint y: 202, endPoint x: 756, endPoint y: 210, distance: 9.7
click at [750, 202] on div "Brother DCP Inkjet Series" at bounding box center [723, 209] width 131 height 15
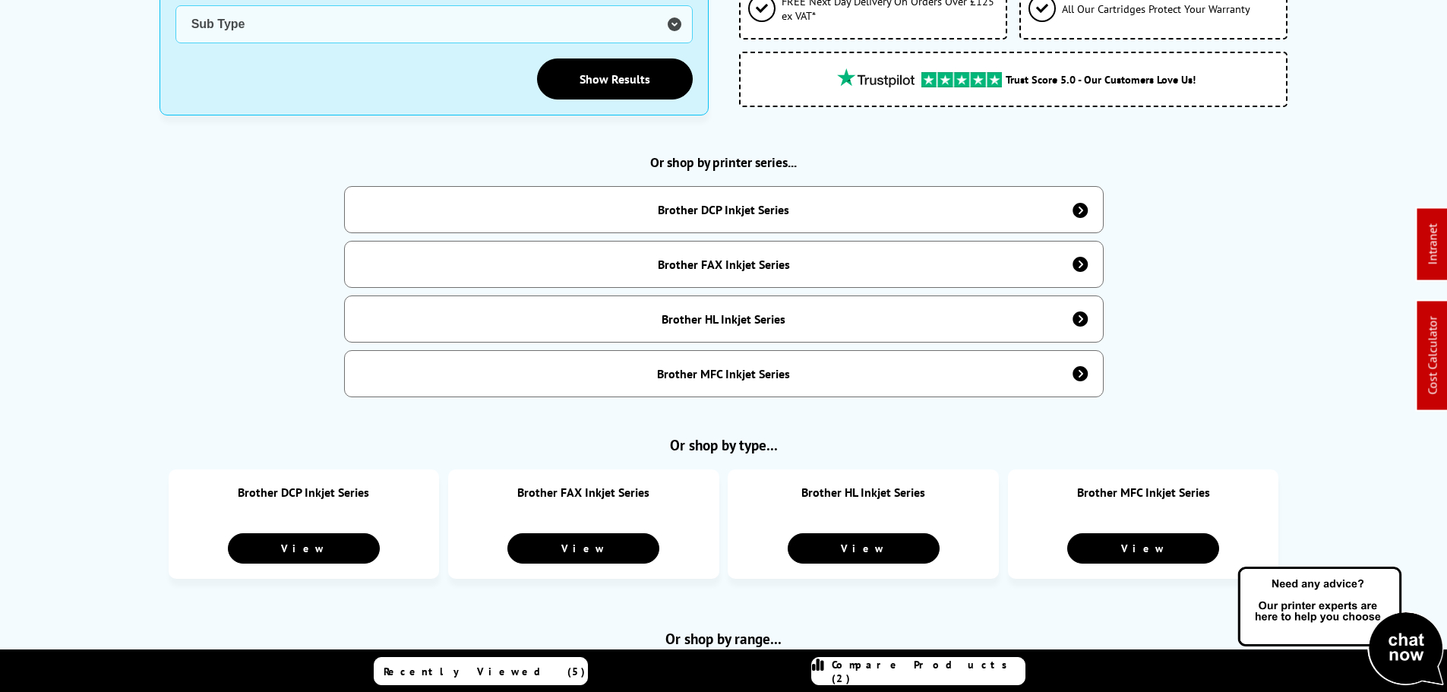
click at [747, 246] on div "Brother FAX Inkjet Series" at bounding box center [724, 264] width 760 height 47
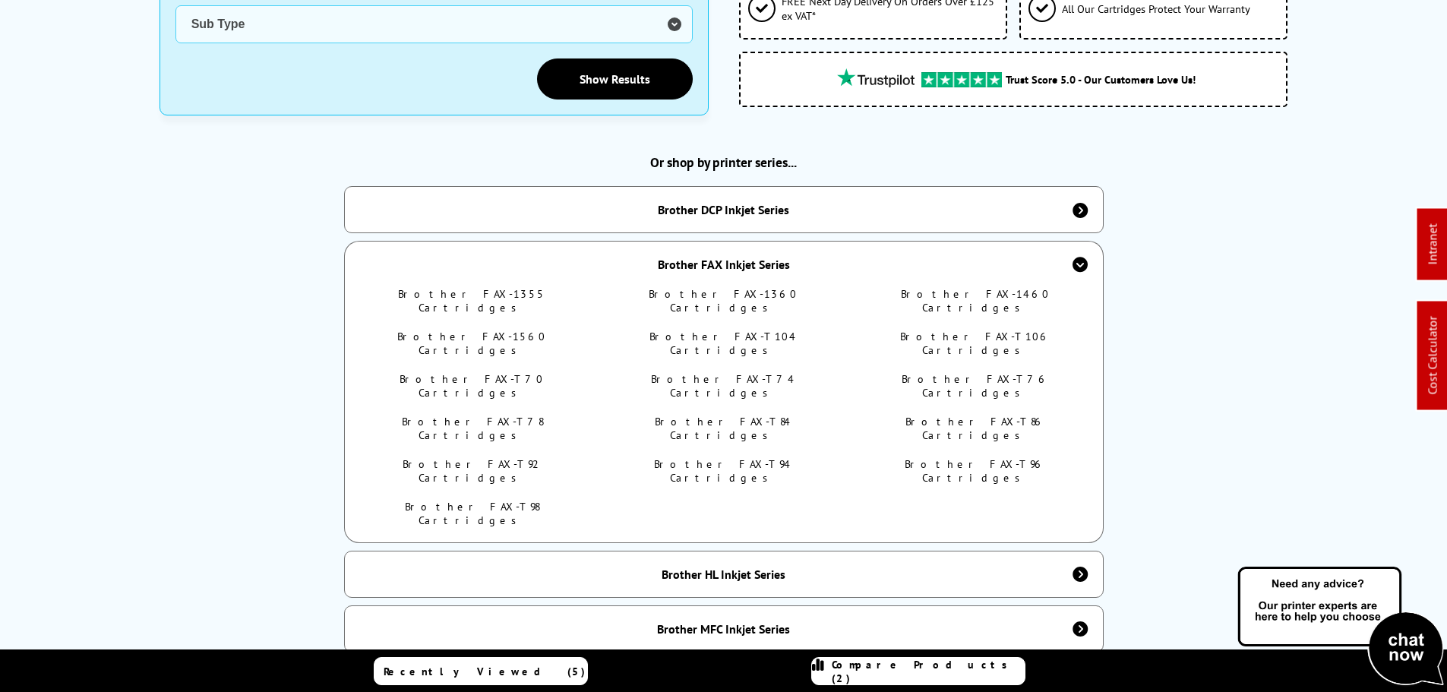
click at [743, 257] on div "Brother FAX Inkjet Series" at bounding box center [724, 264] width 132 height 15
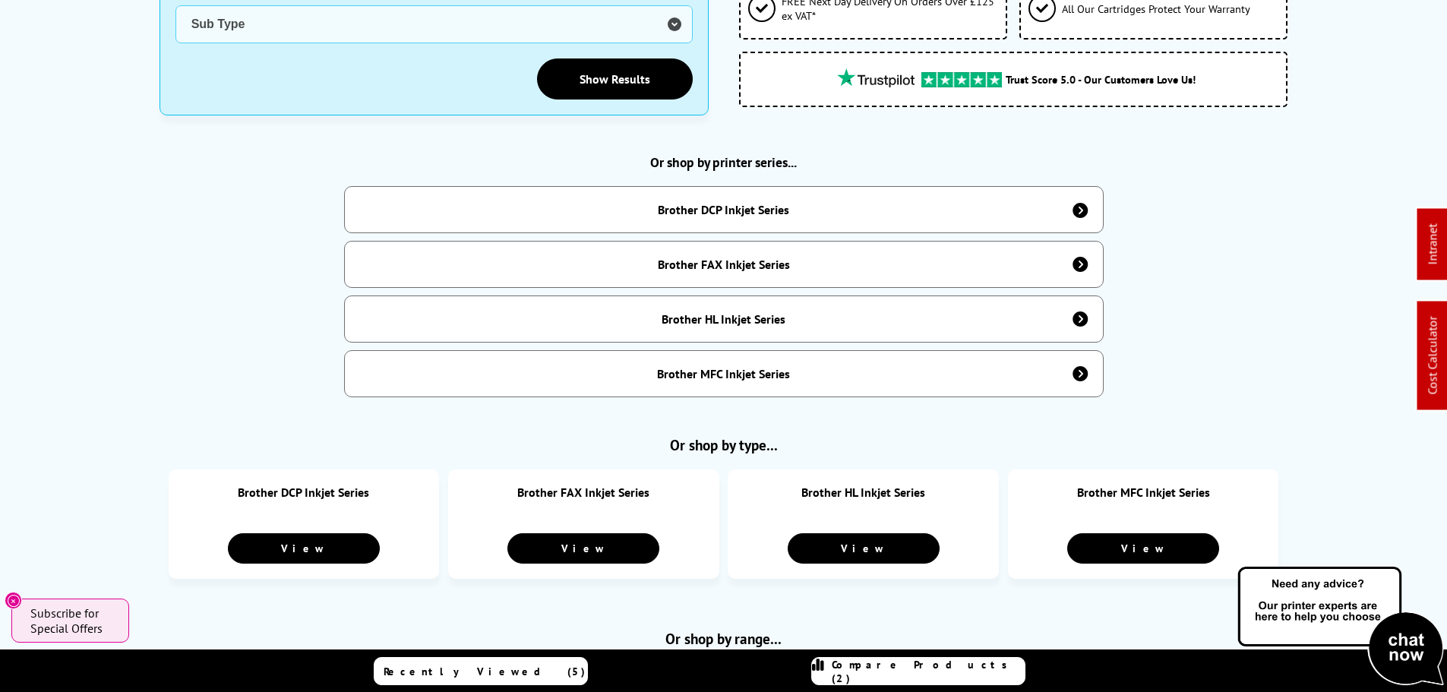
click at [730, 311] on div "Brother HL Inkjet Series" at bounding box center [724, 318] width 124 height 15
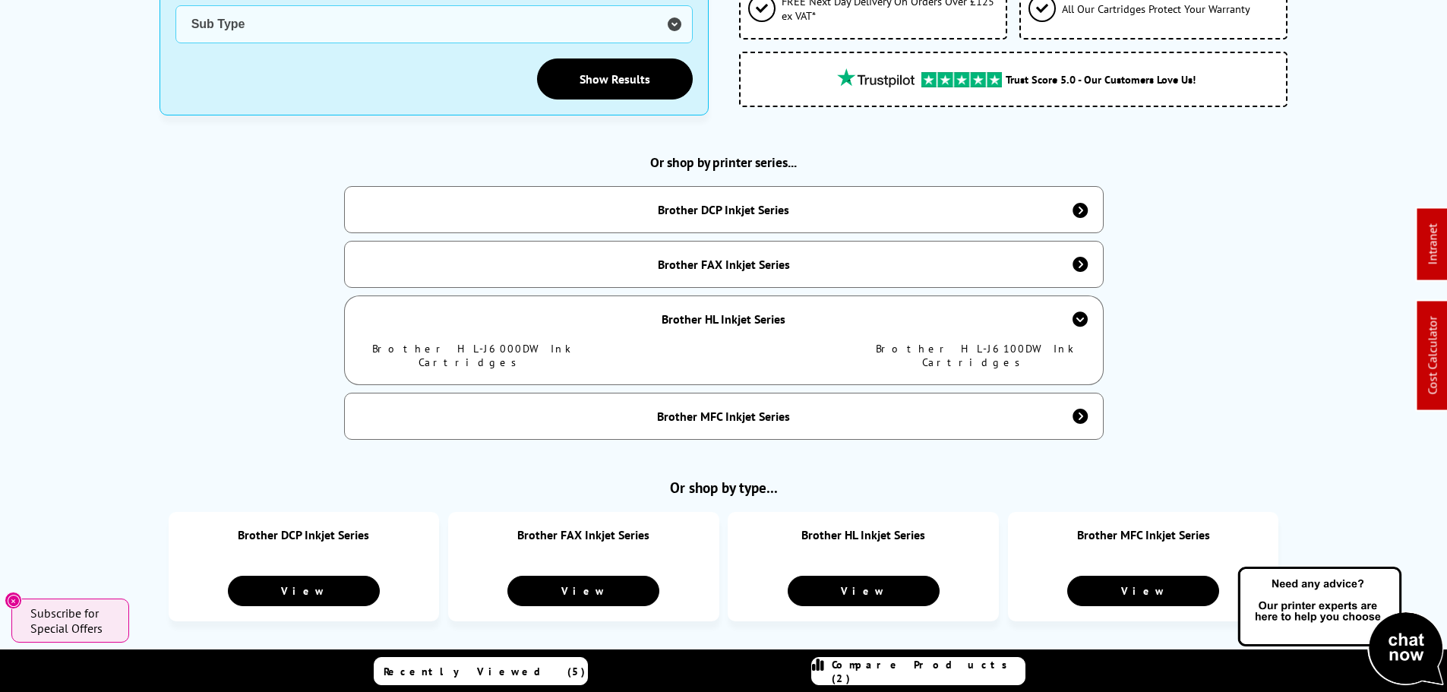
click at [728, 312] on div "Brother HL Inkjet Series" at bounding box center [724, 318] width 124 height 15
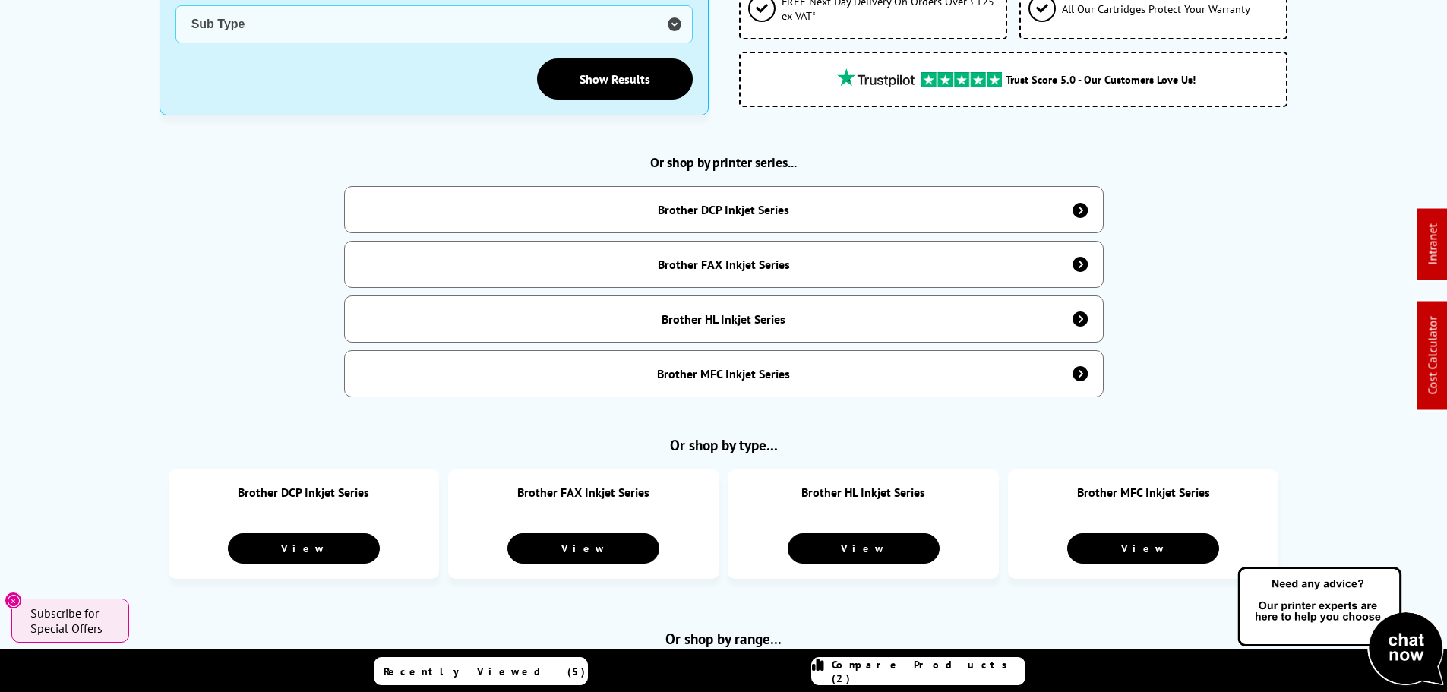
click at [723, 368] on div "Brother MFC Inkjet Series" at bounding box center [723, 373] width 133 height 15
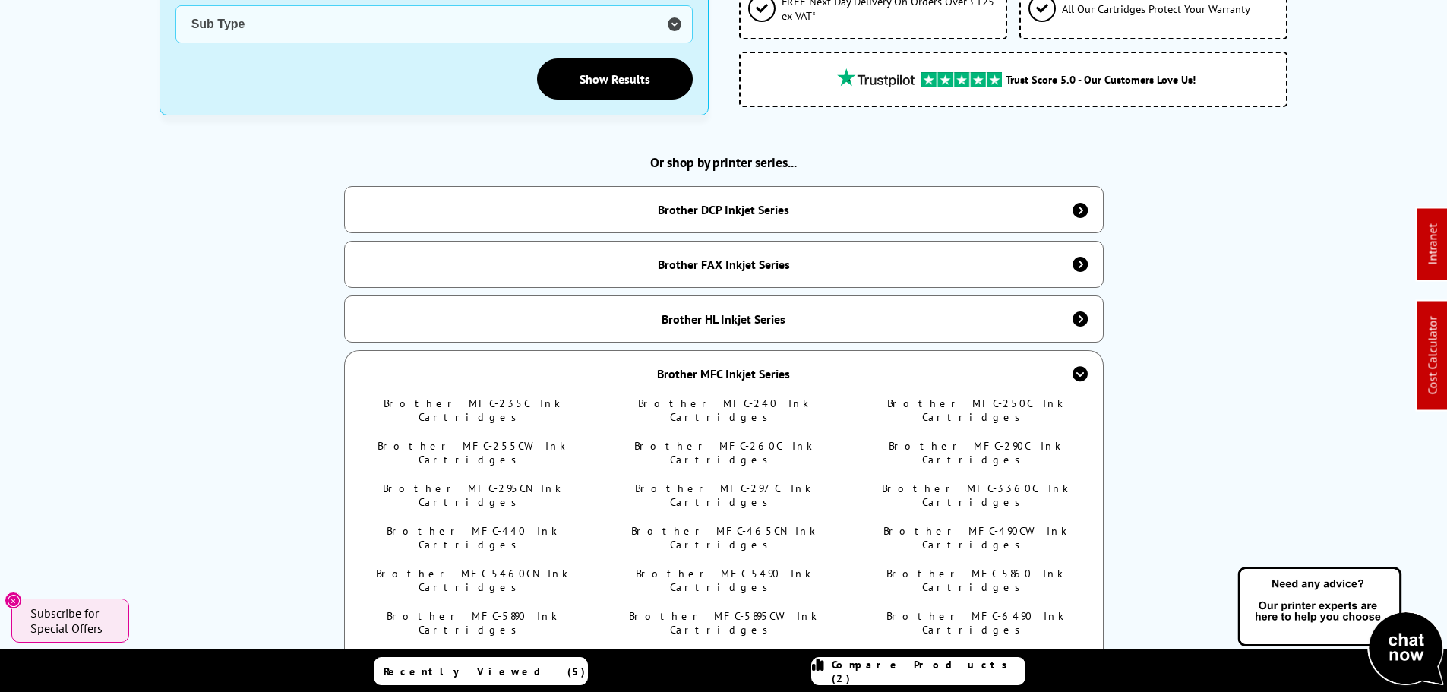
click at [722, 368] on div "Brother MFC Inkjet Series" at bounding box center [723, 373] width 133 height 15
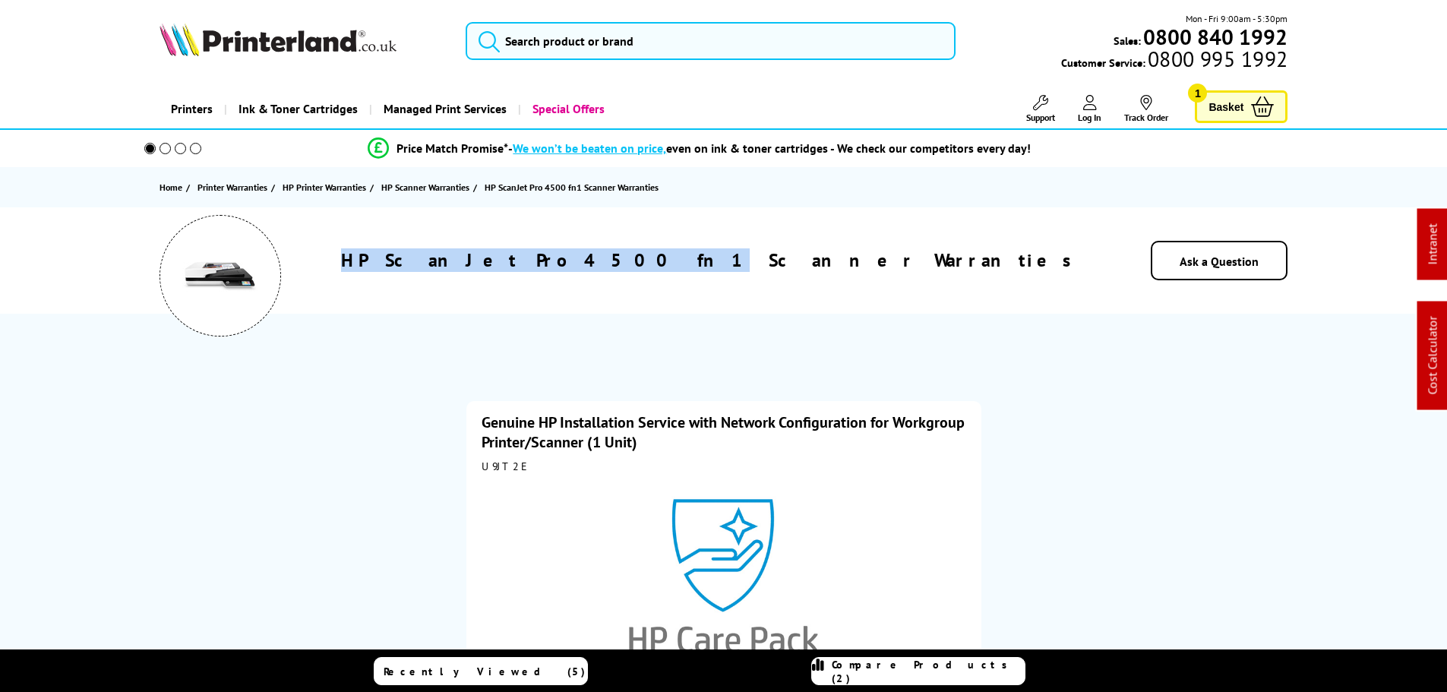
drag, startPoint x: 726, startPoint y: 256, endPoint x: 436, endPoint y: 259, distance: 290.2
click at [436, 259] on div "HP ScanJet Pro 4500 fn1 Scanner Warranties" at bounding box center [711, 260] width 768 height 24
copy h1 "HP ScanJet Pro 4500 fn1"
